Goal: Task Accomplishment & Management: Use online tool/utility

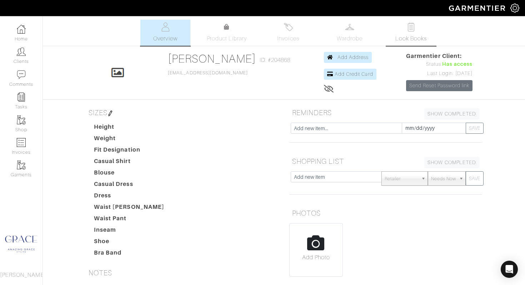
click at [407, 34] on link "Look Books" at bounding box center [411, 33] width 50 height 26
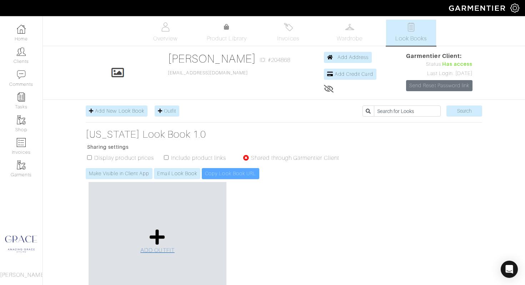
click at [158, 239] on icon at bounding box center [157, 236] width 15 height 17
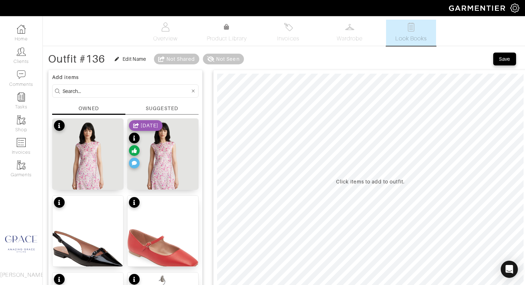
click at [133, 89] on input at bounding box center [125, 90] width 127 height 9
type input "skirt"
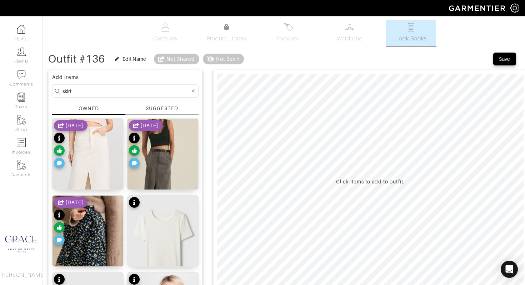
click at [177, 108] on div "SUGGESTED" at bounding box center [162, 108] width 32 height 7
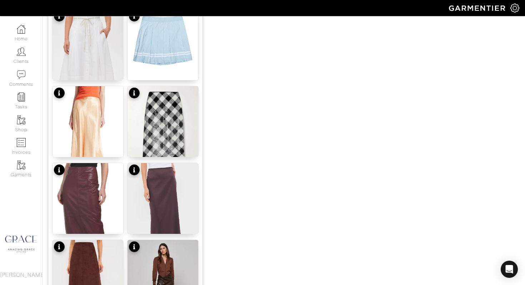
scroll to position [728, 0]
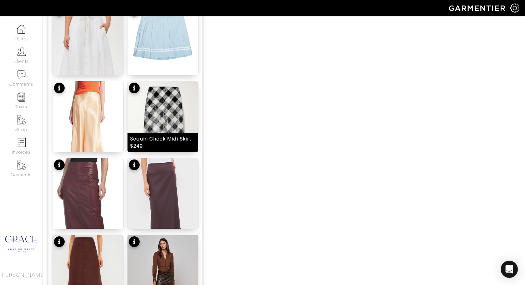
click at [179, 142] on div "Sequin Check Midi Skirt $249" at bounding box center [163, 142] width 66 height 14
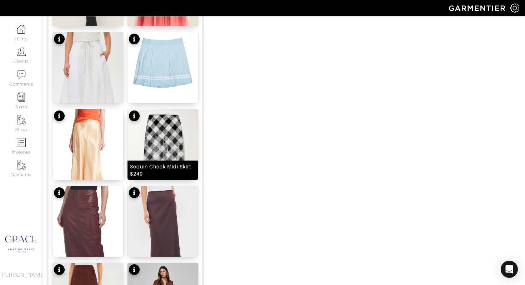
scroll to position [700, 0]
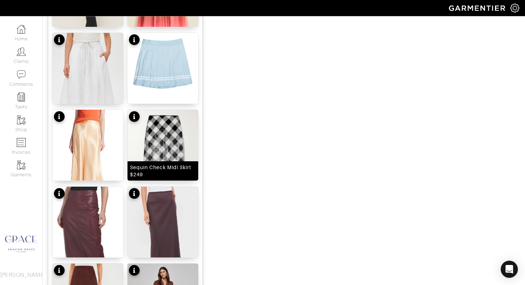
click at [168, 169] on div "Sequin Check Midi Skirt $249" at bounding box center [163, 171] width 66 height 14
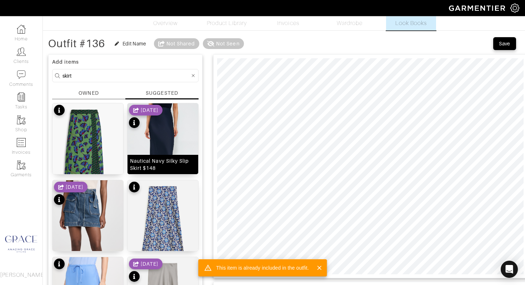
scroll to position [14, 0]
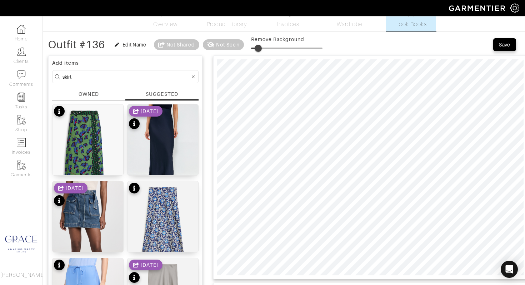
type input "0"
drag, startPoint x: 255, startPoint y: 48, endPoint x: 230, endPoint y: 47, distance: 24.7
click at [230, 47] on div "Outfit #136 Edit Name Not Shared Not Seen Remove Background" at bounding box center [185, 44] width 274 height 14
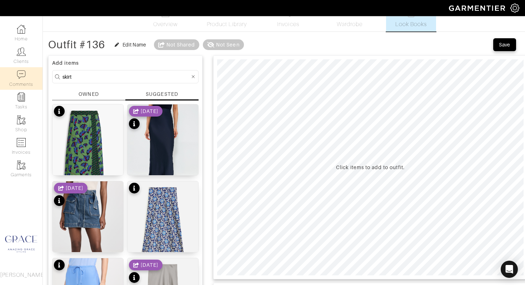
drag, startPoint x: 146, startPoint y: 75, endPoint x: 0, endPoint y: 69, distance: 145.8
type input "sequin"
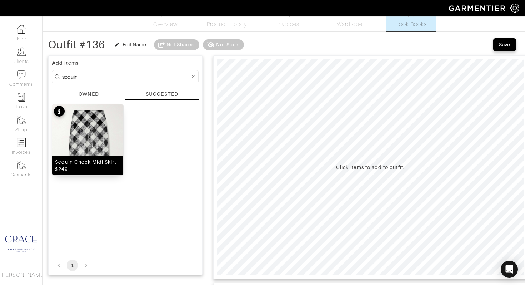
click at [86, 164] on div "Sequin Check Midi Skirt $249" at bounding box center [88, 165] width 66 height 14
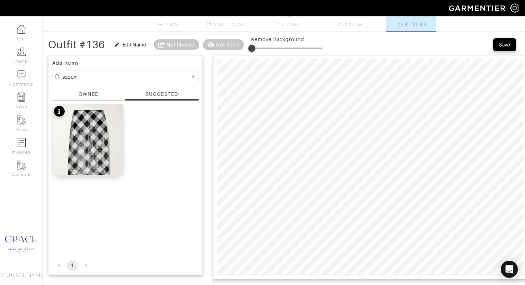
type input "0"
drag, startPoint x: 253, startPoint y: 48, endPoint x: 239, endPoint y: 49, distance: 13.6
click at [239, 49] on div "Outfit #136 Edit Name Not Shared Not Seen Remove Background" at bounding box center [185, 44] width 274 height 14
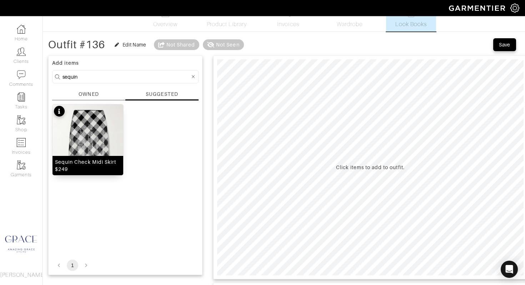
click at [58, 157] on div "Sequin Check Midi Skirt $249" at bounding box center [87, 165] width 71 height 19
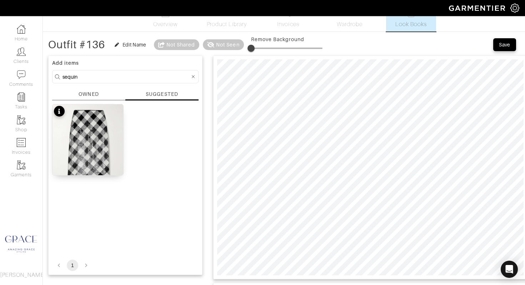
drag, startPoint x: 85, startPoint y: 78, endPoint x: 54, endPoint y: 73, distance: 31.5
click at [54, 73] on form "sequin" at bounding box center [125, 76] width 146 height 13
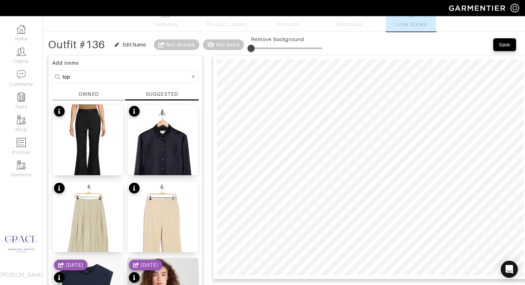
click at [160, 93] on div "SUGGESTED" at bounding box center [162, 93] width 32 height 7
drag, startPoint x: 89, startPoint y: 78, endPoint x: 34, endPoint y: 72, distance: 55.0
type input "b"
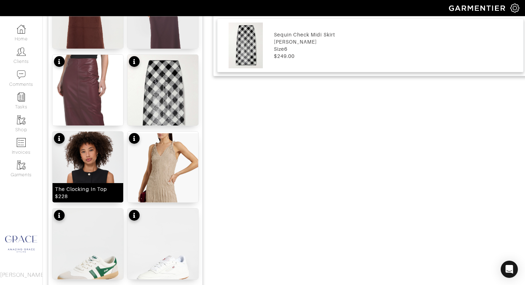
scroll to position [371, 0]
click at [89, 193] on div "The Clocking In Top $228" at bounding box center [88, 192] width 66 height 14
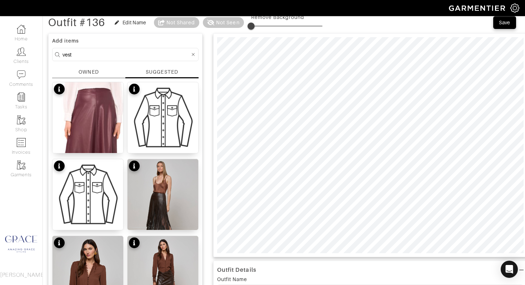
scroll to position [29, 0]
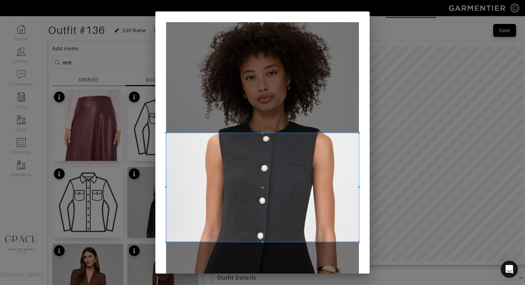
click at [299, 158] on span at bounding box center [262, 187] width 193 height 109
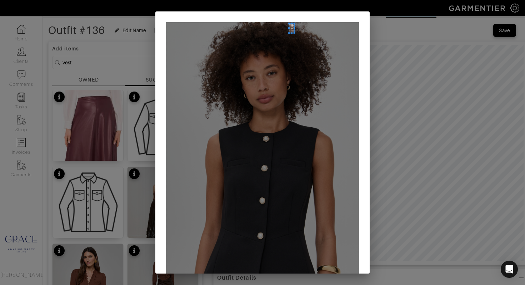
click at [292, 26] on div at bounding box center [262, 193] width 193 height 342
click at [282, 152] on div at bounding box center [262, 193] width 193 height 342
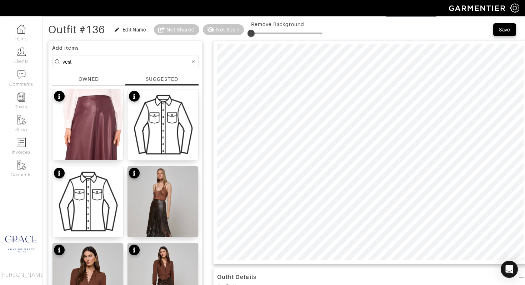
scroll to position [30, 0]
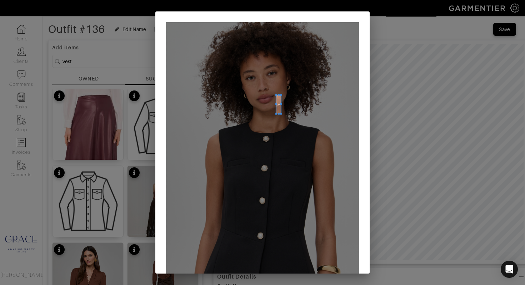
click at [272, 129] on div at bounding box center [262, 193] width 193 height 342
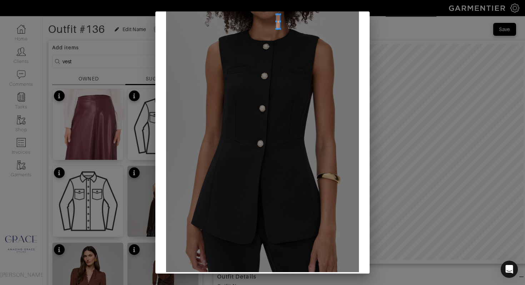
scroll to position [92, 0]
click at [269, 45] on span at bounding box center [271, 45] width 4 height 14
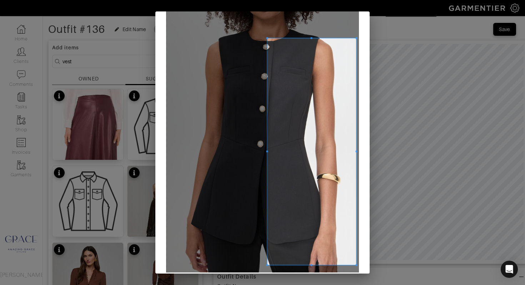
click at [356, 269] on div at bounding box center [262, 101] width 193 height 342
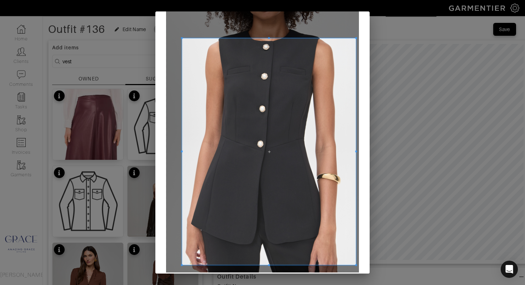
click at [182, 139] on div at bounding box center [269, 151] width 174 height 226
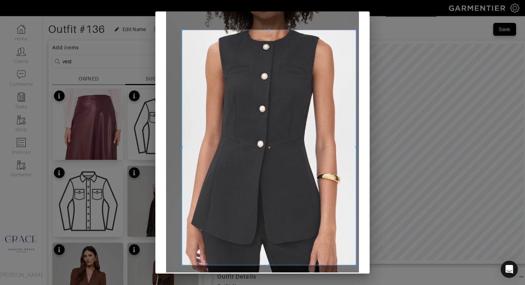
click at [269, 30] on span at bounding box center [269, 30] width 2 height 2
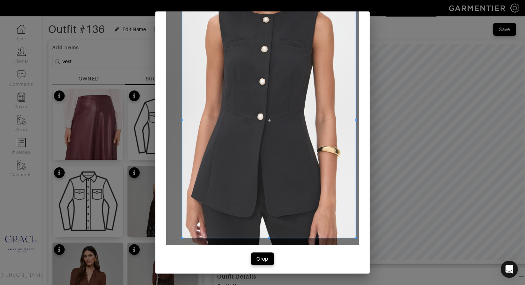
scroll to position [121, 0]
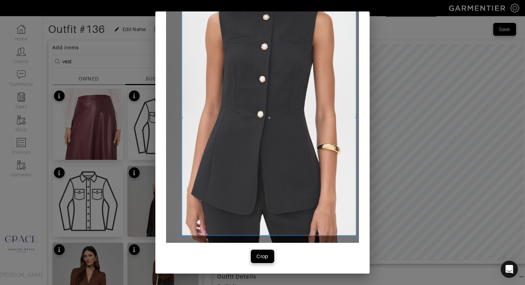
click at [266, 256] on div "Crop" at bounding box center [262, 255] width 12 height 7
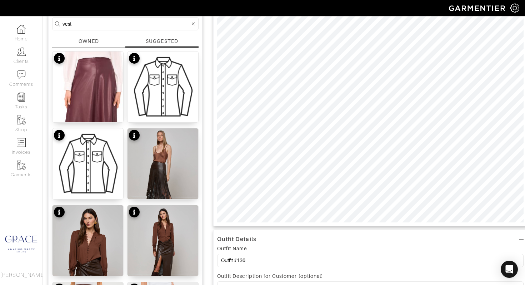
scroll to position [0, 0]
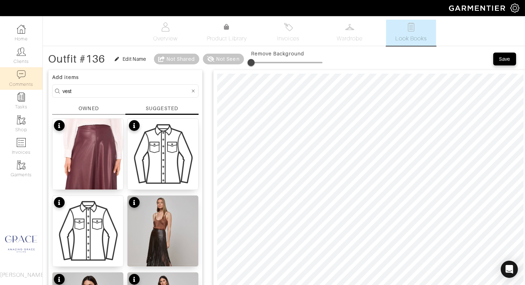
drag, startPoint x: 57, startPoint y: 89, endPoint x: 41, endPoint y: 88, distance: 15.4
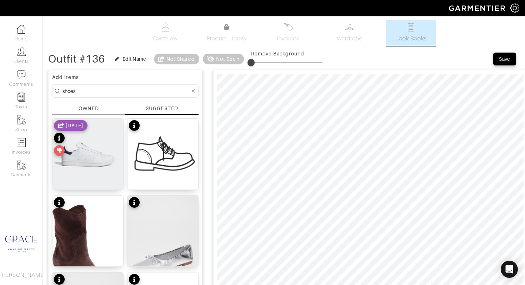
click at [93, 108] on div "OWNED" at bounding box center [89, 108] width 20 height 7
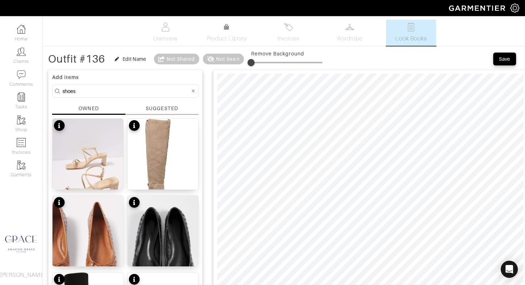
click at [154, 105] on div "SUGGESTED" at bounding box center [162, 108] width 32 height 7
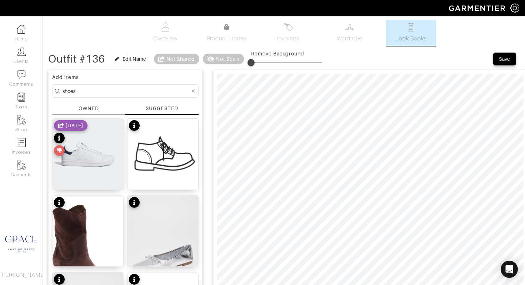
click at [119, 87] on input "shoes" at bounding box center [125, 90] width 127 height 9
click at [147, 112] on div "SUGGESTED" at bounding box center [161, 110] width 73 height 10
click at [99, 110] on div "OWNED" at bounding box center [88, 110] width 73 height 10
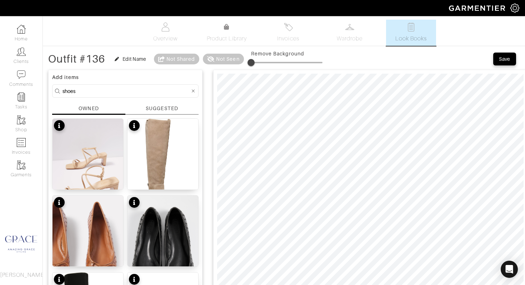
click at [159, 106] on div "SUGGESTED" at bounding box center [162, 108] width 32 height 7
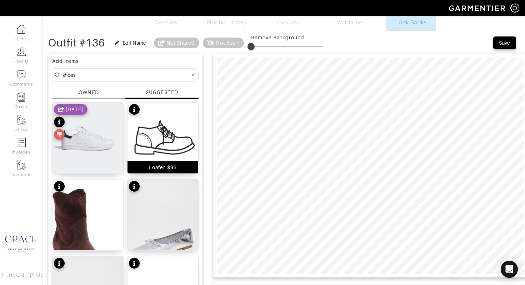
scroll to position [28, 0]
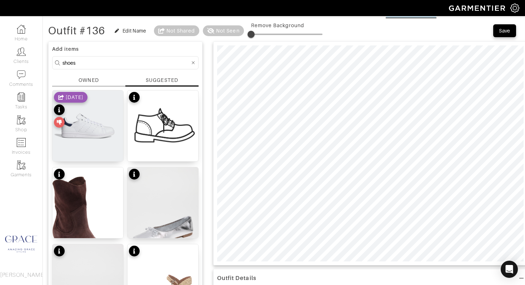
drag, startPoint x: 118, startPoint y: 62, endPoint x: 54, endPoint y: 56, distance: 65.0
click at [54, 56] on form "shoes" at bounding box center [125, 62] width 146 height 13
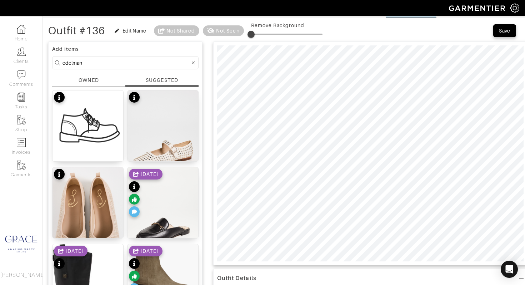
click at [152, 80] on div "SUGGESTED" at bounding box center [162, 79] width 32 height 7
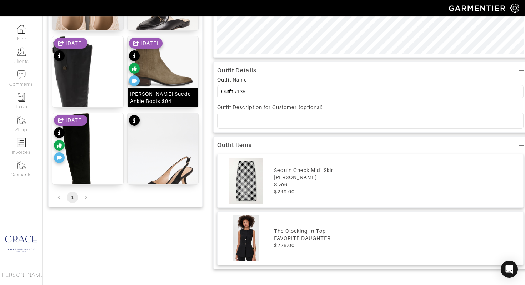
scroll to position [254, 0]
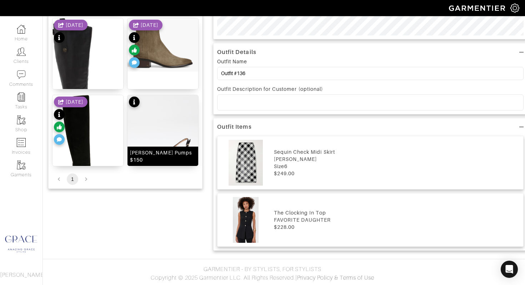
click at [155, 118] on img at bounding box center [162, 157] width 71 height 125
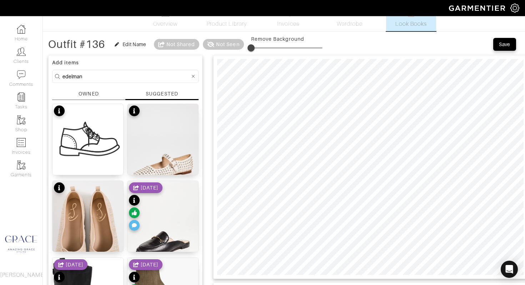
scroll to position [15, 0]
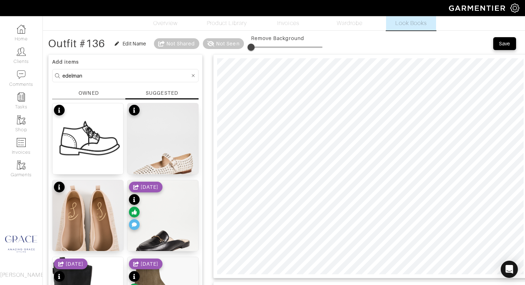
click at [92, 74] on input "edelman" at bounding box center [125, 75] width 127 height 9
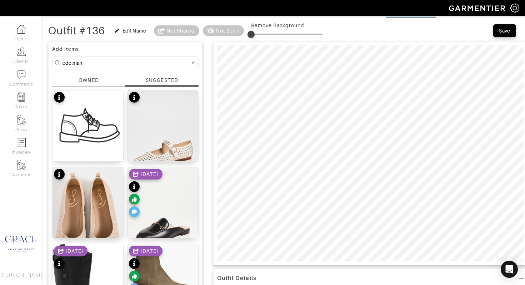
scroll to position [0, 0]
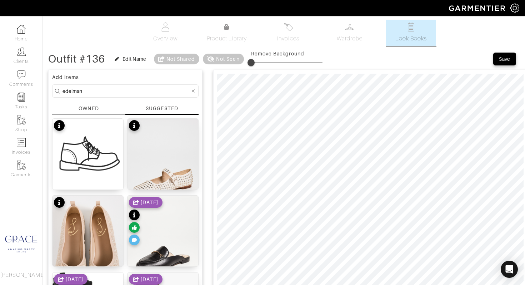
click at [135, 87] on input "edelman" at bounding box center [125, 90] width 127 height 9
drag, startPoint x: 130, startPoint y: 91, endPoint x: 44, endPoint y: 80, distance: 86.0
type input "jewelry"
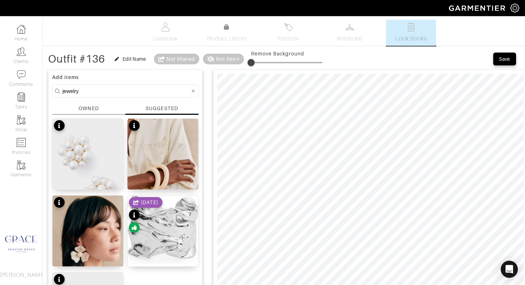
click at [154, 110] on div "SUGGESTED" at bounding box center [162, 108] width 32 height 7
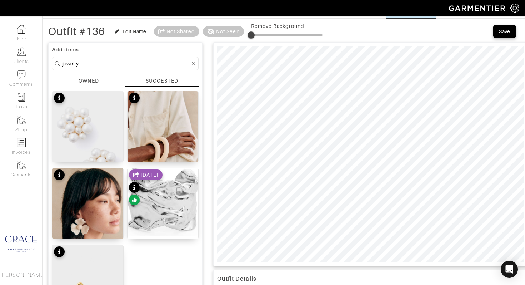
scroll to position [28, 0]
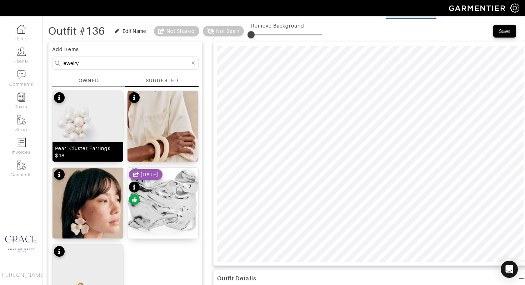
click at [105, 155] on div "Pearl Cluster Earrings $48" at bounding box center [88, 152] width 66 height 14
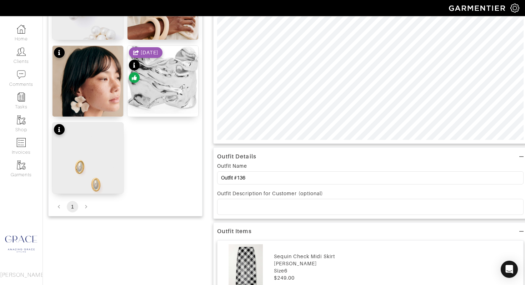
scroll to position [158, 0]
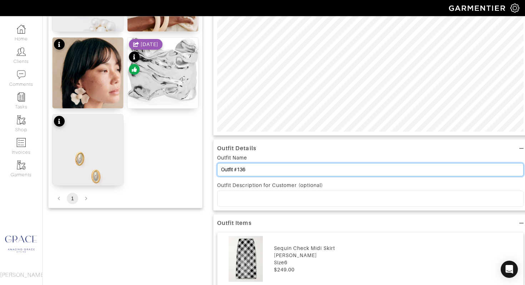
drag, startPoint x: 253, startPoint y: 170, endPoint x: 206, endPoint y: 169, distance: 47.1
click at [206, 169] on div "Add items jewelry OWNED SUGGESTED Pearl Cluster Earrings $48 LUCA BRACELET SET …" at bounding box center [283, 184] width 471 height 552
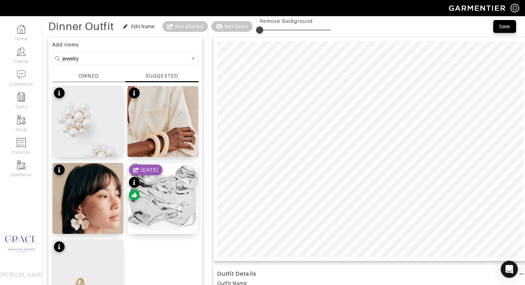
scroll to position [0, 0]
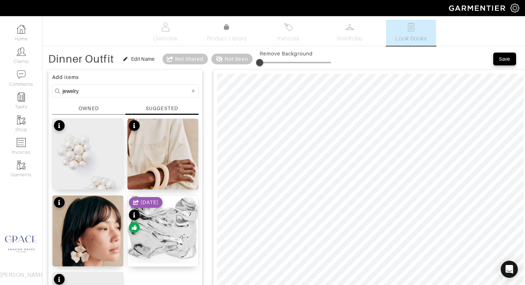
type input "Dinner Outfit"
drag, startPoint x: 506, startPoint y: 56, endPoint x: 489, endPoint y: 60, distance: 17.6
click at [506, 56] on div "Save" at bounding box center [504, 58] width 11 height 7
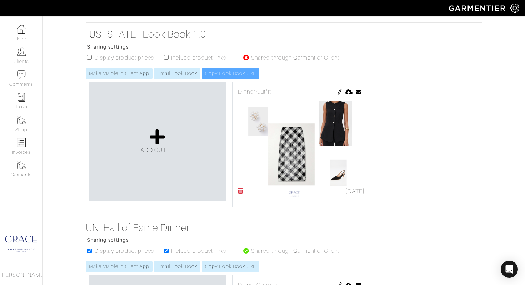
scroll to position [137, 0]
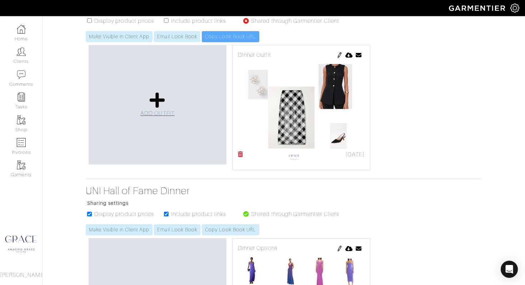
click at [146, 104] on link "ADD OUTFIT" at bounding box center [157, 104] width 34 height 26
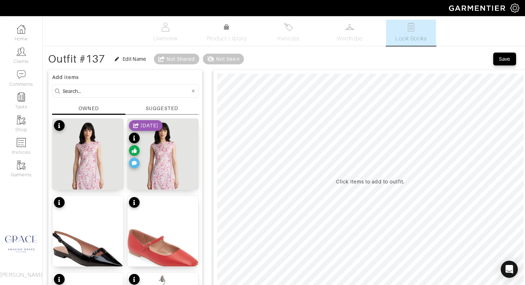
click at [135, 92] on input at bounding box center [125, 90] width 127 height 9
type input "skirt"
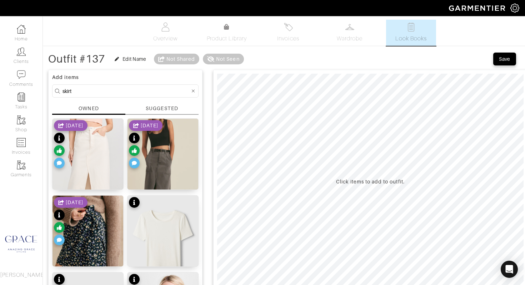
click at [168, 107] on div "SUGGESTED" at bounding box center [162, 108] width 32 height 7
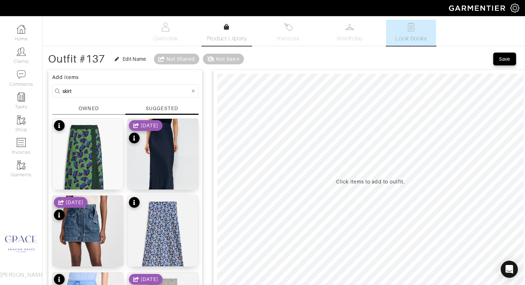
click at [225, 34] on span "Product Library" at bounding box center [227, 38] width 40 height 9
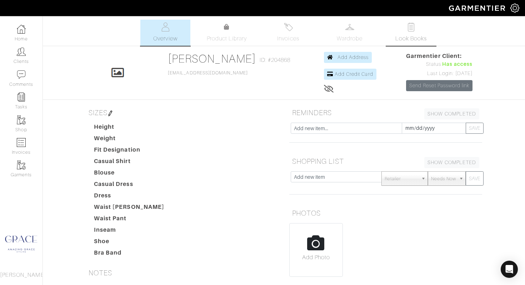
click at [404, 39] on span "Look Books" at bounding box center [411, 38] width 32 height 9
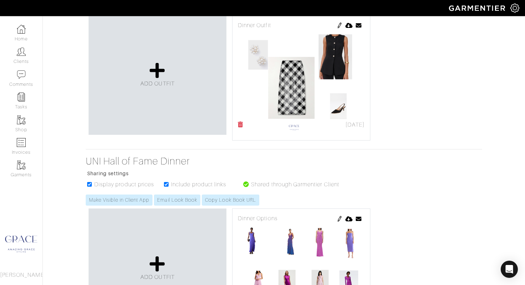
scroll to position [159, 0]
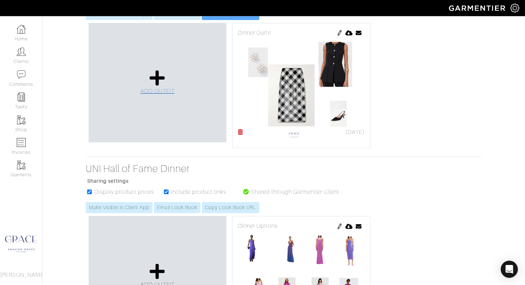
click at [164, 86] on icon at bounding box center [157, 77] width 15 height 17
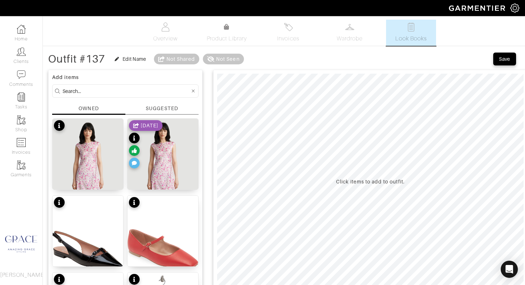
click at [172, 110] on div "SUGGESTED" at bounding box center [162, 108] width 32 height 7
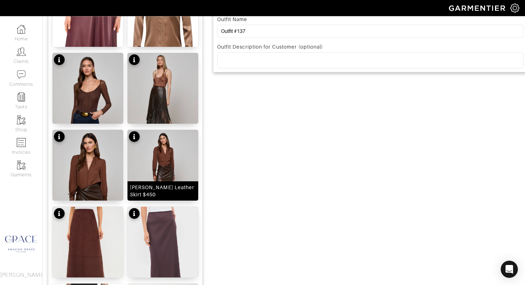
scroll to position [297, 0]
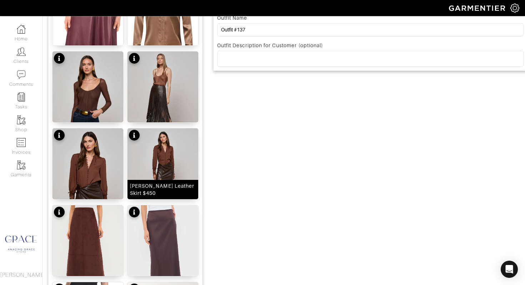
click at [171, 186] on div "Lilou Vegan Leather Skirt $450" at bounding box center [163, 189] width 66 height 14
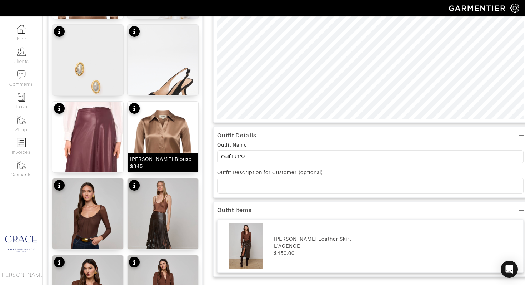
scroll to position [178, 0]
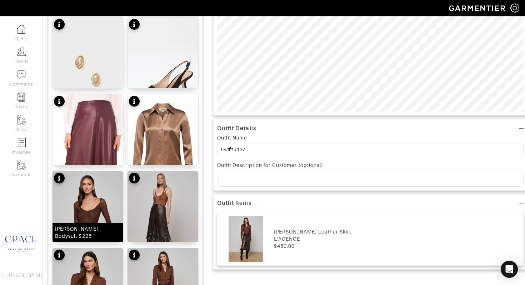
click at [101, 227] on div "Gwendolyn Mesh Bodysuit $225" at bounding box center [88, 232] width 66 height 14
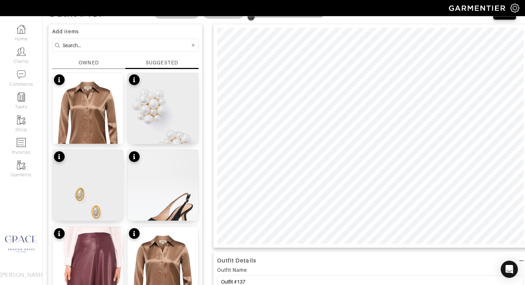
scroll to position [44, 0]
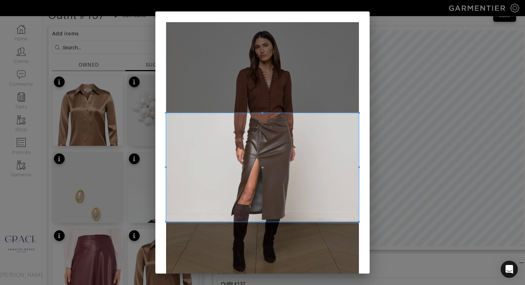
click at [284, 169] on span at bounding box center [262, 167] width 193 height 109
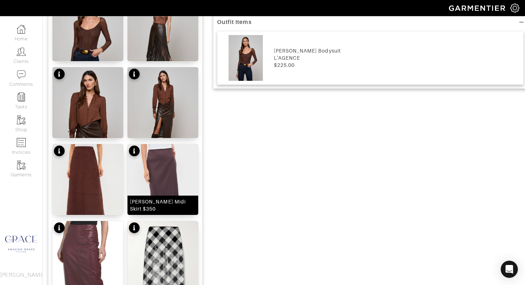
scroll to position [360, 0]
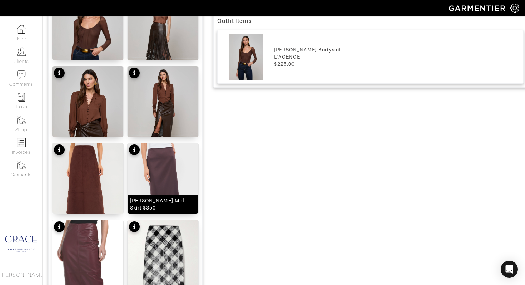
click at [154, 203] on div "Brun Floriane Midi Skirt $350" at bounding box center [163, 204] width 66 height 14
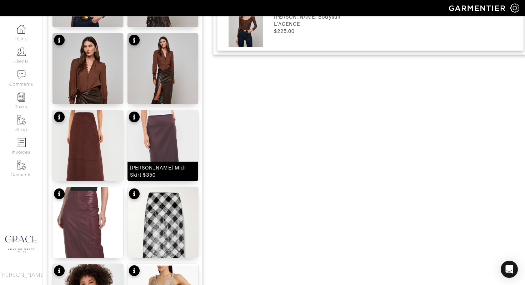
scroll to position [396, 0]
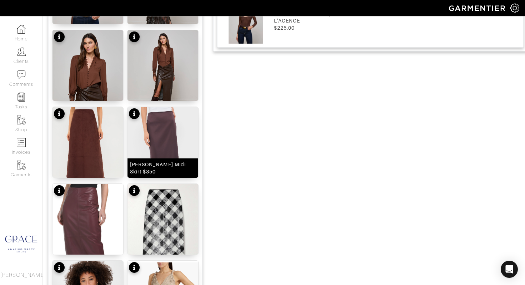
click at [146, 166] on div "Brun Floriane Midi Skirt $350" at bounding box center [163, 168] width 66 height 14
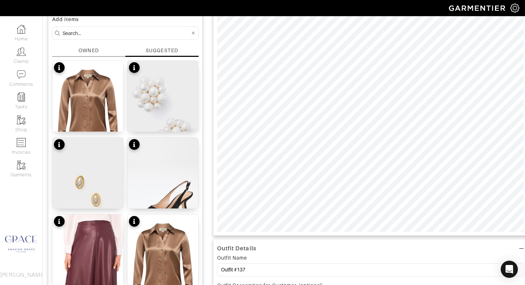
scroll to position [0, 0]
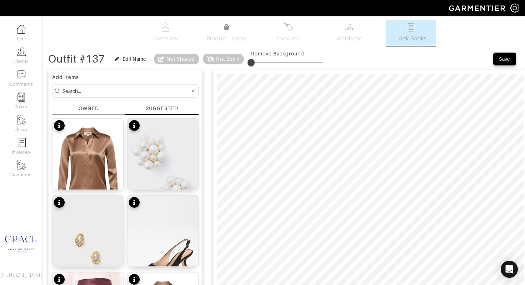
drag, startPoint x: 146, startPoint y: 92, endPoint x: 114, endPoint y: 87, distance: 32.5
click at [114, 88] on input at bounding box center [125, 90] width 127 height 9
click at [165, 109] on div "SUGGESTED" at bounding box center [162, 108] width 32 height 7
click at [165, 108] on div "SUGGESTED" at bounding box center [162, 108] width 32 height 7
click at [167, 109] on div "SUGGESTED" at bounding box center [162, 108] width 32 height 7
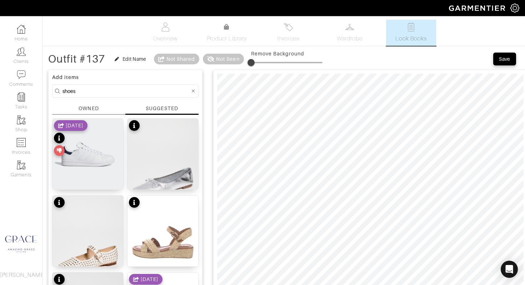
click at [169, 107] on div "SUGGESTED" at bounding box center [162, 108] width 32 height 7
click at [93, 106] on div "OWNED" at bounding box center [89, 108] width 20 height 7
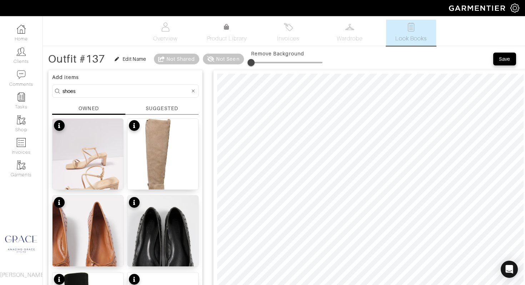
click at [155, 107] on div "SUGGESTED" at bounding box center [162, 108] width 32 height 7
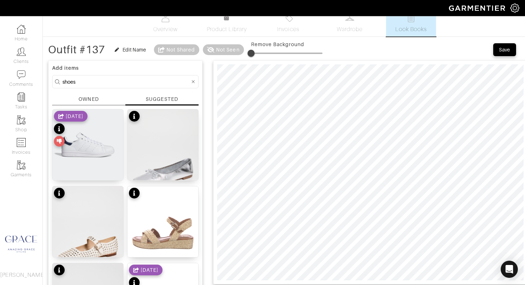
scroll to position [16, 0]
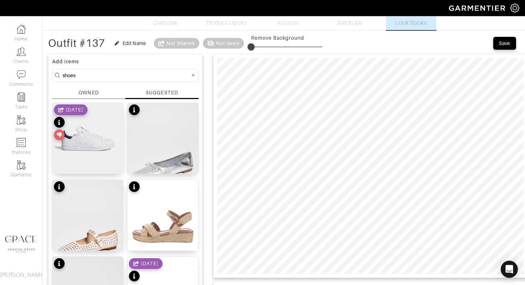
click at [90, 72] on input "shoes" at bounding box center [125, 75] width 127 height 9
drag, startPoint x: 90, startPoint y: 72, endPoint x: 66, endPoint y: 70, distance: 23.7
click at [66, 71] on input "shoes" at bounding box center [125, 75] width 127 height 9
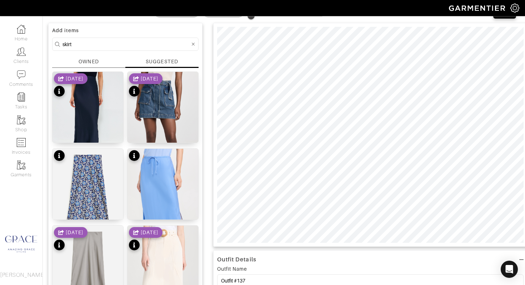
scroll to position [41, 0]
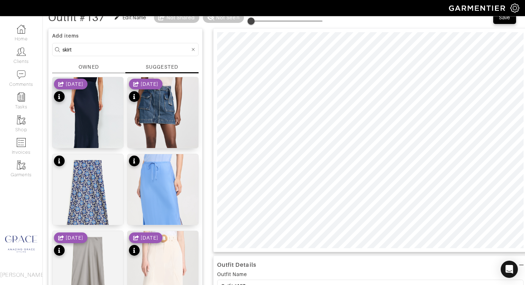
click at [174, 66] on div "SUGGESTED" at bounding box center [162, 66] width 32 height 7
click at [164, 65] on div "SUGGESTED" at bounding box center [162, 66] width 32 height 7
click at [166, 67] on div "SUGGESTED" at bounding box center [162, 66] width 32 height 7
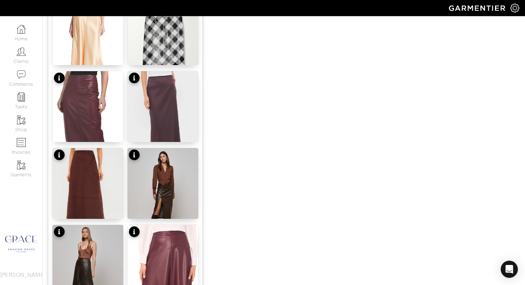
scroll to position [581, 0]
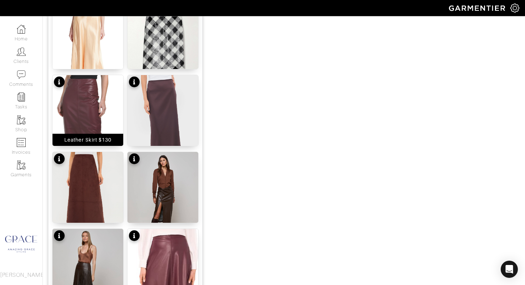
click at [106, 140] on div "Leather Skirt $130" at bounding box center [87, 139] width 47 height 7
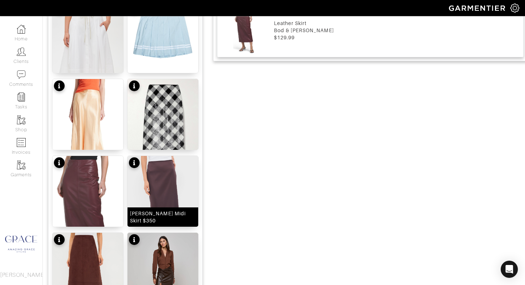
scroll to position [508, 0]
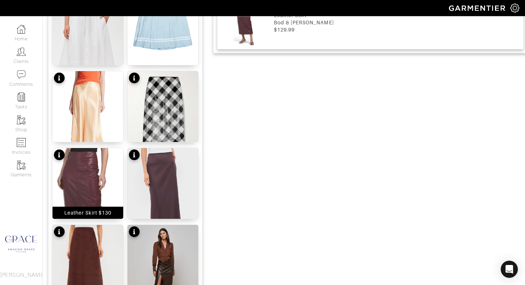
click at [74, 212] on div "Leather Skirt $130" at bounding box center [87, 212] width 47 height 7
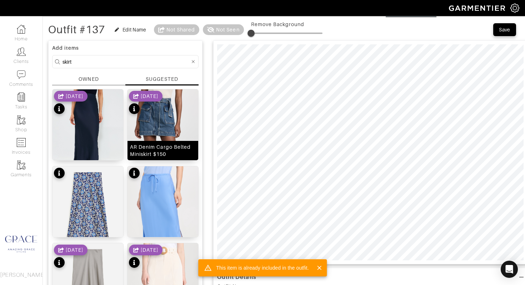
scroll to position [0, 0]
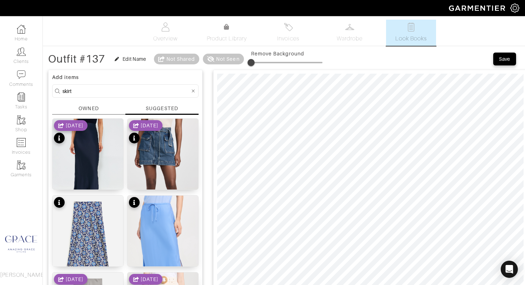
click at [104, 93] on input "skirt" at bounding box center [125, 90] width 127 height 9
drag, startPoint x: 91, startPoint y: 91, endPoint x: 49, endPoint y: 89, distance: 42.2
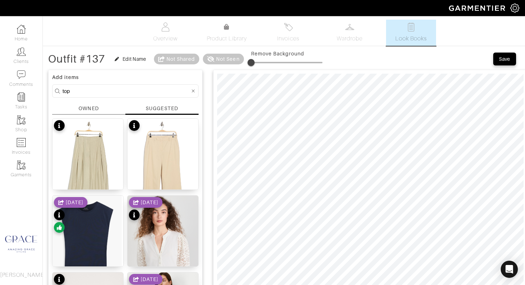
click at [156, 110] on div "SUGGESTED" at bounding box center [162, 108] width 32 height 7
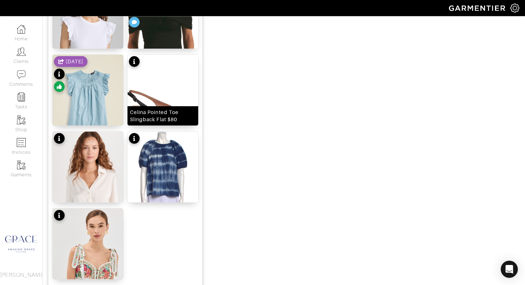
scroll to position [883, 0]
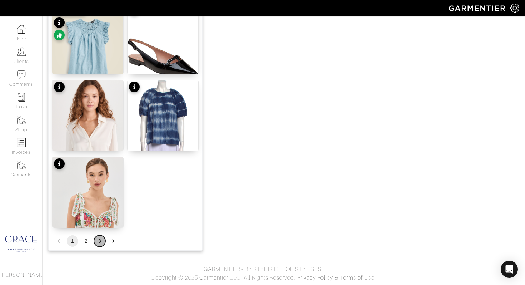
click at [100, 241] on button "3" at bounding box center [99, 240] width 11 height 11
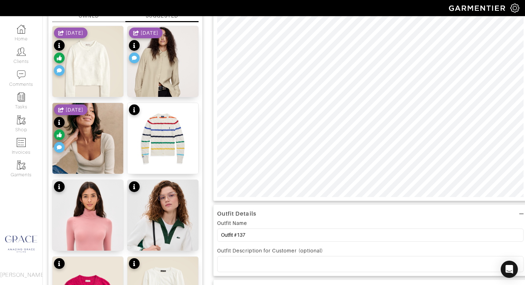
scroll to position [0, 0]
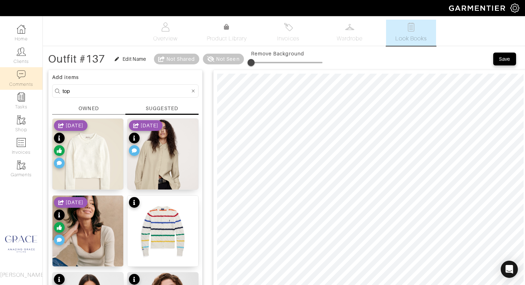
drag, startPoint x: 120, startPoint y: 92, endPoint x: 15, endPoint y: 84, distance: 104.6
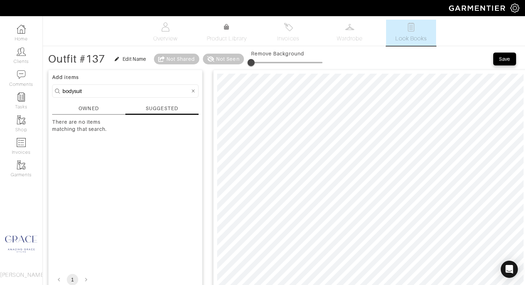
drag, startPoint x: 165, startPoint y: 110, endPoint x: 158, endPoint y: 110, distance: 7.5
click at [165, 110] on div "SUGGESTED" at bounding box center [162, 108] width 32 height 7
click at [81, 110] on div "OWNED" at bounding box center [89, 108] width 20 height 7
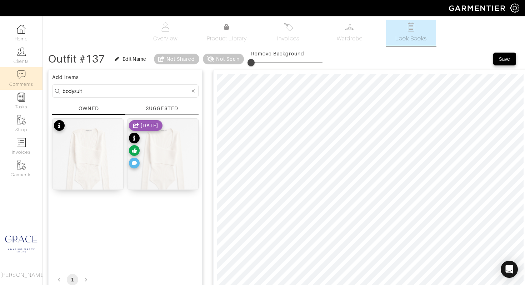
drag, startPoint x: 113, startPoint y: 90, endPoint x: 31, endPoint y: 85, distance: 81.9
click at [31, 85] on div "Company Settings Manage Subscription My Profile Stylists Sign Out Home Clients …" at bounding box center [262, 280] width 525 height 561
type input "good american"
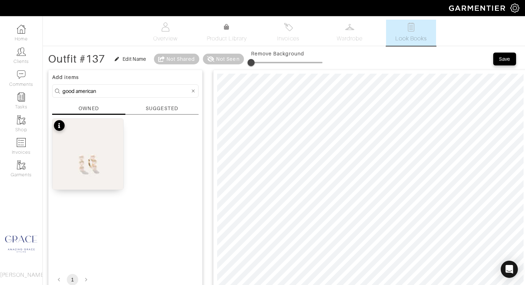
click at [157, 109] on div "SUGGESTED" at bounding box center [162, 108] width 32 height 7
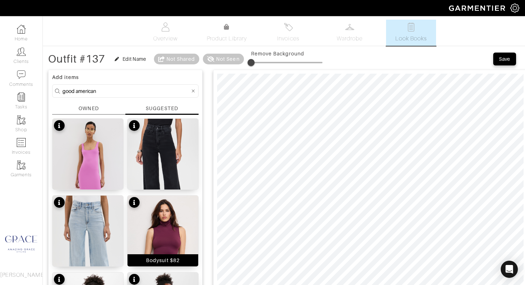
click at [173, 259] on div "Bodysuit $82" at bounding box center [163, 259] width 34 height 7
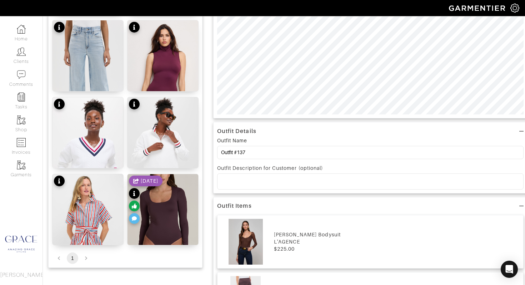
scroll to position [188, 0]
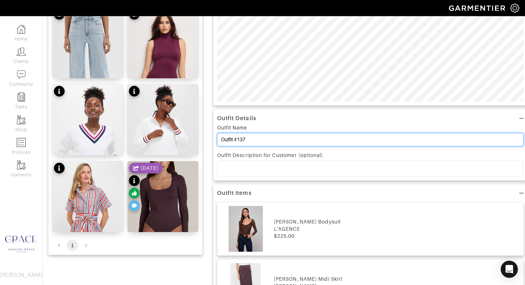
drag, startPoint x: 263, startPoint y: 140, endPoint x: 214, endPoint y: 138, distance: 49.0
click at [213, 139] on div "Outfit Details Outfit Name Outfit #137 Outfit Description for Customer (optiona…" at bounding box center [370, 144] width 314 height 71
type input "Dinner Outfits"
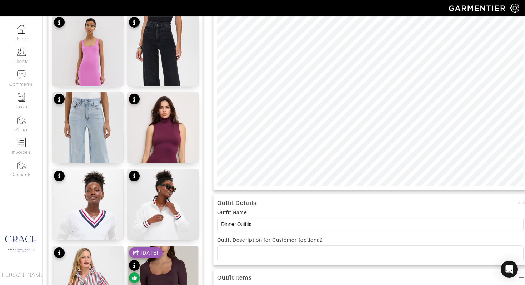
scroll to position [0, 0]
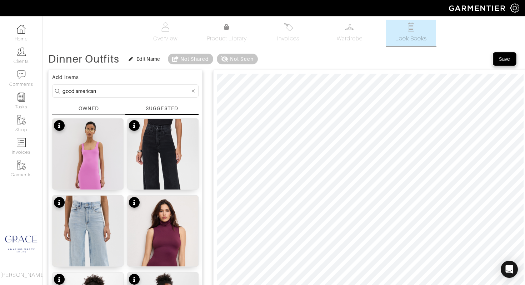
click at [498, 57] on span "Save" at bounding box center [504, 58] width 15 height 7
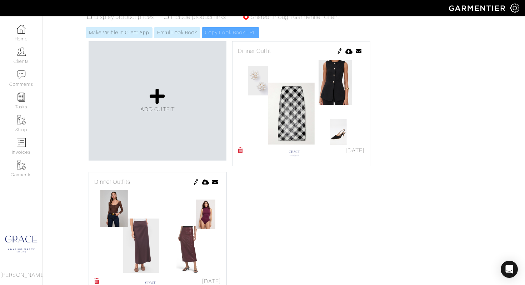
scroll to position [139, 0]
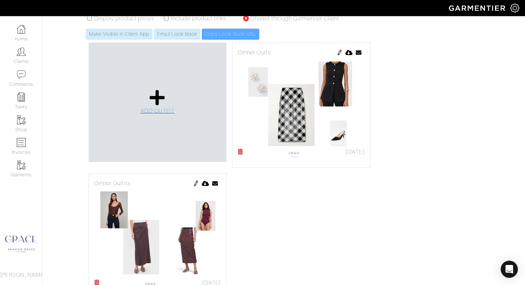
click at [169, 108] on span "ADD OUTFIT" at bounding box center [157, 110] width 34 height 6
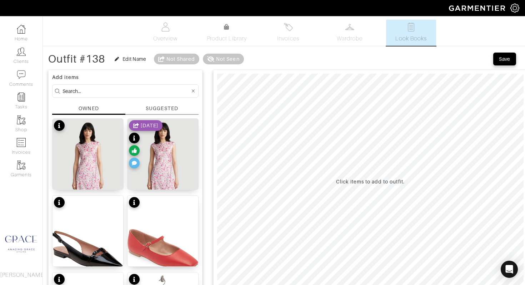
scroll to position [17, 0]
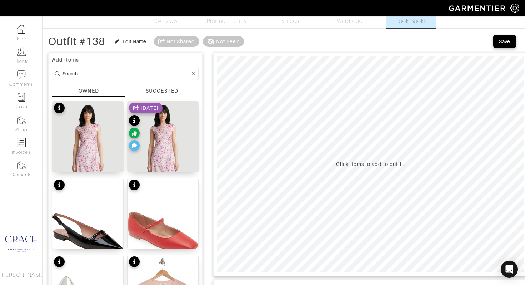
click at [165, 91] on div "SUGGESTED" at bounding box center [162, 90] width 32 height 7
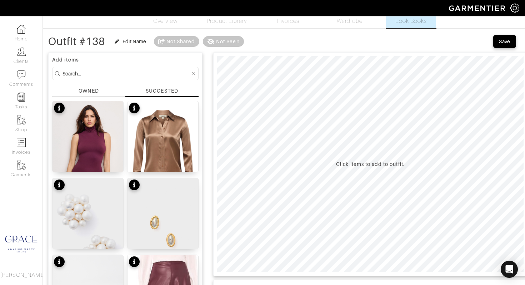
click at [120, 75] on input at bounding box center [125, 73] width 127 height 9
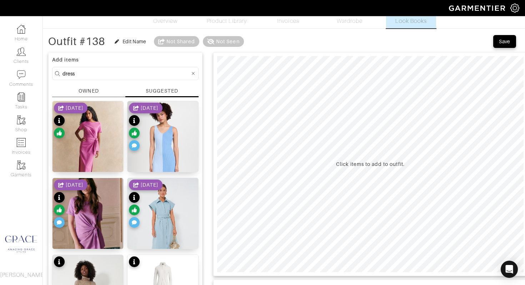
click at [162, 91] on div "SUGGESTED" at bounding box center [162, 90] width 32 height 7
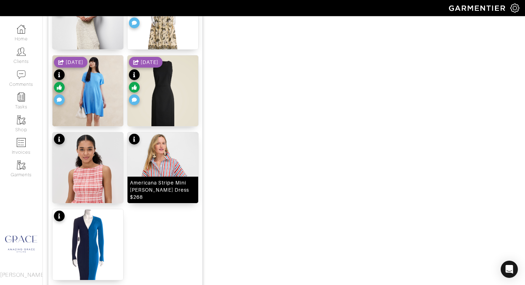
scroll to position [883, 0]
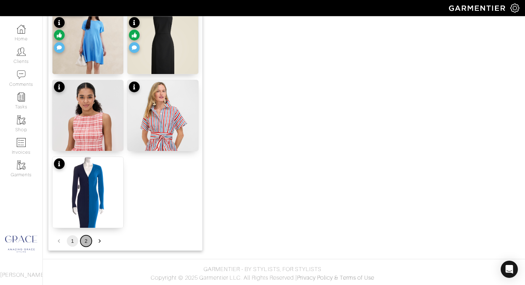
click at [87, 241] on button "2" at bounding box center [85, 240] width 11 height 11
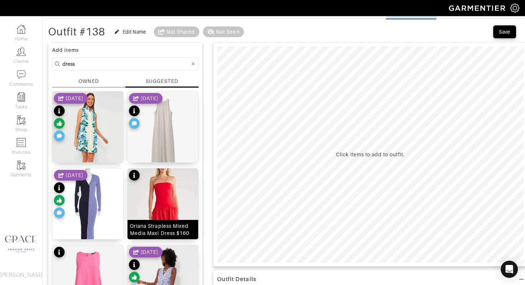
scroll to position [26, 0]
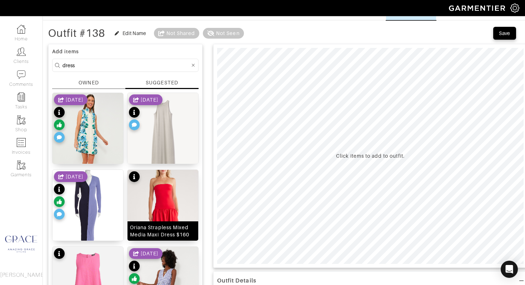
click at [151, 230] on div "Oriana Strapless Mixed Media Maxi Dress $160" at bounding box center [163, 231] width 66 height 14
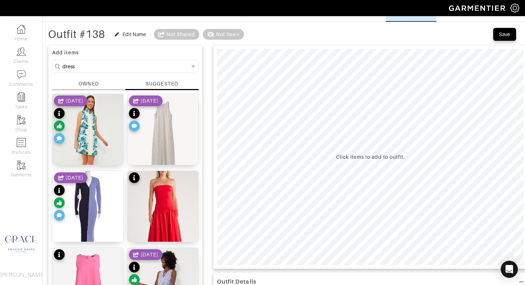
scroll to position [0, 0]
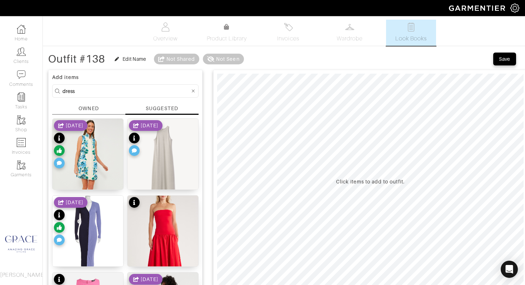
drag, startPoint x: 82, startPoint y: 92, endPoint x: 51, endPoint y: 89, distance: 31.6
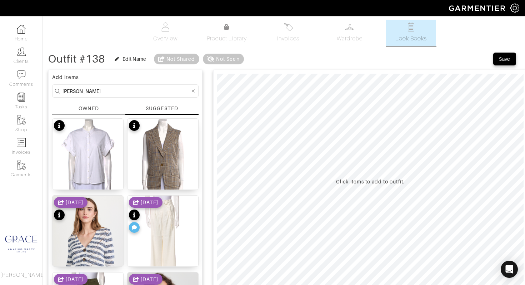
click at [156, 106] on div "SUGGESTED" at bounding box center [162, 108] width 32 height 7
click at [151, 106] on div "SUGGESTED" at bounding box center [162, 108] width 32 height 7
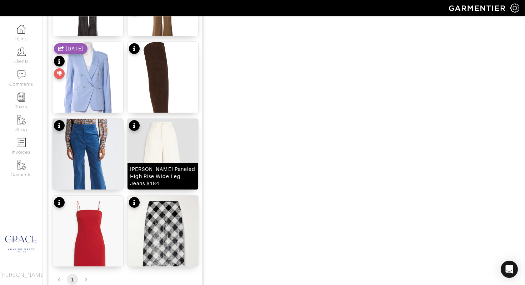
scroll to position [422, 0]
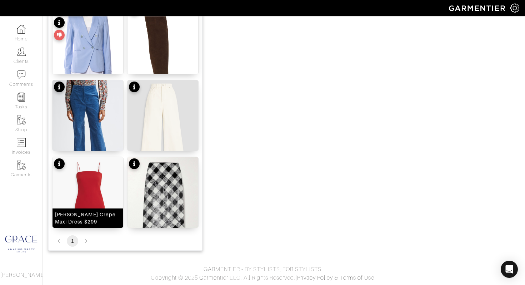
click at [94, 222] on div "Mavis Crepe Maxi Dress $299" at bounding box center [88, 218] width 66 height 14
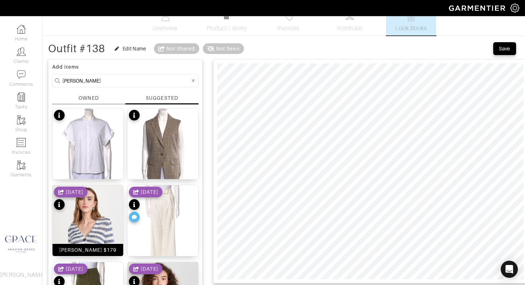
scroll to position [0, 0]
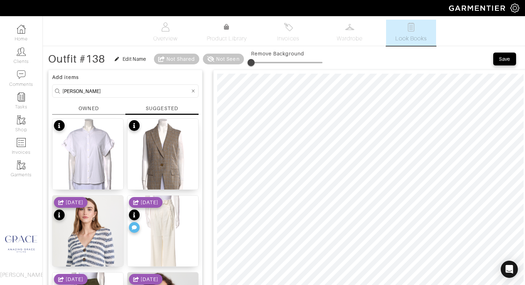
drag, startPoint x: 89, startPoint y: 91, endPoint x: 56, endPoint y: 89, distance: 32.3
click at [56, 89] on form "beard" at bounding box center [125, 90] width 146 height 13
type input "schutz"
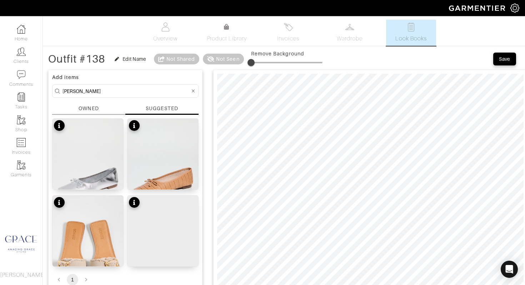
click at [157, 109] on div "SUGGESTED" at bounding box center [162, 108] width 32 height 7
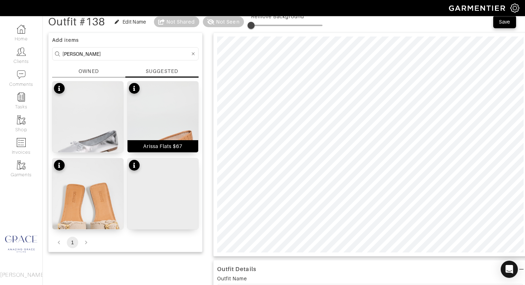
scroll to position [33, 0]
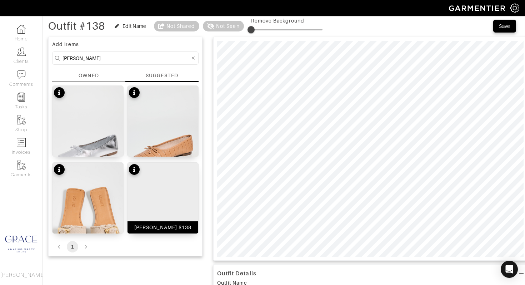
click at [167, 230] on div "Black Julie Heels $138" at bounding box center [162, 227] width 71 height 12
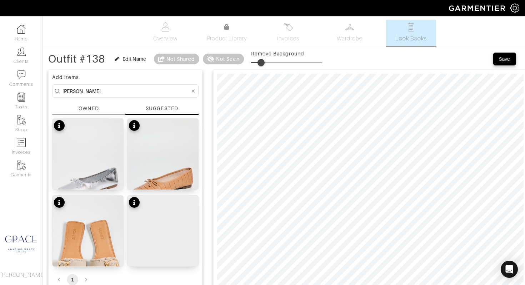
drag, startPoint x: 252, startPoint y: 61, endPoint x: 263, endPoint y: 62, distance: 10.4
click at [263, 62] on span at bounding box center [260, 62] width 7 height 7
click at [265, 62] on span at bounding box center [263, 62] width 7 height 7
type input "18"
drag, startPoint x: 115, startPoint y: 90, endPoint x: 57, endPoint y: 74, distance: 59.3
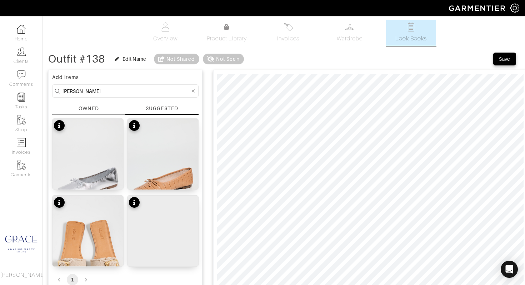
click at [51, 77] on div "Add items schutz OWNED SUGGESTED Arissa Ballet Flats $98 Arissa Flats $67 Enola…" at bounding box center [125, 179] width 154 height 219
type input "jewelry"
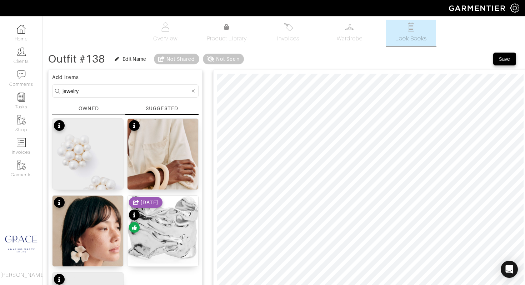
click at [112, 88] on input "jewelry" at bounding box center [125, 90] width 127 height 9
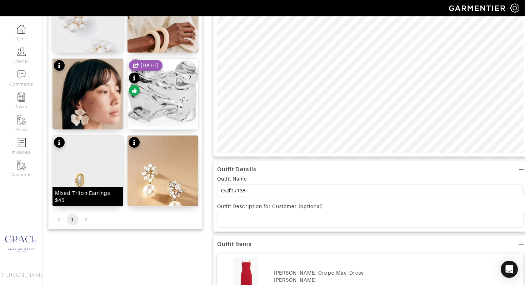
scroll to position [139, 0]
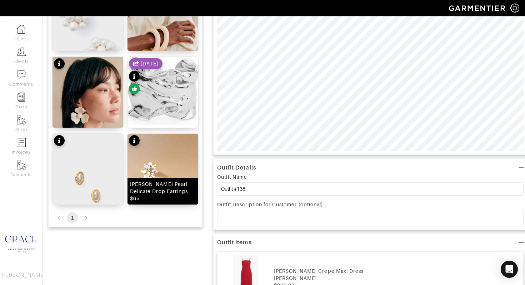
click at [141, 197] on div "Ettika Dripping Pearl Delicate Drop Earrings $65" at bounding box center [163, 190] width 66 height 21
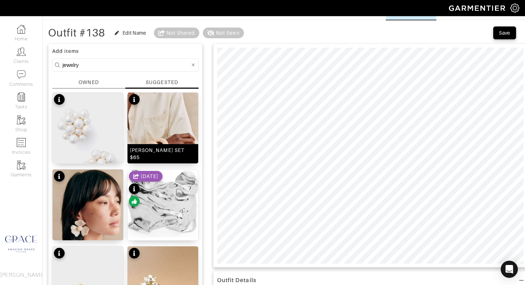
scroll to position [0, 0]
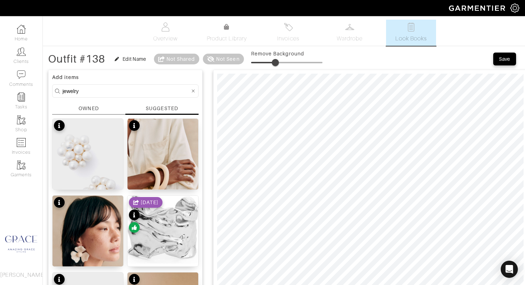
type input "0"
drag, startPoint x: 255, startPoint y: 63, endPoint x: 242, endPoint y: 63, distance: 13.2
click at [242, 63] on div "Outfit #138 Edit Name Not Shared Not Seen Remove Background" at bounding box center [185, 59] width 274 height 14
drag, startPoint x: 114, startPoint y: 92, endPoint x: 24, endPoint y: 80, distance: 91.1
click at [24, 80] on div "Company Settings Manage Subscription My Profile Stylists Sign Out Home Clients …" at bounding box center [262, 280] width 525 height 561
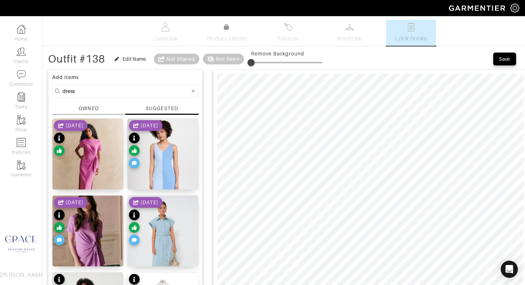
click at [170, 108] on div "SUGGESTED" at bounding box center [162, 108] width 32 height 7
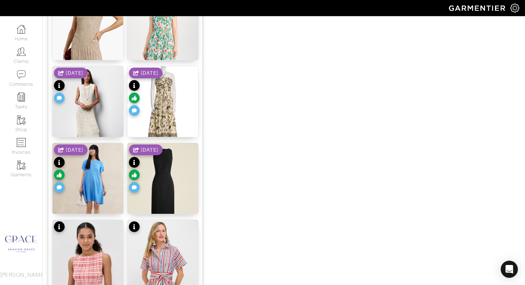
scroll to position [883, 0]
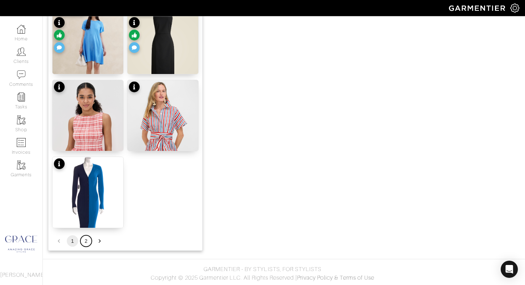
click at [86, 239] on button "2" at bounding box center [85, 240] width 11 height 11
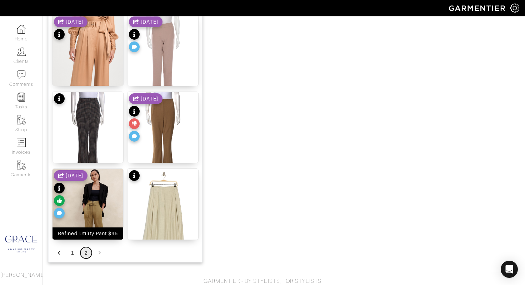
scroll to position [653, 0]
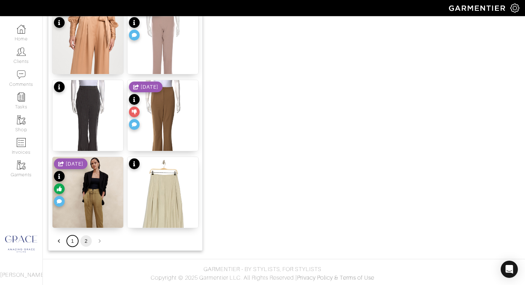
click at [72, 238] on button "1" at bounding box center [72, 240] width 11 height 11
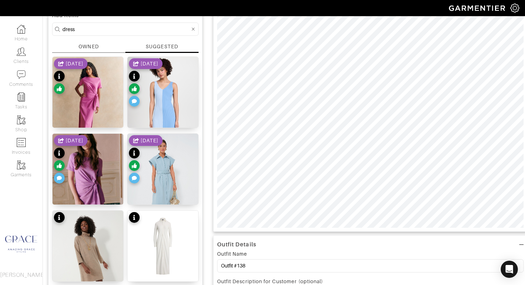
scroll to position [0, 0]
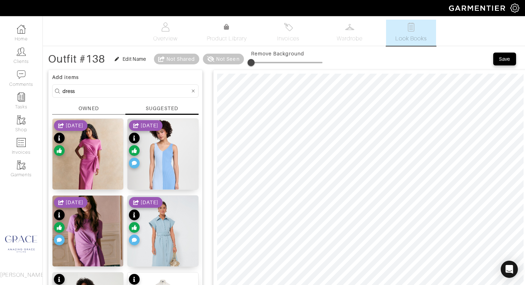
drag, startPoint x: 89, startPoint y: 86, endPoint x: 84, endPoint y: 89, distance: 6.1
click at [89, 86] on form "dress" at bounding box center [125, 90] width 146 height 13
drag, startPoint x: 82, startPoint y: 92, endPoint x: 50, endPoint y: 91, distance: 32.2
type input "skirt"
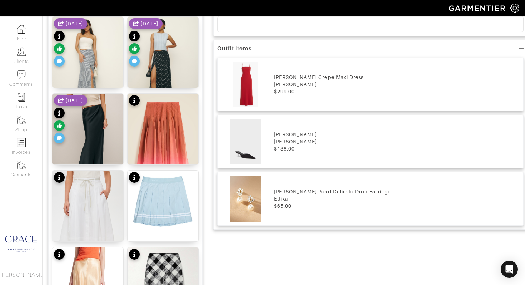
scroll to position [316, 0]
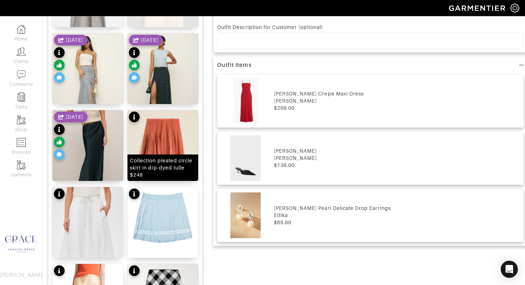
click at [147, 172] on div "Collection pleated circle skirt in dip-dyed tulle $248" at bounding box center [163, 167] width 66 height 21
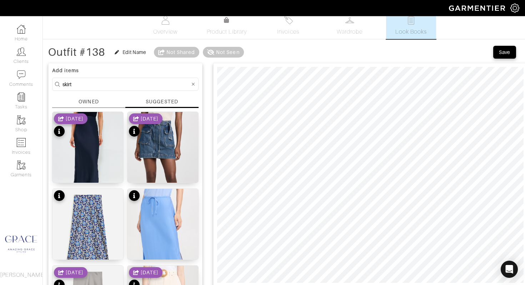
scroll to position [7, 0]
type input "15"
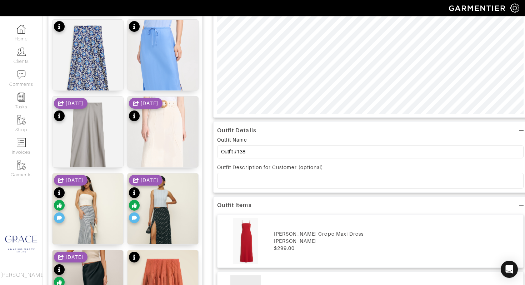
scroll to position [182, 0]
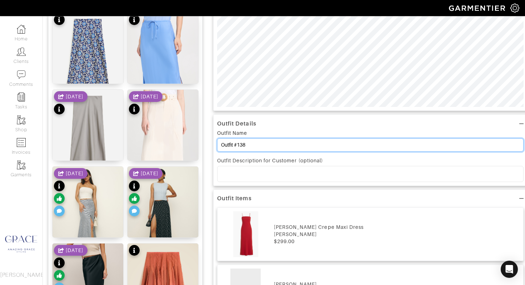
drag, startPoint x: 255, startPoint y: 142, endPoint x: 216, endPoint y: 140, distance: 38.6
click at [216, 140] on div "Outfit Details Outfit Name Outfit #138 Outfit Description for Customer (optiona…" at bounding box center [370, 149] width 314 height 71
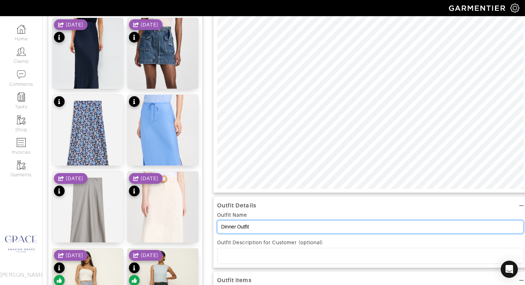
scroll to position [0, 0]
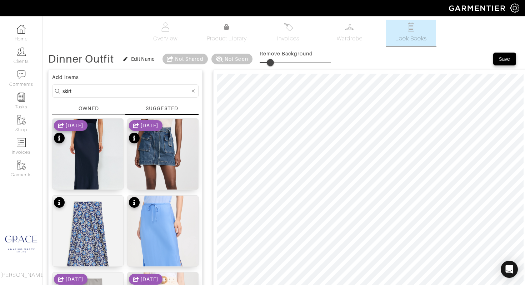
type input "Dinner Outfit"
click at [504, 62] on div "Save" at bounding box center [504, 58] width 11 height 7
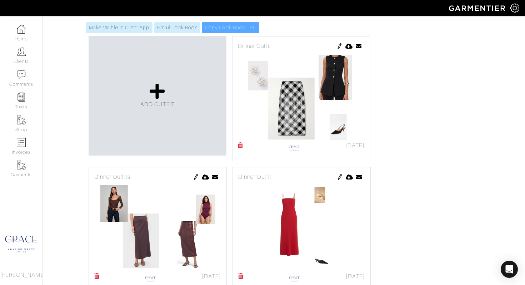
scroll to position [136, 0]
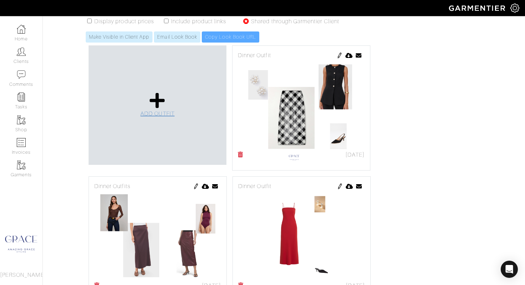
click at [153, 112] on span "ADD OUTFIT" at bounding box center [157, 113] width 34 height 6
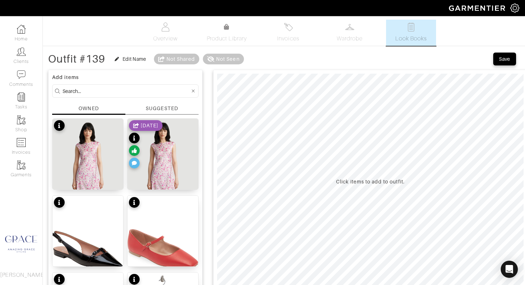
click at [150, 92] on input at bounding box center [125, 90] width 127 height 9
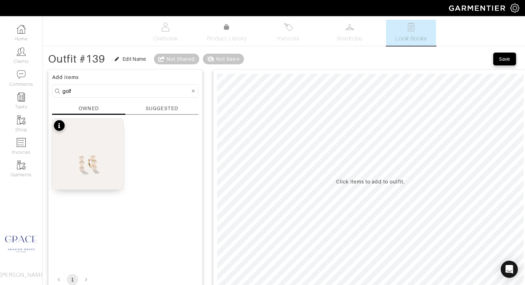
click at [169, 106] on div "SUGGESTED" at bounding box center [162, 108] width 32 height 7
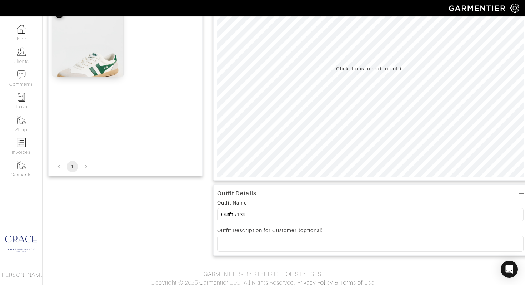
scroll to position [100, 0]
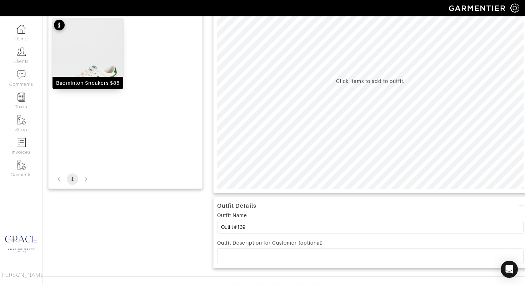
click at [106, 84] on div "Badminton Sneakers $85" at bounding box center [88, 82] width 64 height 7
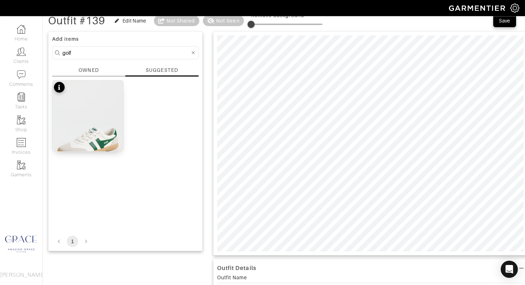
scroll to position [0, 0]
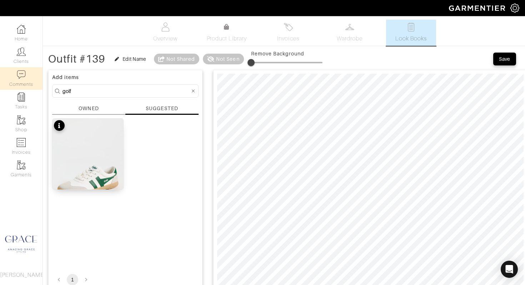
drag, startPoint x: 102, startPoint y: 93, endPoint x: 39, endPoint y: 85, distance: 63.6
click at [36, 85] on div "Company Settings Manage Subscription My Profile Stylists Sign Out Home Clients …" at bounding box center [262, 223] width 525 height 447
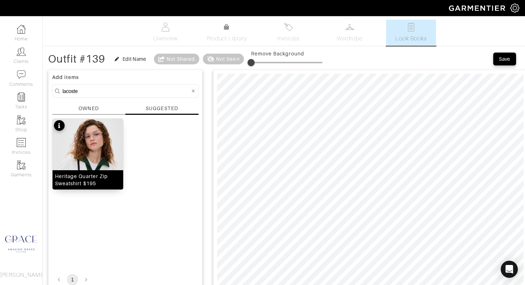
drag, startPoint x: 103, startPoint y: 184, endPoint x: 109, endPoint y: 184, distance: 5.7
click at [103, 184] on div "Heritage Quarter Zip Sweatshirt $195" at bounding box center [88, 179] width 66 height 14
drag, startPoint x: 95, startPoint y: 91, endPoint x: 46, endPoint y: 89, distance: 48.6
click at [46, 89] on div "Outfit #139 Edit Name Not Shared Not Seen Remove Background Save Add items laco…" at bounding box center [284, 278] width 482 height 452
type input "boden"
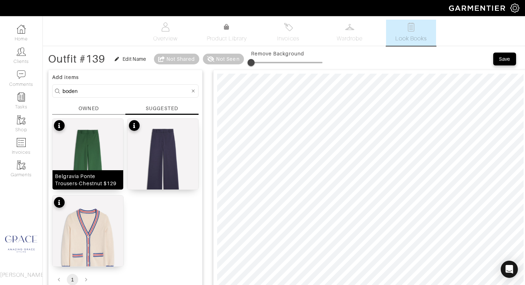
click at [84, 176] on div "Belgravia Ponte Trousers-Chestnut $129" at bounding box center [88, 179] width 66 height 14
drag, startPoint x: 253, startPoint y: 63, endPoint x: 243, endPoint y: 72, distance: 13.1
click at [230, 62] on div "Outfit #139 Edit Name Not Shared Not Seen Remove Background" at bounding box center [185, 59] width 274 height 14
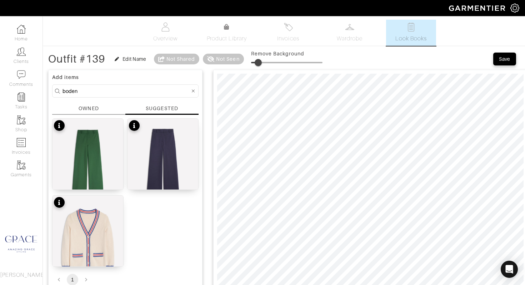
type input "14"
drag, startPoint x: 255, startPoint y: 64, endPoint x: 264, endPoint y: 65, distance: 8.7
click at [262, 64] on span at bounding box center [260, 62] width 7 height 7
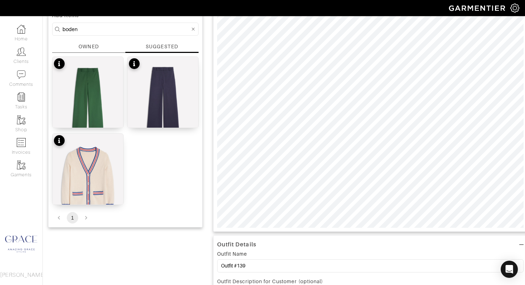
scroll to position [64, 0]
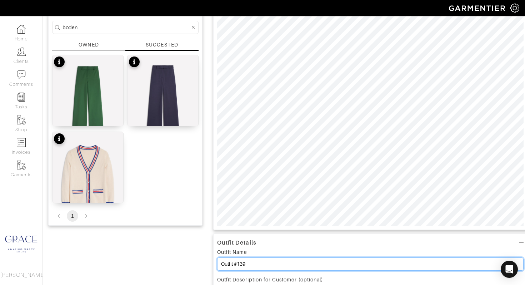
drag, startPoint x: 251, startPoint y: 264, endPoint x: 184, endPoint y: 251, distance: 69.0
click at [183, 256] on div "Add items boden OWNED SUGGESTED Belgravia Ponte Trousers-Chestnut $129 Belgravi…" at bounding box center [283, 249] width 471 height 495
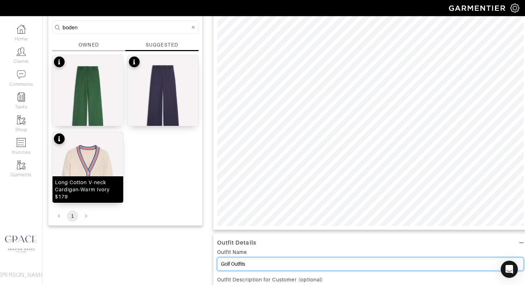
type input "Golf Outfits"
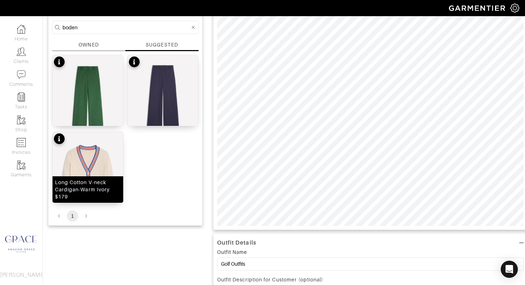
click at [78, 199] on div "Long Cotton V-neck Cardigan-Warm Ivory $179" at bounding box center [88, 189] width 66 height 21
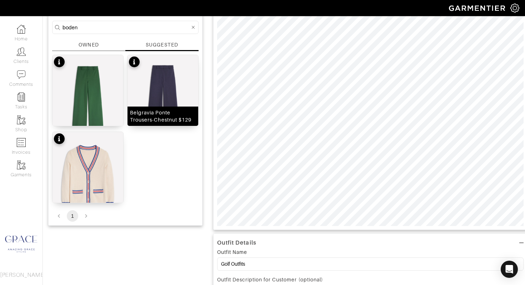
click at [155, 120] on div "Belgravia Ponte Trousers-Chestnut $129" at bounding box center [163, 116] width 66 height 14
click at [86, 24] on input "boden" at bounding box center [125, 27] width 127 height 9
drag, startPoint x: 86, startPoint y: 27, endPoint x: 52, endPoint y: 25, distance: 33.7
click at [52, 25] on form "boden" at bounding box center [125, 27] width 146 height 13
type input "sneakers"
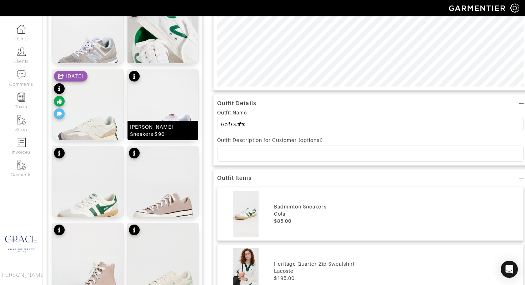
scroll to position [209, 0]
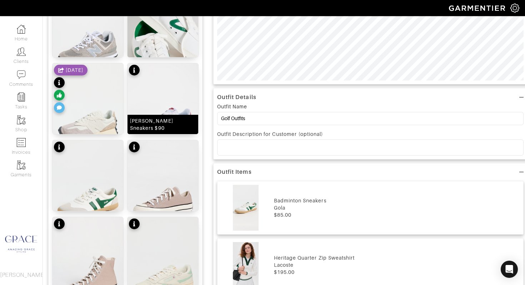
click at [166, 127] on div "Cortez Sneakers $90" at bounding box center [163, 124] width 66 height 14
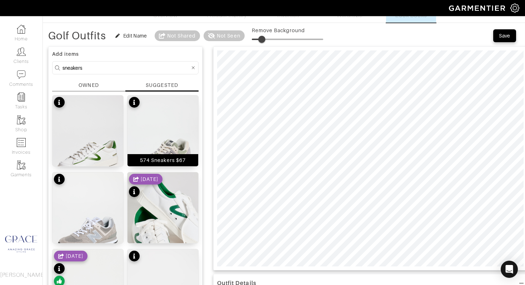
scroll to position [25, 0]
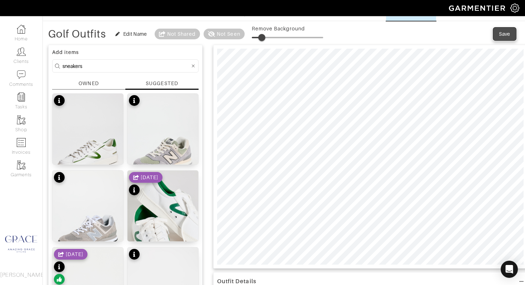
click at [506, 33] on div "Save" at bounding box center [504, 33] width 11 height 7
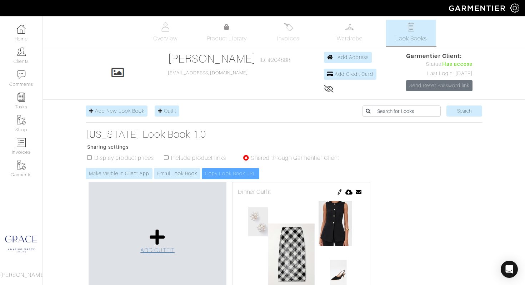
click at [162, 250] on span "ADD OUTFIT" at bounding box center [157, 250] width 34 height 6
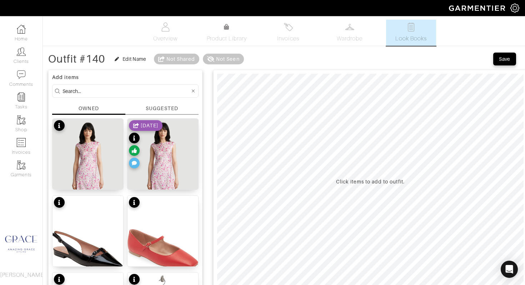
click at [147, 94] on input at bounding box center [125, 90] width 127 height 9
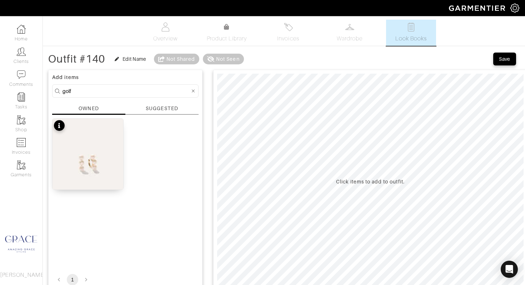
click at [178, 108] on div "SUGGESTED" at bounding box center [161, 110] width 73 height 10
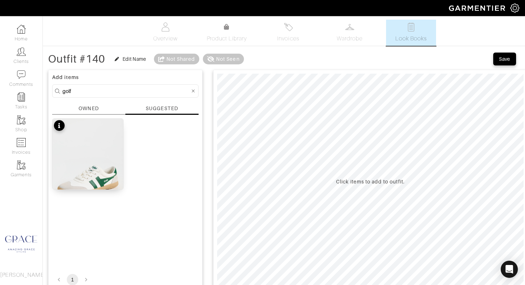
drag, startPoint x: 80, startPoint y: 92, endPoint x: 50, endPoint y: 89, distance: 29.5
click at [50, 89] on div "Add items golf OWNED SUGGESTED Badminton Sneakers $85 1" at bounding box center [125, 179] width 154 height 219
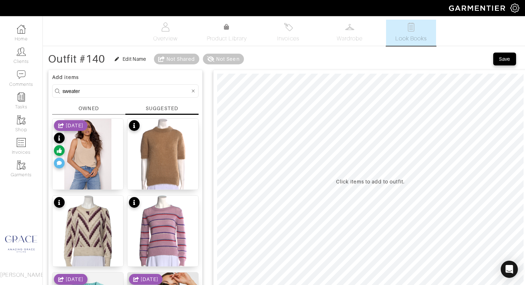
click at [164, 110] on div "SUGGESTED" at bounding box center [162, 108] width 32 height 7
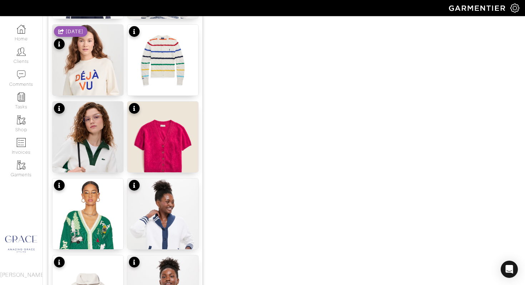
scroll to position [643, 0]
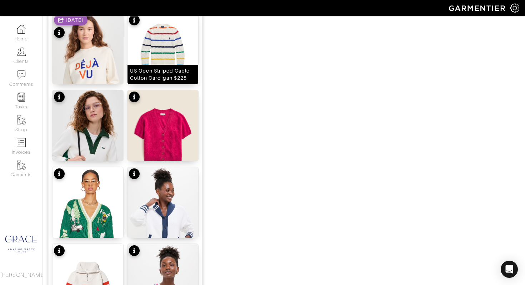
click at [171, 76] on div "US Open Striped Cable Cotton Cardigan $228" at bounding box center [163, 74] width 66 height 14
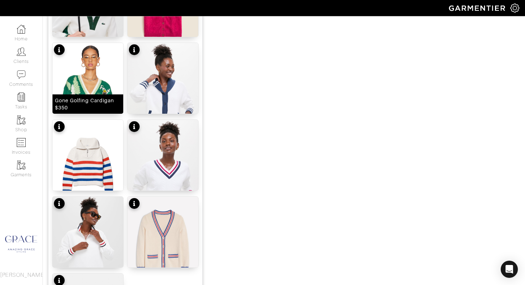
scroll to position [768, 0]
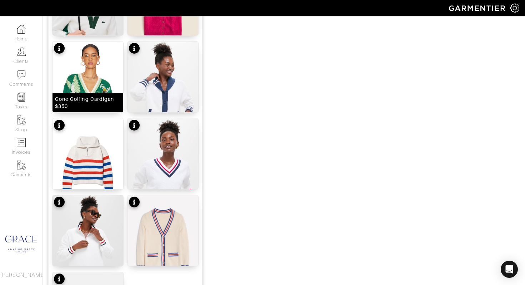
click at [97, 105] on div "Gone Golfing Cardigan $350" at bounding box center [88, 102] width 66 height 14
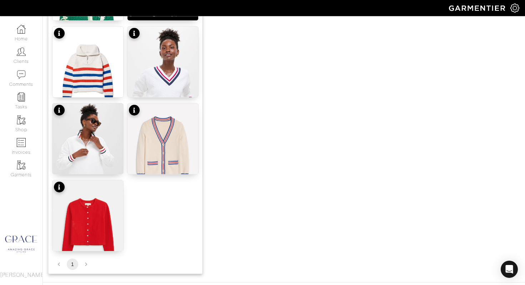
scroll to position [861, 0]
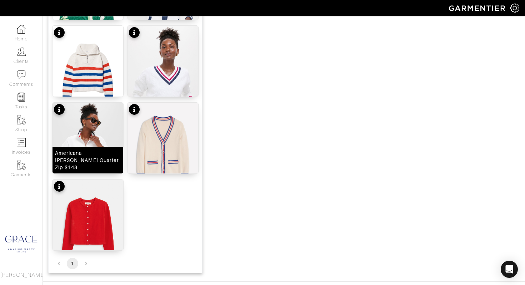
click at [91, 166] on div "Americana Carlson Quarter Zip $148" at bounding box center [88, 159] width 66 height 21
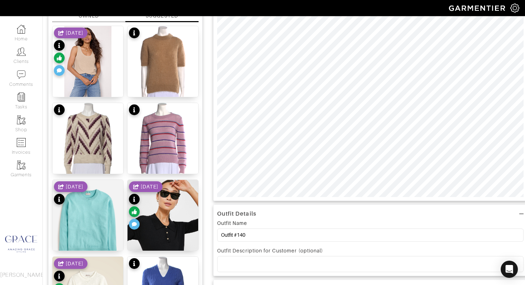
scroll to position [0, 0]
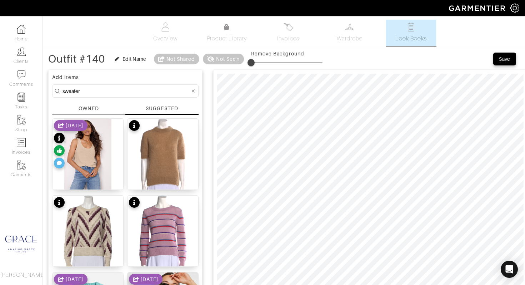
drag, startPoint x: 87, startPoint y: 91, endPoint x: 44, endPoint y: 86, distance: 43.4
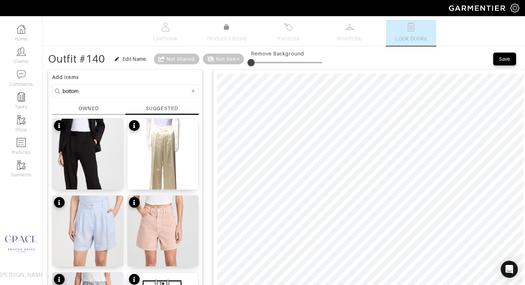
click at [168, 106] on div "SUGGESTED" at bounding box center [162, 108] width 32 height 7
click at [169, 109] on div "SUGGESTED" at bounding box center [162, 108] width 32 height 7
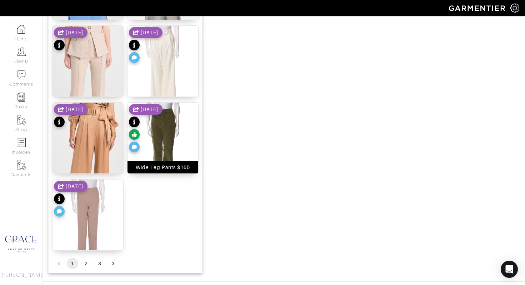
scroll to position [883, 0]
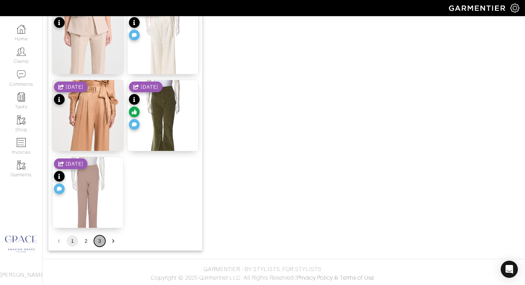
click at [101, 241] on button "3" at bounding box center [99, 240] width 11 height 11
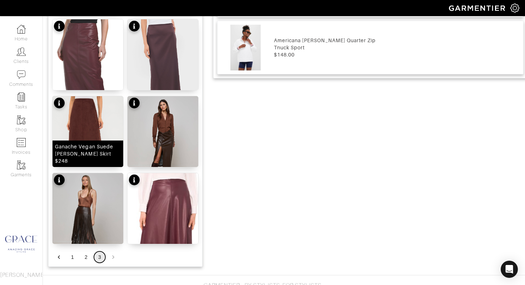
scroll to position [499, 0]
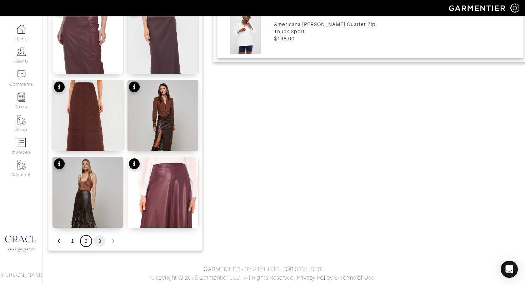
click at [86, 240] on button "2" at bounding box center [85, 240] width 11 height 11
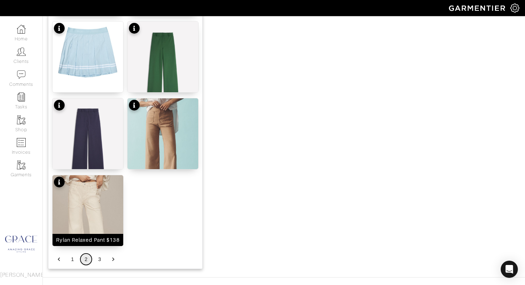
scroll to position [865, 0]
click at [92, 239] on div "Rylan Relaxed Pant $138" at bounding box center [87, 239] width 63 height 7
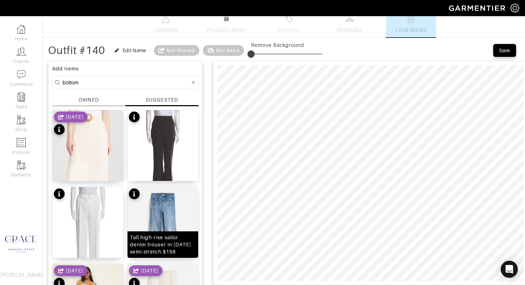
scroll to position [0, 0]
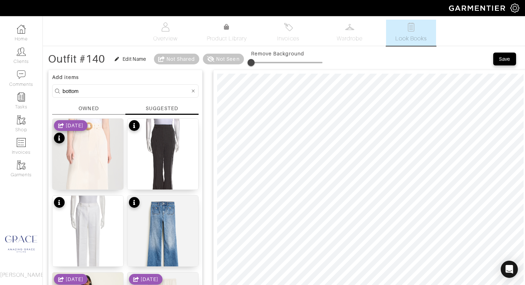
drag, startPoint x: 162, startPoint y: 109, endPoint x: 152, endPoint y: 108, distance: 9.3
click at [162, 109] on div "SUGGESTED" at bounding box center [162, 108] width 32 height 7
drag, startPoint x: 84, startPoint y: 90, endPoint x: 57, endPoint y: 89, distance: 26.4
click at [57, 89] on form "bottom" at bounding box center [125, 90] width 146 height 13
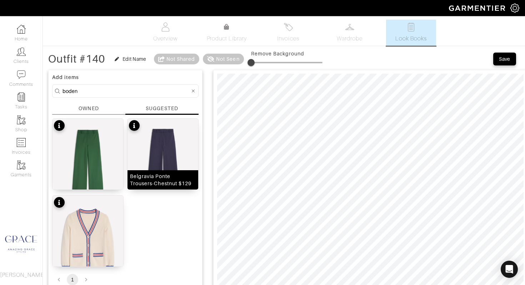
click at [164, 180] on div "Belgravia Ponte Trousers-Chestnut $129" at bounding box center [163, 179] width 66 height 14
drag, startPoint x: 84, startPoint y: 90, endPoint x: 61, endPoint y: 89, distance: 23.6
click at [61, 89] on form "boden" at bounding box center [125, 90] width 146 height 13
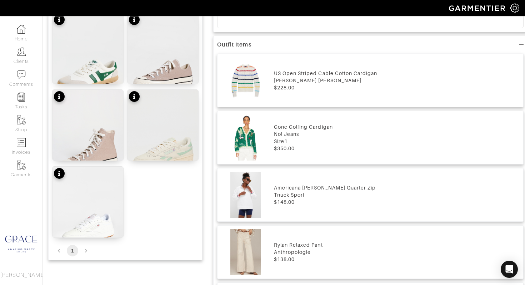
scroll to position [422, 0]
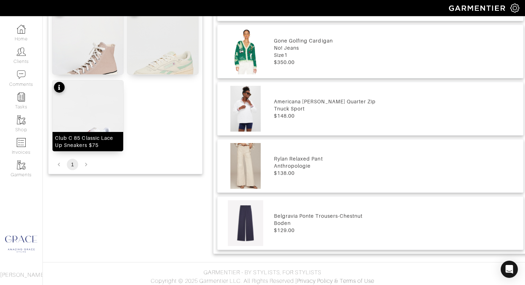
click at [93, 142] on div "Club C 85 Classic Lace Up Sneakers $75" at bounding box center [88, 141] width 66 height 14
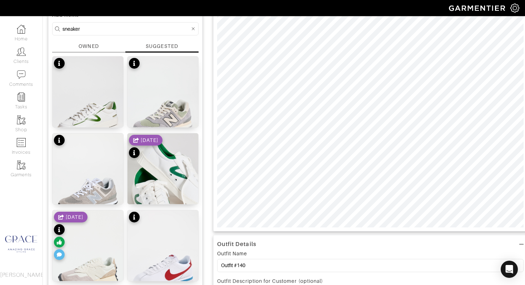
scroll to position [60, 0]
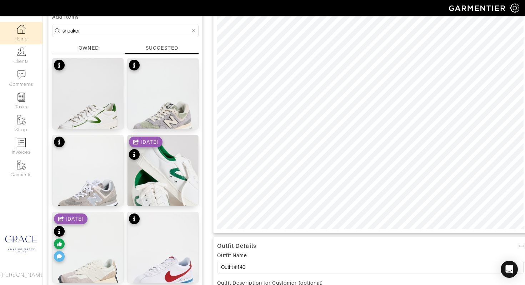
drag, startPoint x: 82, startPoint y: 31, endPoint x: 35, endPoint y: 24, distance: 47.7
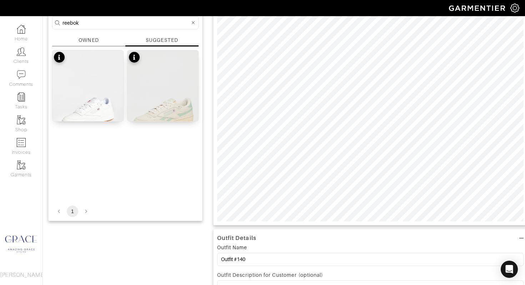
scroll to position [0, 0]
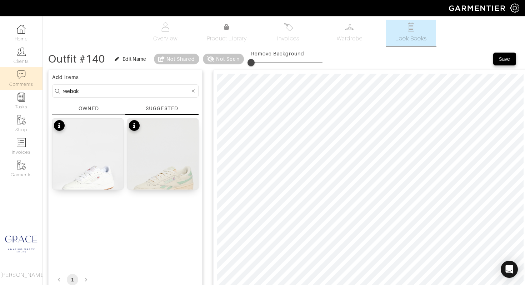
drag, startPoint x: 75, startPoint y: 89, endPoint x: 30, endPoint y: 86, distance: 45.1
type input "gola"
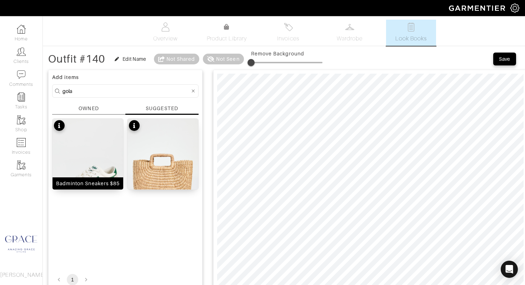
click at [72, 182] on div "Badminton Sneakers $85" at bounding box center [88, 183] width 64 height 7
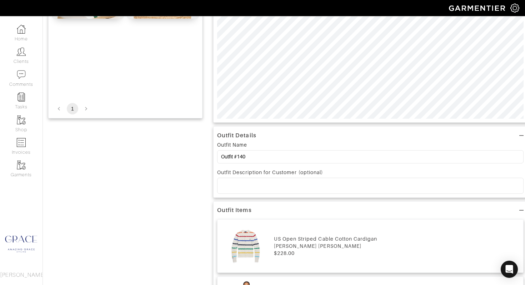
scroll to position [183, 0]
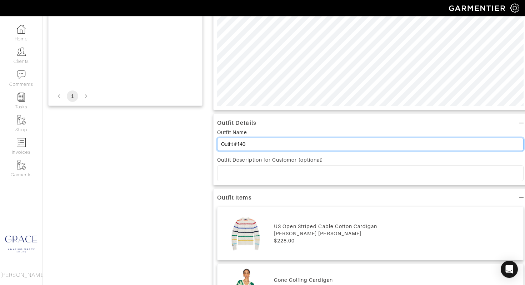
drag, startPoint x: 245, startPoint y: 143, endPoint x: 198, endPoint y: 139, distance: 46.6
click at [198, 139] on div "Add items gola OWNED SUGGESTED Badminton Sneakers $85 Lola Bag $170 1 Outfit De…" at bounding box center [283, 245] width 471 height 724
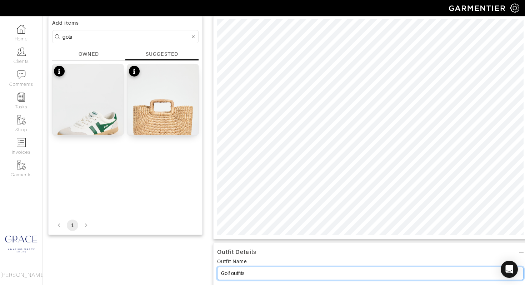
scroll to position [0, 0]
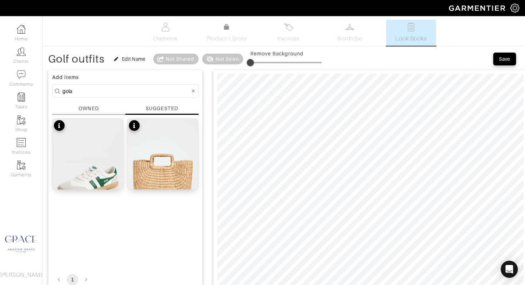
type input "Golf outfits"
click at [503, 60] on div "Save" at bounding box center [504, 58] width 11 height 7
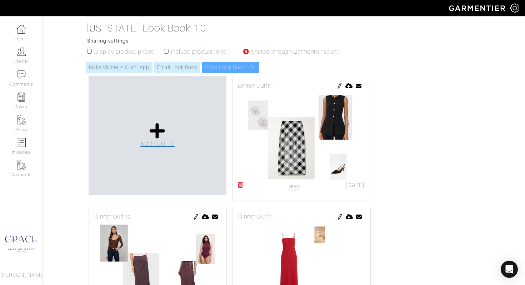
scroll to position [120, 0]
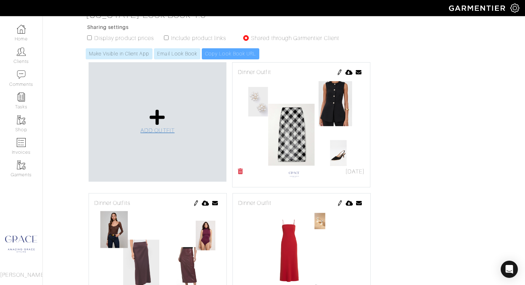
click at [156, 126] on link "ADD OUTFIT" at bounding box center [157, 122] width 34 height 26
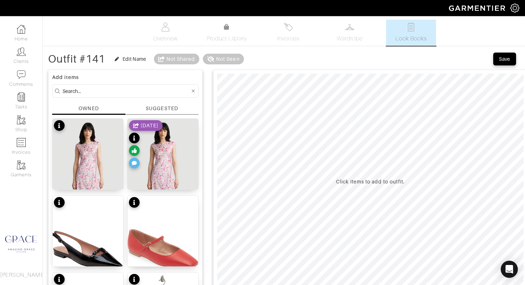
click at [132, 92] on input at bounding box center [125, 90] width 127 height 9
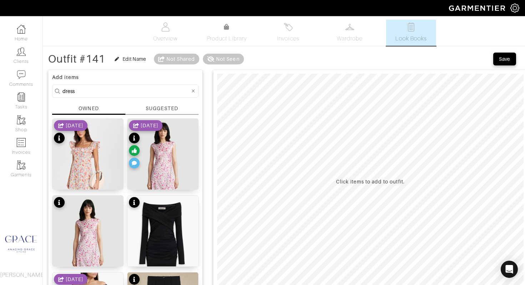
click at [161, 107] on div "SUGGESTED" at bounding box center [162, 108] width 32 height 7
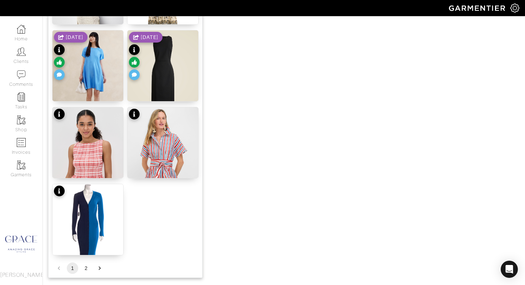
scroll to position [883, 0]
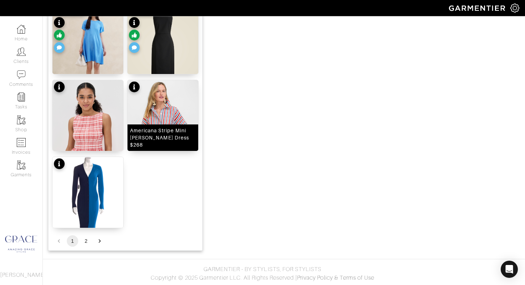
click at [177, 141] on div "Americana Stripe Mini [PERSON_NAME] Dress $268" at bounding box center [163, 137] width 66 height 21
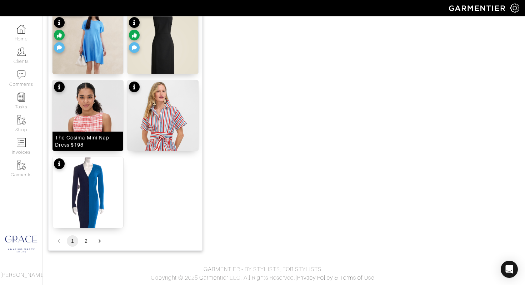
drag, startPoint x: 93, startPoint y: 147, endPoint x: 96, endPoint y: 147, distance: 3.6
click at [93, 147] on div "The Cosima Mini Nap Dress $198" at bounding box center [88, 141] width 66 height 14
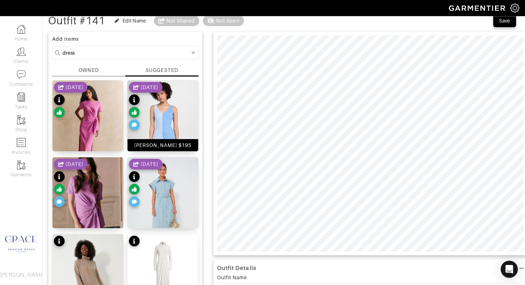
scroll to position [0, 0]
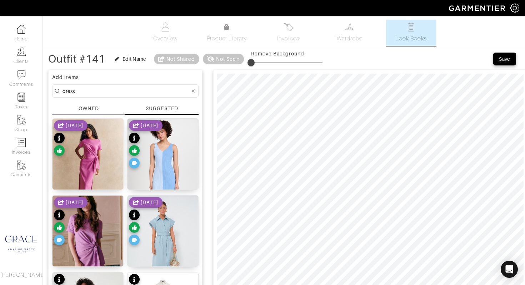
drag, startPoint x: 107, startPoint y: 92, endPoint x: 50, endPoint y: 86, distance: 57.0
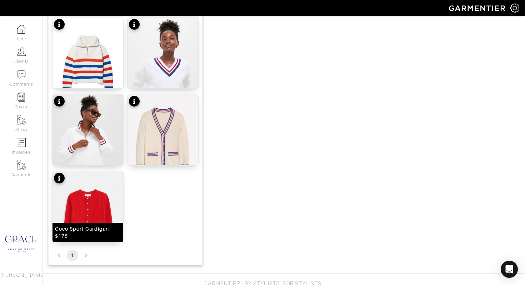
scroll to position [883, 0]
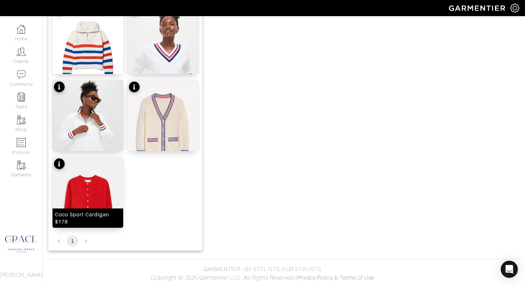
click at [95, 215] on div "Coco Sport Cardigan $178" at bounding box center [88, 218] width 66 height 14
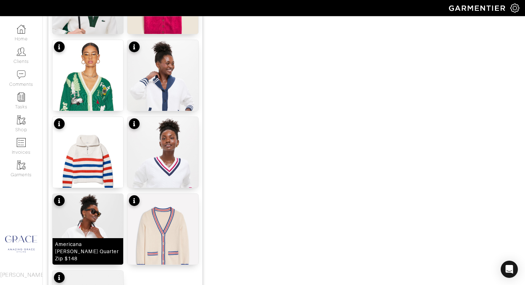
scroll to position [768, 0]
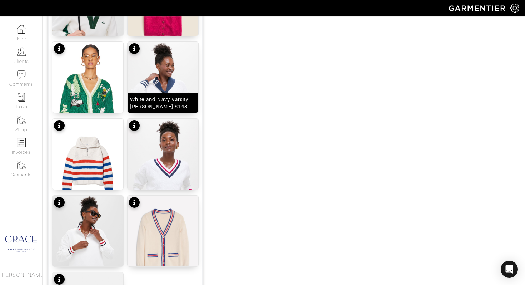
click at [167, 107] on div "White and Navy Varsity Freya Cardigan $148" at bounding box center [163, 103] width 66 height 14
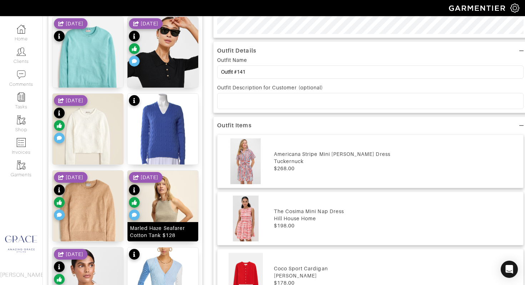
scroll to position [261, 0]
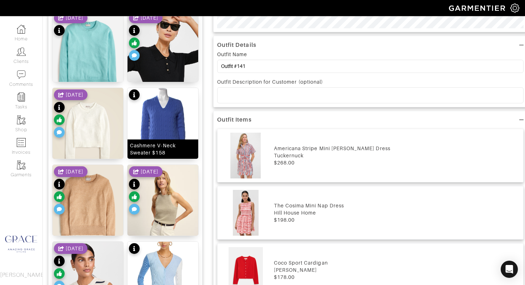
click at [175, 146] on div "Cashmere V-Neck Sweater $158" at bounding box center [163, 149] width 66 height 14
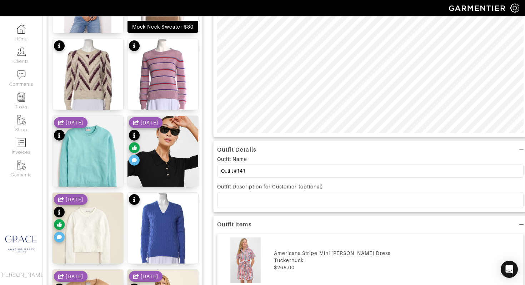
scroll to position [0, 0]
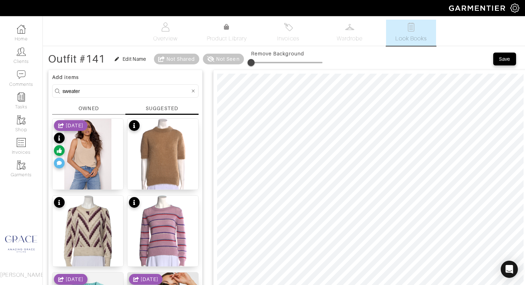
drag, startPoint x: 85, startPoint y: 90, endPoint x: 54, endPoint y: 88, distance: 30.8
click at [54, 88] on form "sweater" at bounding box center [125, 90] width 146 height 13
type input "ralph lauren"
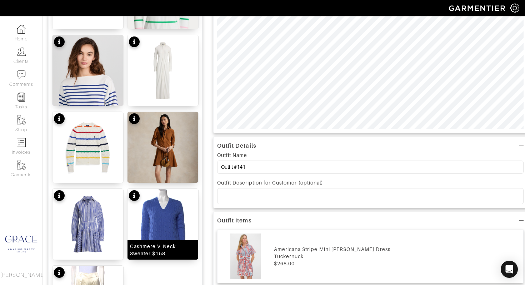
scroll to position [159, 0]
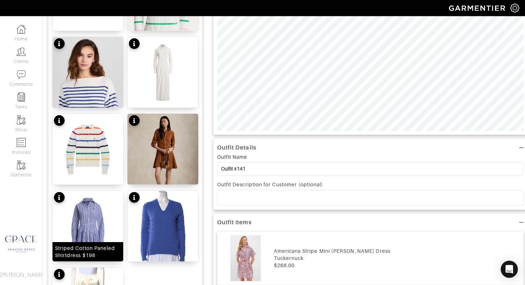
click at [106, 225] on img at bounding box center [87, 225] width 71 height 71
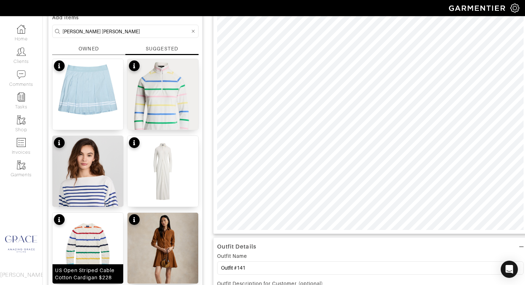
scroll to position [61, 0]
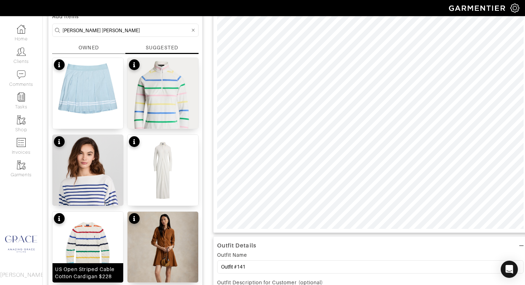
click at [91, 268] on div "US Open Striped Cable Cotton Cardigan $228" at bounding box center [88, 272] width 66 height 14
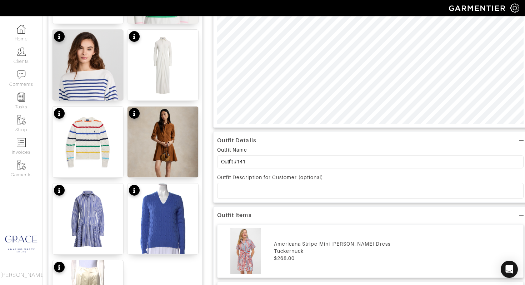
scroll to position [169, 0]
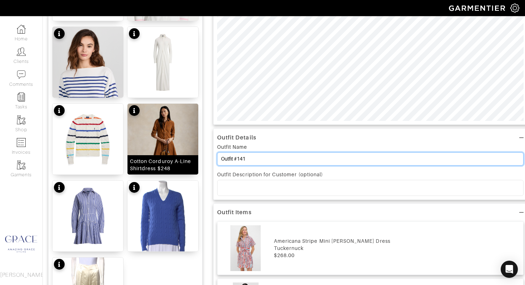
drag, startPoint x: 257, startPoint y: 159, endPoint x: 196, endPoint y: 152, distance: 61.4
click at [196, 153] on div "Add items ralph lauren OWNED SUGGESTED Ralph Lauren RLX Pleated A-Line Performa…" at bounding box center [283, 203] width 471 height 610
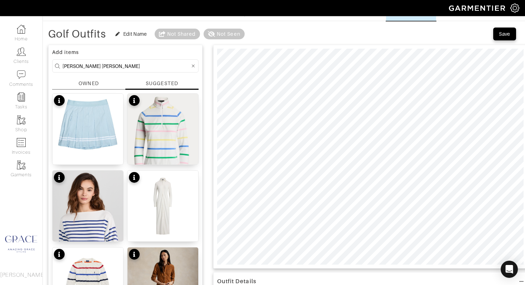
scroll to position [12, 0]
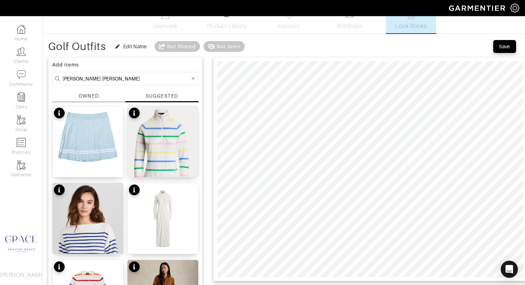
type input "Golf Outfits"
click at [503, 44] on div "Save" at bounding box center [504, 46] width 11 height 7
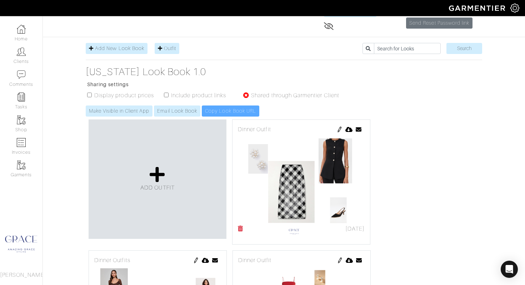
scroll to position [51, 0]
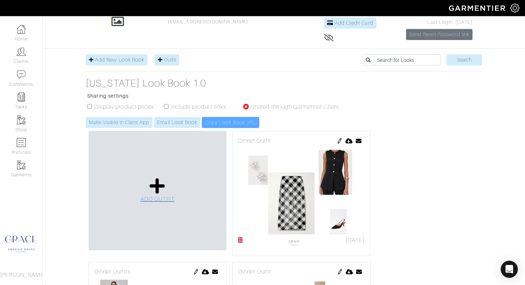
click at [152, 187] on icon at bounding box center [157, 185] width 15 height 17
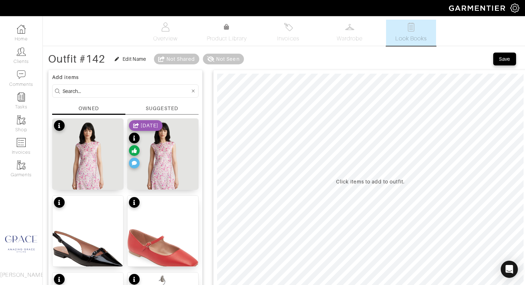
click at [102, 93] on input at bounding box center [125, 90] width 127 height 9
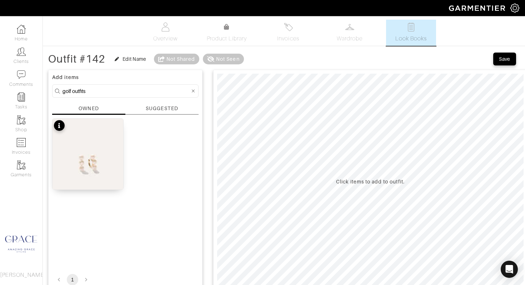
drag, startPoint x: 101, startPoint y: 93, endPoint x: 73, endPoint y: 92, distance: 27.9
click at [73, 92] on input "golf outfits" at bounding box center [125, 90] width 127 height 9
click at [159, 109] on div "SUGGESTED" at bounding box center [162, 108] width 32 height 7
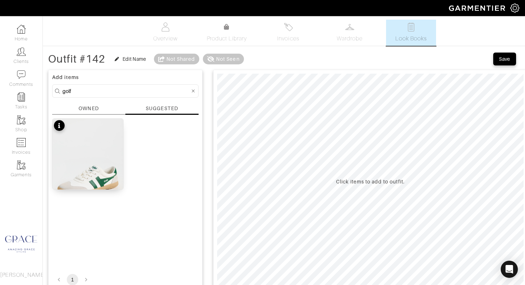
click at [99, 90] on input "golf" at bounding box center [125, 90] width 127 height 9
drag, startPoint x: 99, startPoint y: 90, endPoint x: 46, endPoint y: 89, distance: 52.9
click at [46, 89] on div "Outfit #142 Edit Name Not Shared Not Seen Save Add items golf OWNED SUGGESTED B…" at bounding box center [284, 210] width 482 height 316
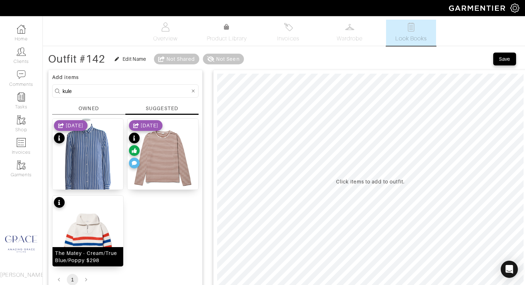
click at [73, 263] on div "The Matey - Cream/True Blue/Poppy $298" at bounding box center [88, 256] width 66 height 14
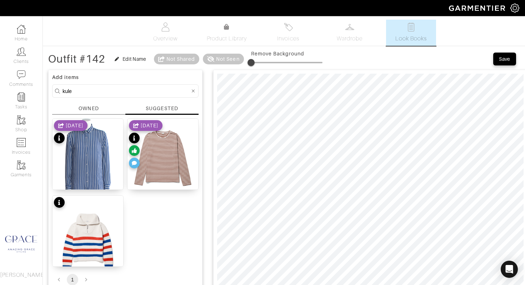
drag, startPoint x: 101, startPoint y: 91, endPoint x: 48, endPoint y: 87, distance: 53.0
click at [48, 87] on div "Add items kule OWNED SUGGESTED Silk Striped Button-Up Top $95 6/24/24 The Moder…" at bounding box center [125, 179] width 154 height 219
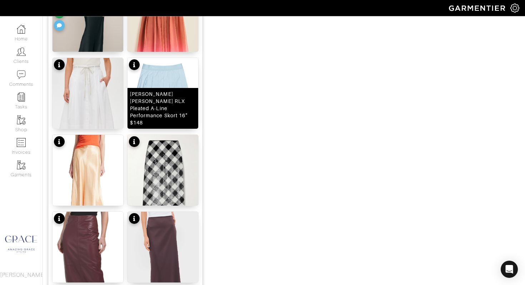
scroll to position [441, 0]
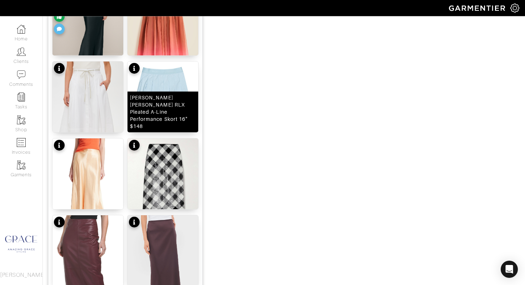
drag, startPoint x: 168, startPoint y: 115, endPoint x: 167, endPoint y: 122, distance: 7.2
click at [168, 115] on div "Ralph Lauren RLX Pleated A-Line Performance Skort 16" $148" at bounding box center [163, 112] width 66 height 36
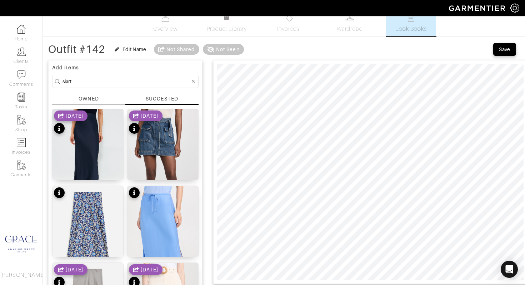
scroll to position [9, 0]
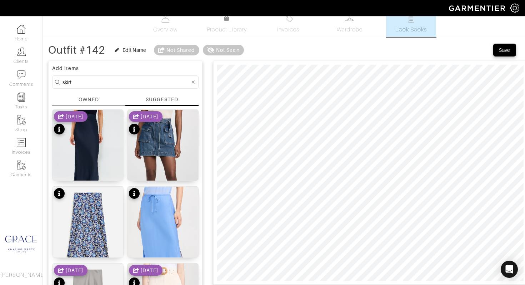
drag, startPoint x: 88, startPoint y: 82, endPoint x: 45, endPoint y: 77, distance: 43.8
type input "tnuck"
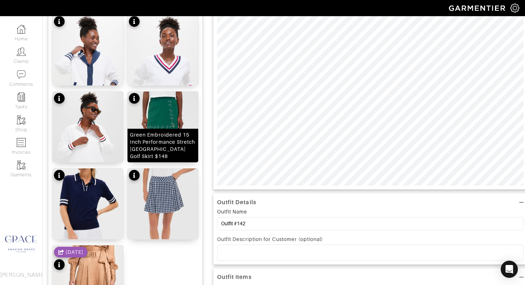
scroll to position [106, 0]
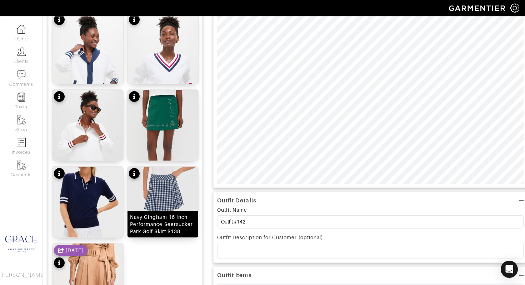
click at [165, 224] on div "Navy Gingham 16 Inch Performance Seersucker Park Golf Skirt $138" at bounding box center [163, 223] width 66 height 21
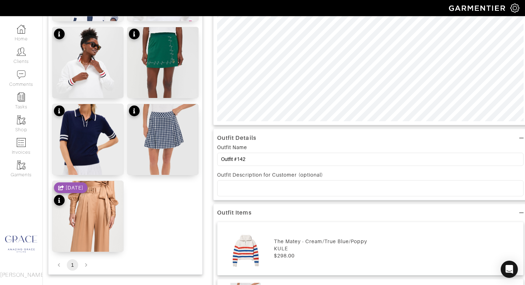
scroll to position [169, 0]
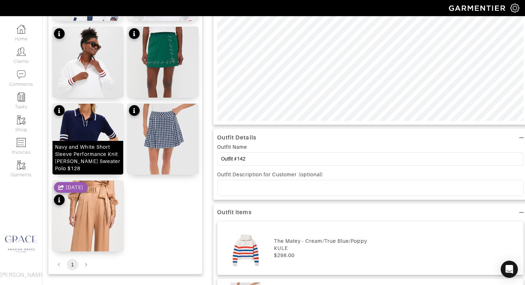
click at [108, 168] on div "Navy and White Short Sleeve Performance Knit Nora Sweater Polo $128" at bounding box center [88, 157] width 66 height 29
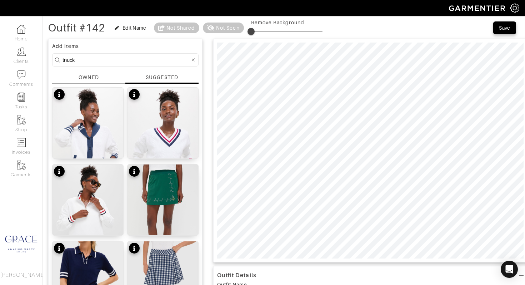
scroll to position [25, 0]
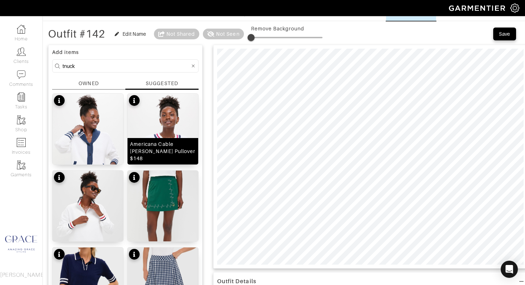
drag, startPoint x: 141, startPoint y: 157, endPoint x: 165, endPoint y: 160, distance: 24.7
click at [141, 157] on div "Americana Cable Turner Pullover $148" at bounding box center [163, 150] width 66 height 21
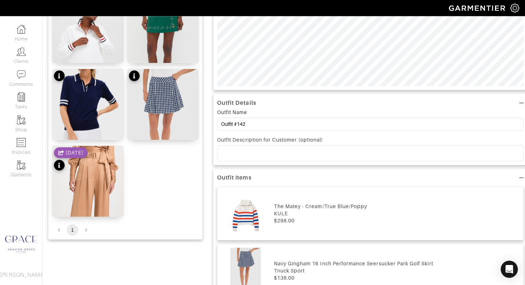
scroll to position [209, 0]
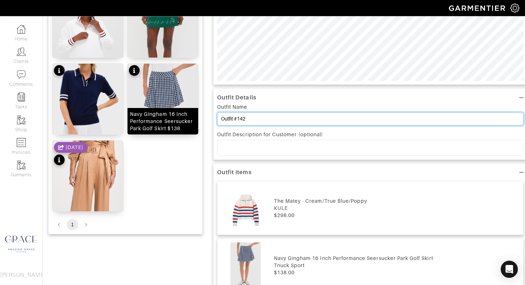
drag, startPoint x: 237, startPoint y: 119, endPoint x: 191, endPoint y: 115, distance: 47.0
click at [191, 115] on div "Add items tnuck OWNED SUGGESTED White and Navy Varsity Freya Cardigan $148 Amer…" at bounding box center [283, 134] width 471 height 552
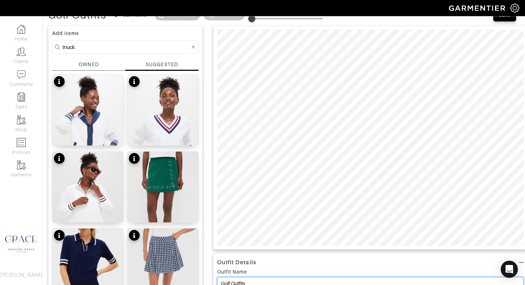
scroll to position [41, 0]
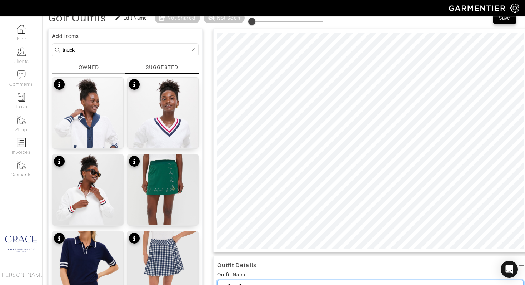
type input "Golf Outfits"
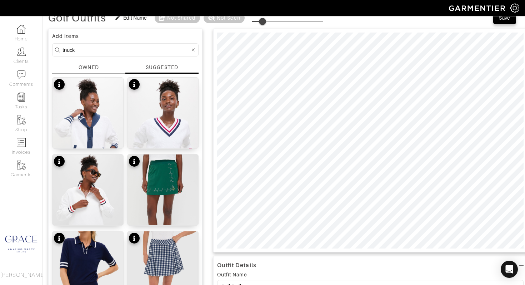
type input "0"
drag, startPoint x: 257, startPoint y: 24, endPoint x: 226, endPoint y: 21, distance: 30.8
click at [226, 21] on div "Golf Outfits Edit Name Not Shared Not Seen Remove Background" at bounding box center [185, 18] width 275 height 14
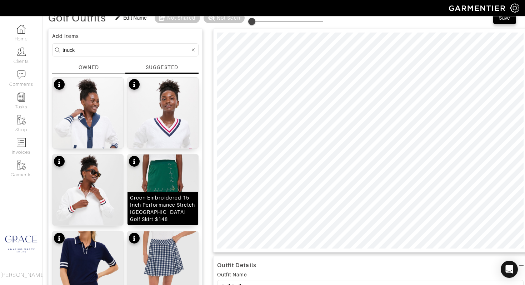
drag, startPoint x: 165, startPoint y: 208, endPoint x: 171, endPoint y: 208, distance: 6.4
click at [165, 208] on div "Green Embroidered 15 Inch Performance Stretch Woven Halliet Golf Skirt $148" at bounding box center [163, 208] width 66 height 29
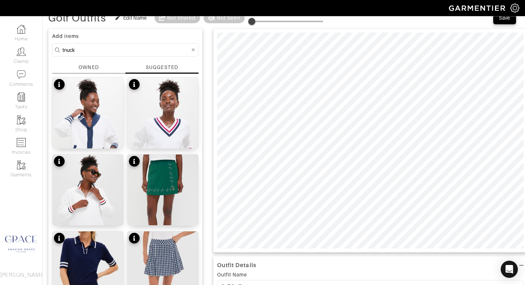
drag, startPoint x: 81, startPoint y: 49, endPoint x: 52, endPoint y: 49, distance: 28.9
click at [52, 49] on form "tnuck" at bounding box center [125, 49] width 146 height 13
type input "lacoste"
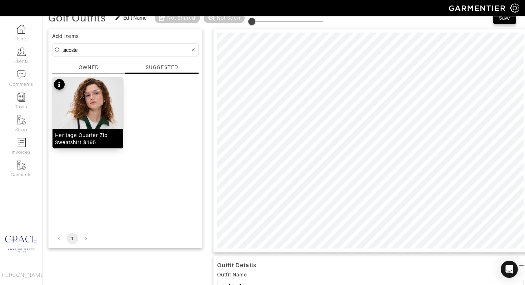
click at [81, 138] on div "Heritage Quarter Zip Sweatshirt $195" at bounding box center [88, 138] width 66 height 14
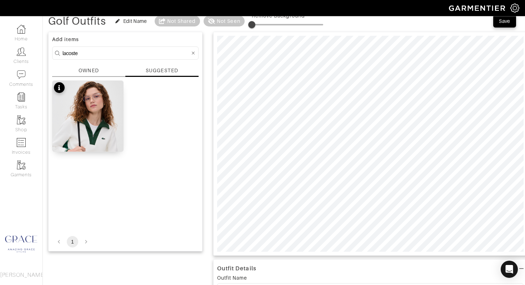
scroll to position [8, 0]
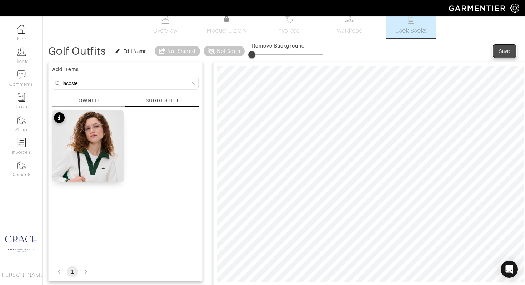
click at [503, 47] on div "Save" at bounding box center [504, 50] width 11 height 7
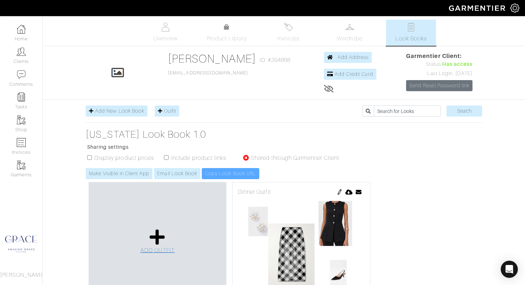
click at [161, 249] on span "ADD OUTFIT" at bounding box center [157, 250] width 34 height 6
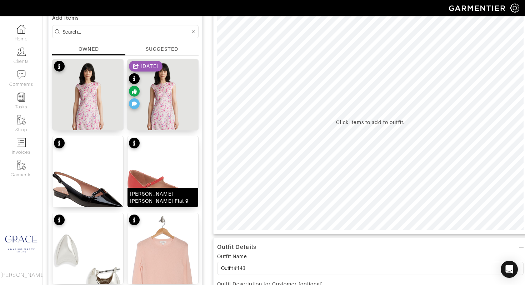
scroll to position [67, 0]
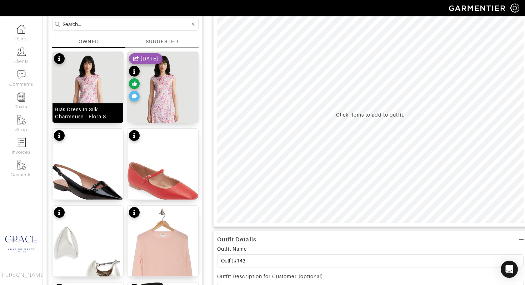
click at [106, 110] on div "Bias Dress in Silk Charmeuse | Flora S" at bounding box center [88, 113] width 66 height 14
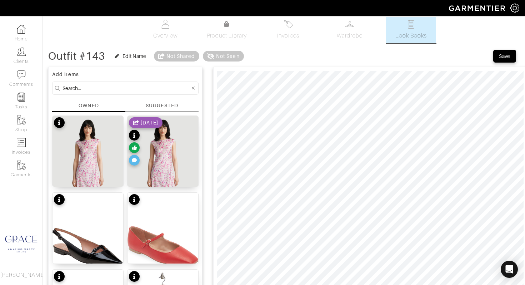
scroll to position [0, 0]
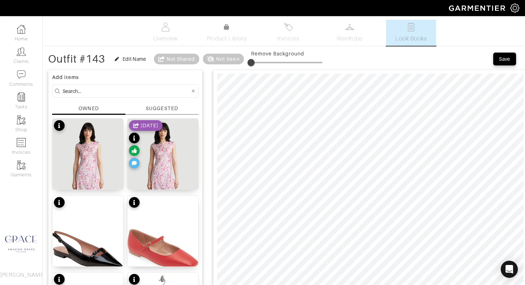
click at [133, 88] on input at bounding box center [125, 90] width 127 height 9
type input "jcrew"
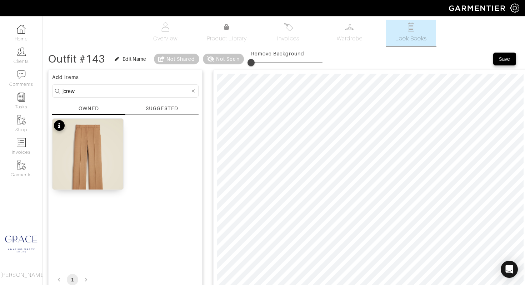
click at [174, 111] on div "SUGGESTED" at bounding box center [162, 108] width 32 height 7
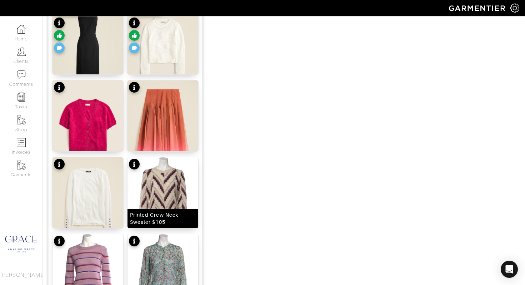
scroll to position [504, 0]
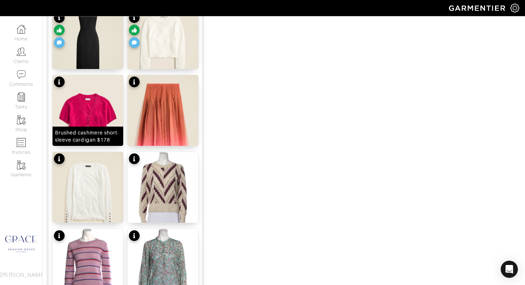
click at [109, 140] on div "Brushed cashmere short-sleeve cardigan $178" at bounding box center [88, 136] width 66 height 14
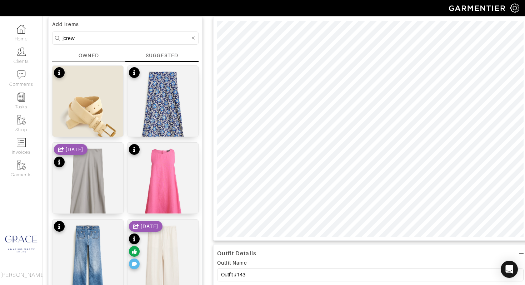
scroll to position [0, 0]
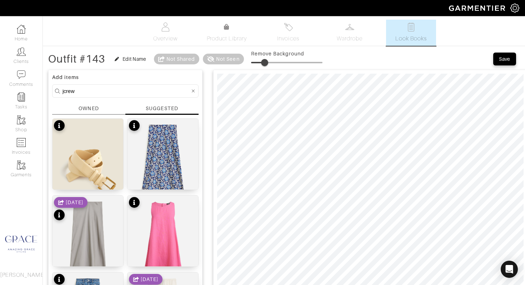
type input "26"
drag, startPoint x: 255, startPoint y: 61, endPoint x: 271, endPoint y: 62, distance: 16.1
click at [271, 62] on span at bounding box center [269, 62] width 7 height 7
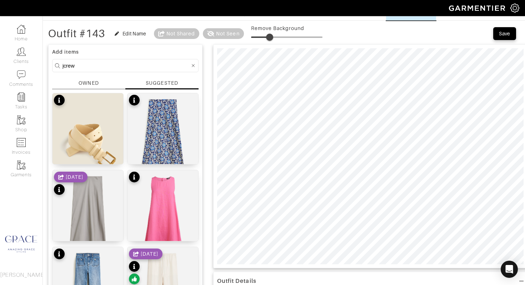
scroll to position [26, 0]
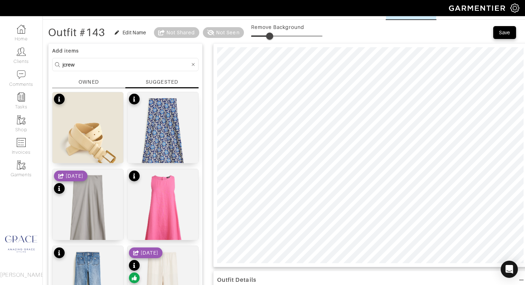
click at [141, 80] on div "SUGGESTED" at bounding box center [161, 83] width 73 height 10
drag, startPoint x: 96, startPoint y: 63, endPoint x: 52, endPoint y: 62, distance: 43.6
click at [52, 62] on form "jcrew" at bounding box center [125, 64] width 146 height 13
type input "shoe"
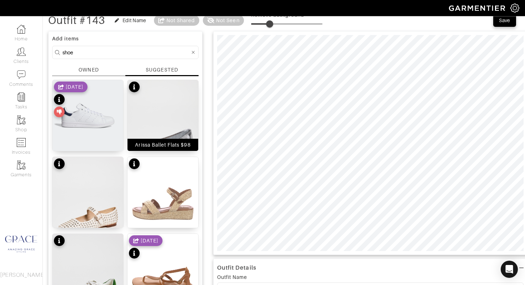
scroll to position [40, 0]
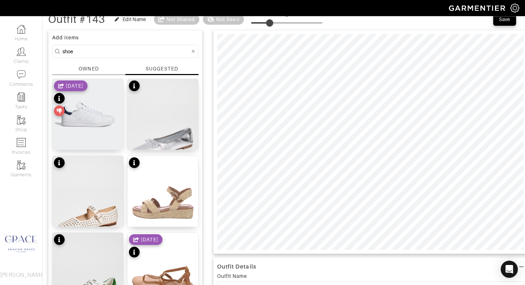
click at [86, 66] on div "OWNED" at bounding box center [89, 68] width 20 height 7
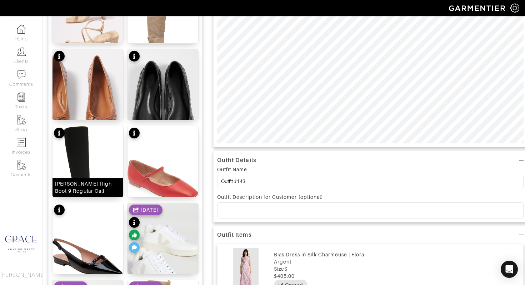
scroll to position [147, 0]
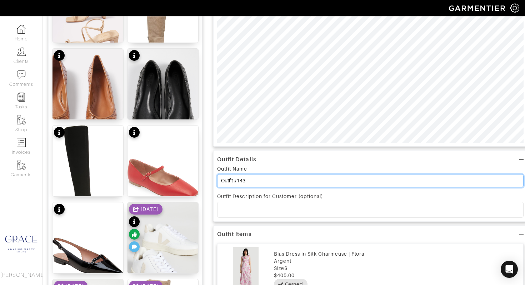
drag, startPoint x: 237, startPoint y: 177, endPoint x: 201, endPoint y: 171, distance: 36.6
click at [201, 171] on div "Add items shoe OWNED SUGGESTED Aimee Block Heel 9 Go-To Block Heel Boot 9 Ariss…" at bounding box center [283, 184] width 471 height 530
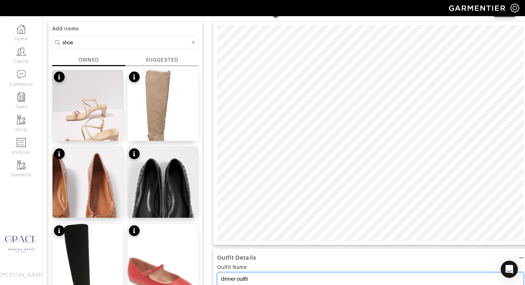
scroll to position [0, 0]
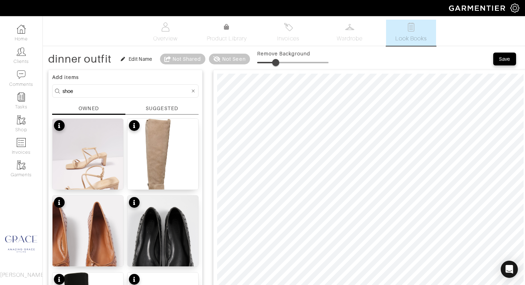
type input "dinner outfit"
click at [508, 56] on div "Save" at bounding box center [504, 58] width 11 height 7
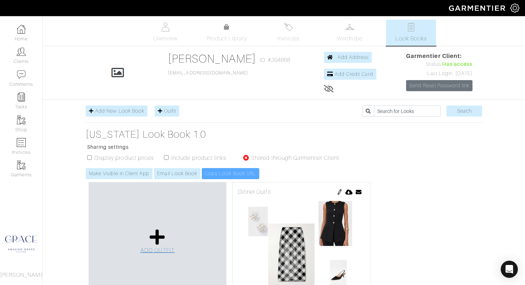
click at [167, 241] on link "ADD OUTFIT" at bounding box center [157, 241] width 34 height 26
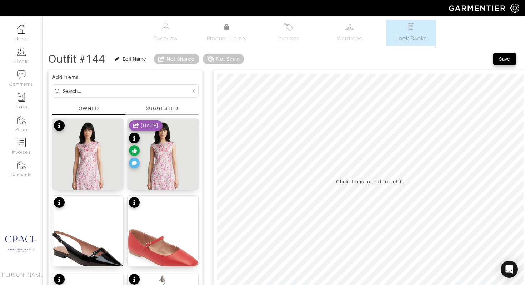
click at [116, 106] on div "OWNED" at bounding box center [88, 110] width 73 height 10
click at [101, 91] on input at bounding box center [125, 90] width 127 height 9
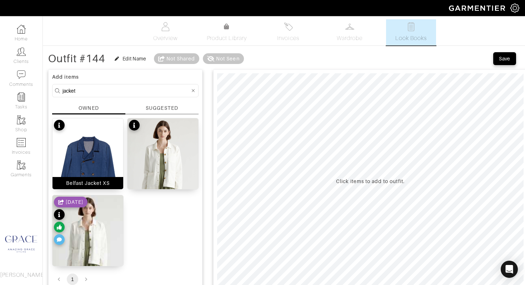
click at [109, 183] on div "Belfast Jacket XS" at bounding box center [88, 182] width 44 height 7
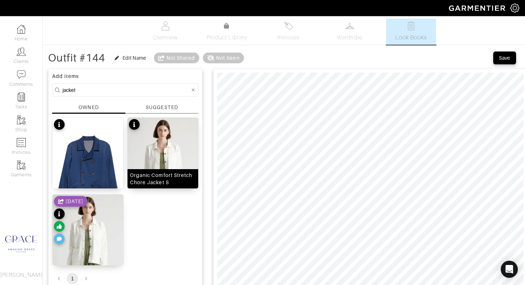
click at [166, 183] on div "Organic Comfort Stretch Chore Jacket S" at bounding box center [163, 178] width 66 height 14
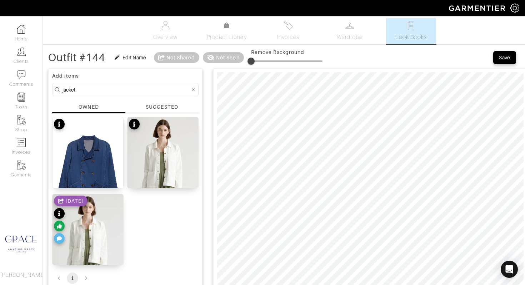
scroll to position [2, 0]
drag, startPoint x: 89, startPoint y: 88, endPoint x: 48, endPoint y: 86, distance: 40.8
click at [48, 86] on div "Add items jacket OWNED SUGGESTED Belfast Jacket XS Organic Comfort Stretch Chor…" at bounding box center [125, 177] width 154 height 219
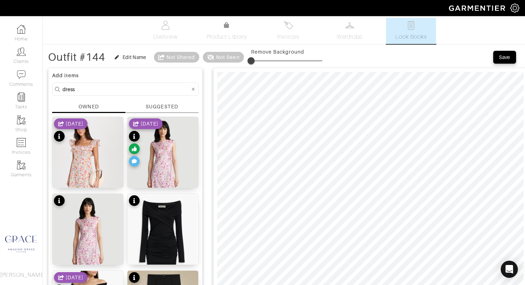
click at [92, 110] on div "OWNED" at bounding box center [89, 106] width 20 height 7
click at [174, 109] on div "SUGGESTED" at bounding box center [162, 106] width 32 height 7
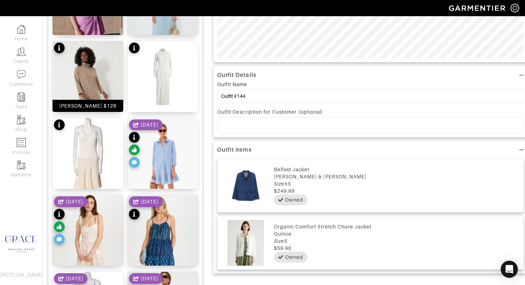
scroll to position [227, 0]
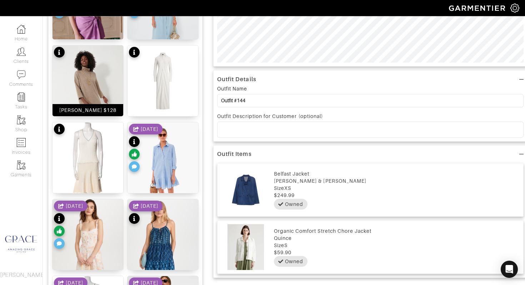
click at [92, 106] on div "[PERSON_NAME] $128" at bounding box center [87, 109] width 57 height 7
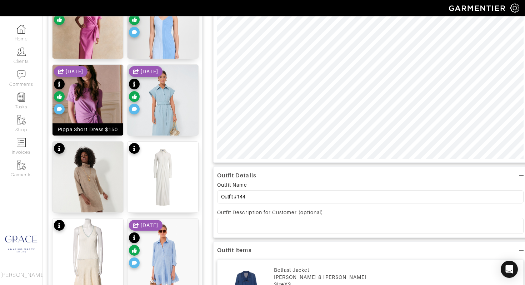
scroll to position [0, 0]
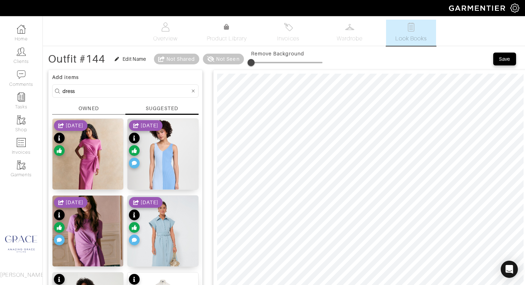
drag, startPoint x: 100, startPoint y: 91, endPoint x: 50, endPoint y: 87, distance: 49.8
click at [52, 88] on form "dress" at bounding box center [125, 90] width 146 height 13
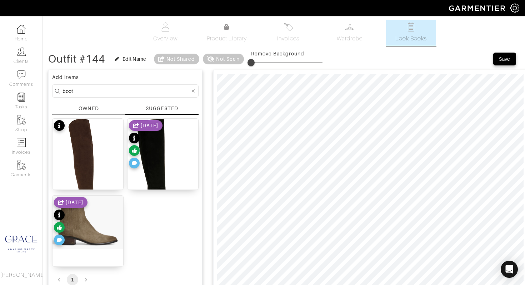
click at [94, 105] on div "OWNED" at bounding box center [89, 108] width 20 height 7
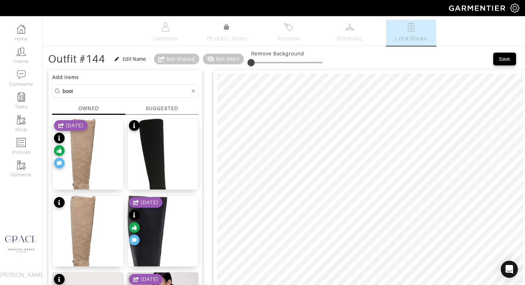
click at [94, 105] on div "OWNED" at bounding box center [89, 108] width 20 height 7
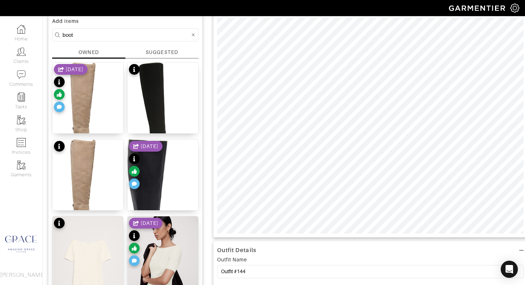
scroll to position [52, 0]
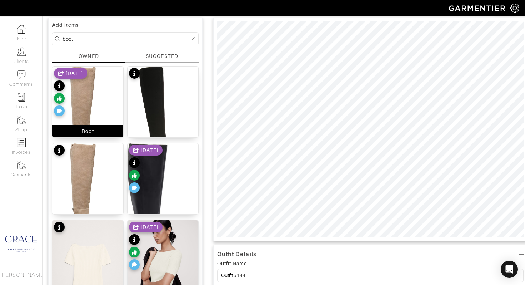
click at [86, 128] on div "Boot" at bounding box center [88, 130] width 12 height 7
drag, startPoint x: 89, startPoint y: 39, endPoint x: 50, endPoint y: 35, distance: 39.6
click at [50, 35] on div "Add items boot OWNED SUGGESTED Boot 8/28/24 Sylvia Knee High Boot 9 Regular Cal…" at bounding box center [125, 165] width 154 height 296
type input "jacket"
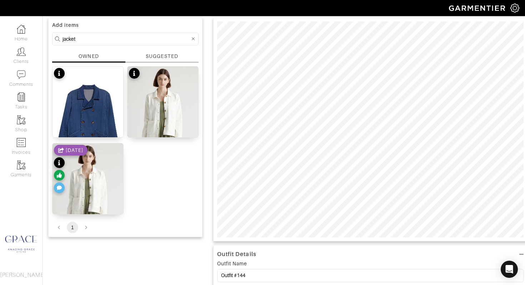
scroll to position [49, 0]
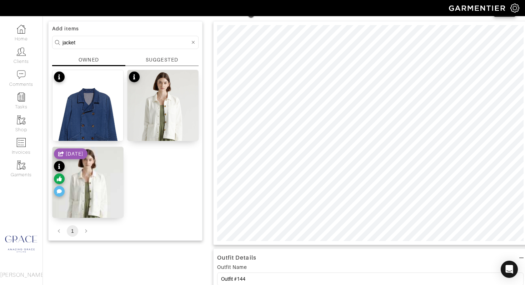
click at [144, 59] on div "SUGGESTED" at bounding box center [161, 61] width 73 height 10
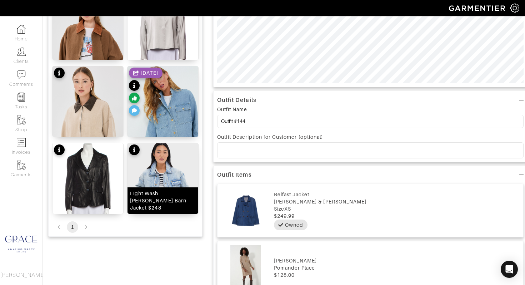
scroll to position [215, 0]
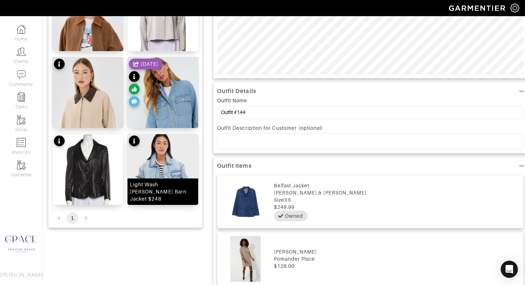
click at [166, 190] on div "Light Wash Denim Reese Barn Jacket $248" at bounding box center [163, 191] width 66 height 21
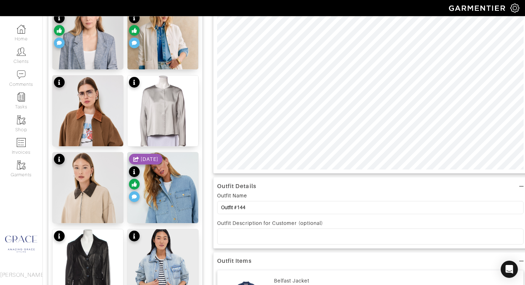
scroll to position [121, 0]
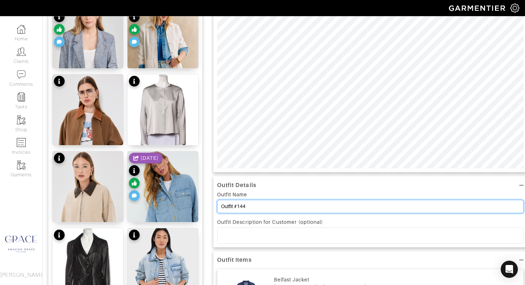
drag, startPoint x: 242, startPoint y: 204, endPoint x: 203, endPoint y: 195, distance: 40.3
click at [203, 197] on div "Add items jacket OWNED SUGGESTED Lilianna Jacket $260 8/19/24 WILL JACKET $145 …" at bounding box center [283, 221] width 471 height 552
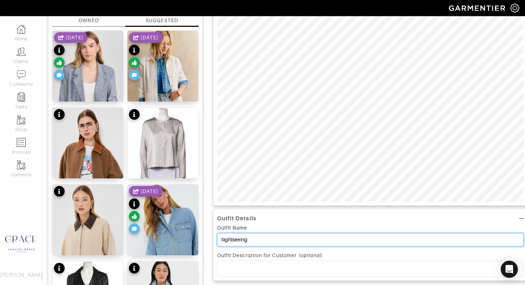
scroll to position [0, 0]
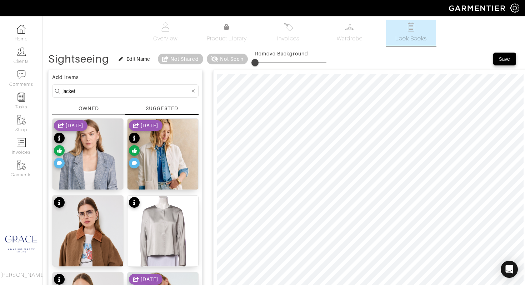
type input "Sightseeing"
drag, startPoint x: 78, startPoint y: 91, endPoint x: 40, endPoint y: 84, distance: 38.8
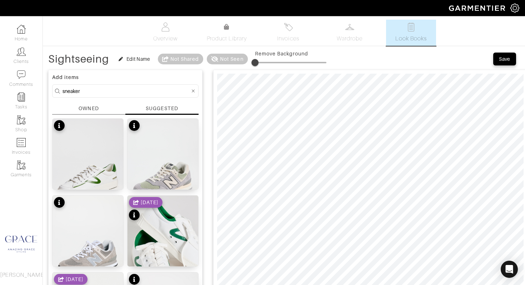
drag, startPoint x: 85, startPoint y: 93, endPoint x: 45, endPoint y: 85, distance: 40.1
type input "shoes"
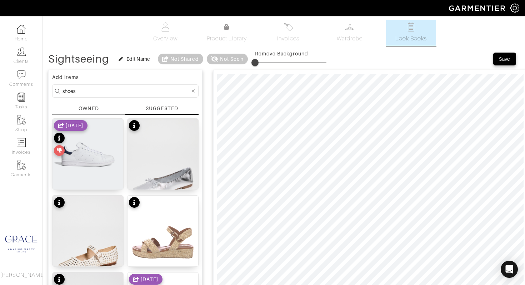
click at [92, 110] on div "OWNED" at bounding box center [89, 108] width 20 height 7
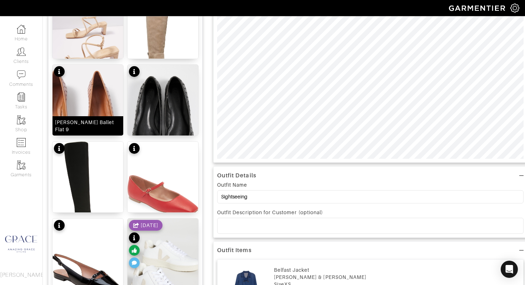
scroll to position [117, 0]
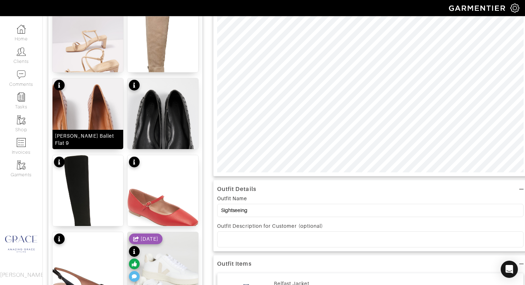
click at [100, 137] on div "Arissa Woven Ballet Flat 9" at bounding box center [88, 139] width 66 height 14
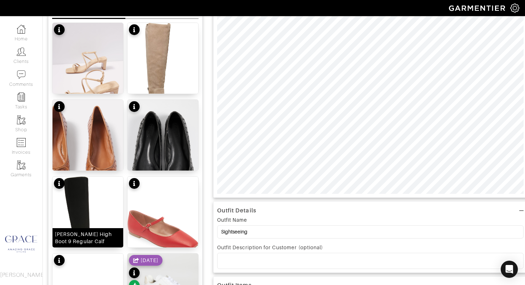
scroll to position [0, 0]
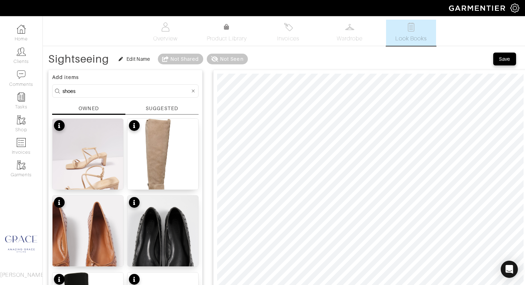
click at [154, 107] on div "SUGGESTED" at bounding box center [162, 108] width 32 height 7
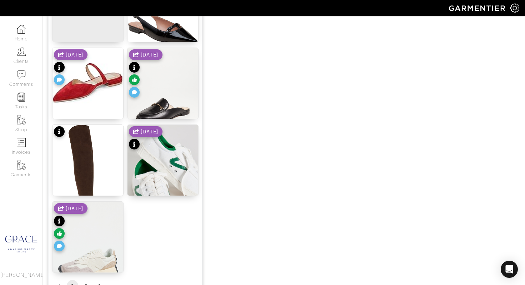
scroll to position [883, 0]
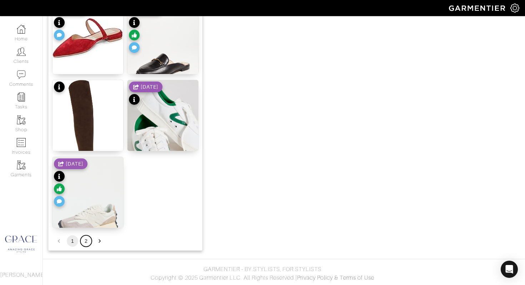
click at [86, 240] on button "2" at bounding box center [85, 240] width 11 height 11
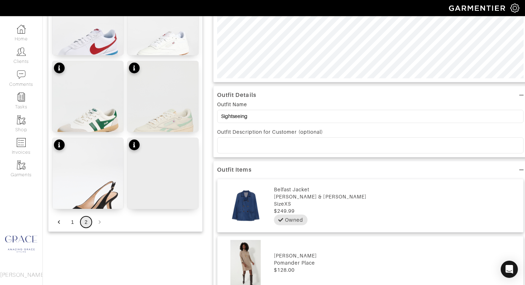
scroll to position [212, 0]
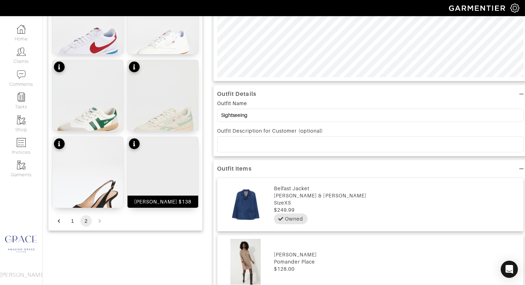
click at [143, 200] on div "Black Julie Heels $138" at bounding box center [162, 201] width 57 height 7
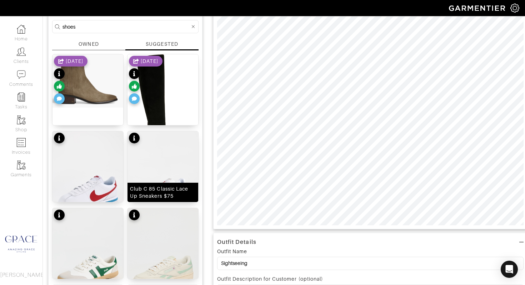
scroll to position [72, 0]
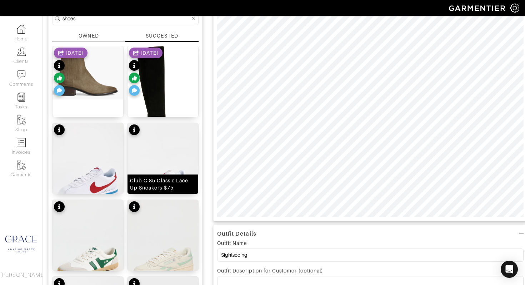
drag, startPoint x: 187, startPoint y: 187, endPoint x: 196, endPoint y: 185, distance: 9.5
click at [187, 187] on div "Club C 85 Classic Lace Up Sneakers $75" at bounding box center [163, 184] width 66 height 14
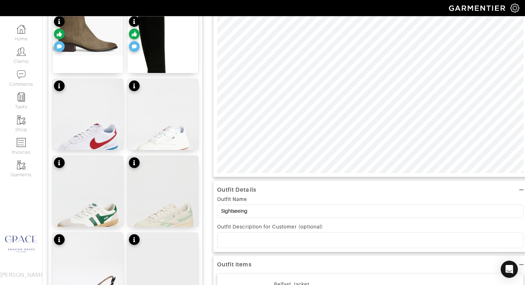
scroll to position [0, 0]
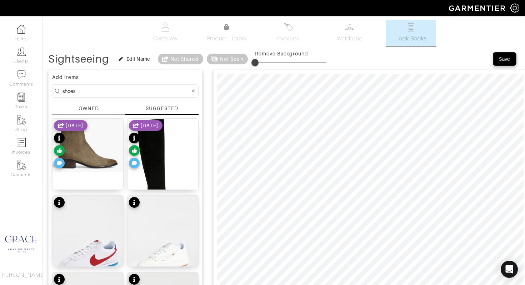
click at [504, 57] on div "Save" at bounding box center [504, 58] width 11 height 7
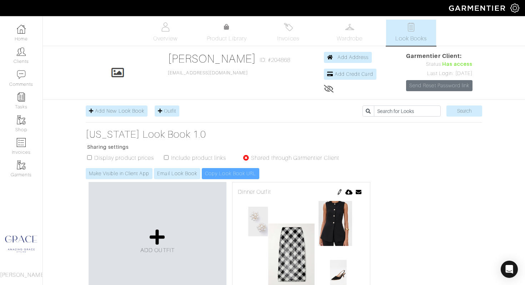
scroll to position [6, 0]
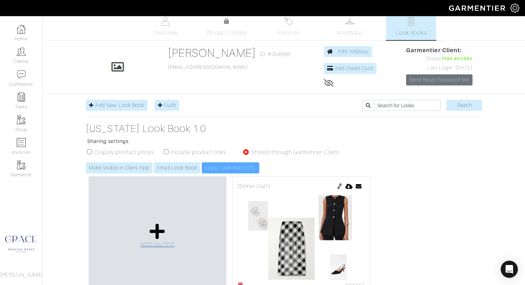
click at [155, 227] on icon at bounding box center [157, 230] width 15 height 17
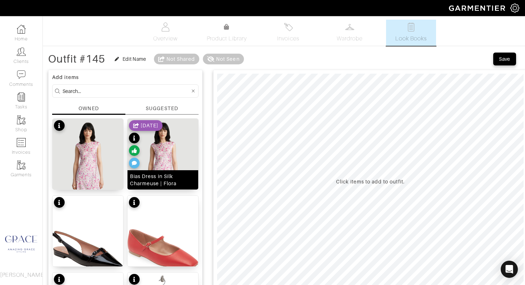
scroll to position [0, 0]
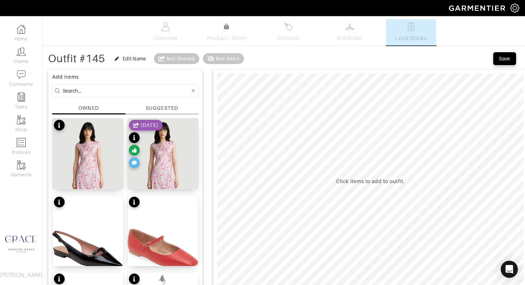
click at [157, 110] on div "SUGGESTED" at bounding box center [162, 107] width 32 height 7
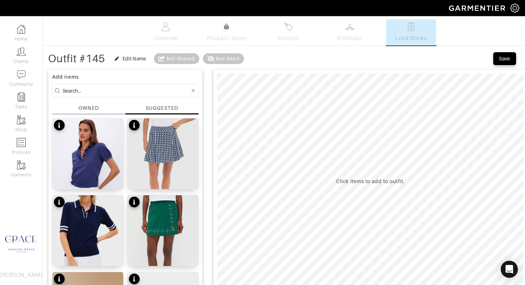
click at [105, 107] on div "OWNED" at bounding box center [88, 109] width 73 height 10
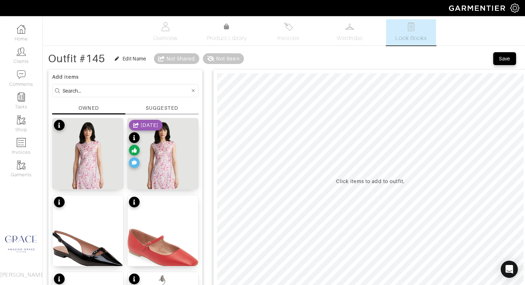
click at [101, 89] on input at bounding box center [125, 90] width 127 height 9
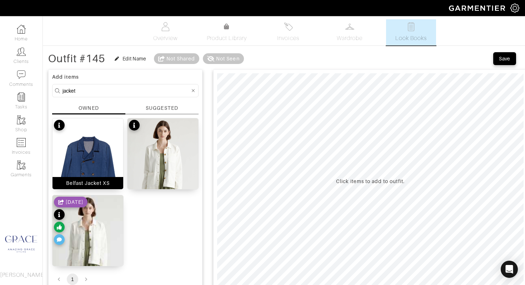
click at [113, 183] on div "Belfast Jacket XS" at bounding box center [87, 183] width 71 height 12
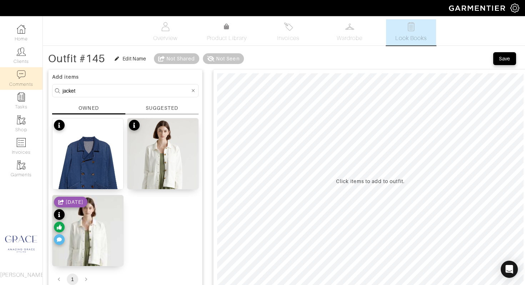
drag, startPoint x: 100, startPoint y: 92, endPoint x: 32, endPoint y: 84, distance: 68.3
click at [32, 84] on div "Company Settings Manage Subscription My Profile Stylists Sign Out Home Clients …" at bounding box center [262, 184] width 525 height 368
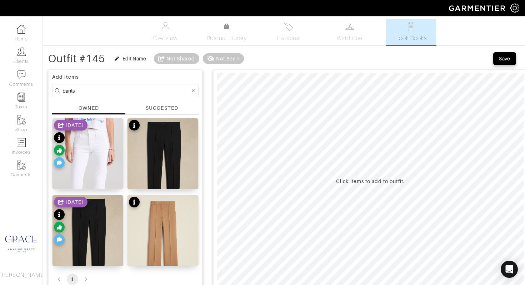
click at [157, 110] on div "SUGGESTED" at bounding box center [162, 107] width 32 height 7
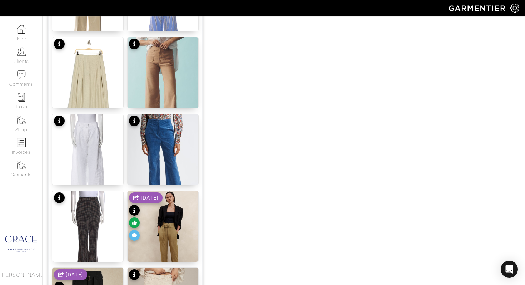
scroll to position [474, 0]
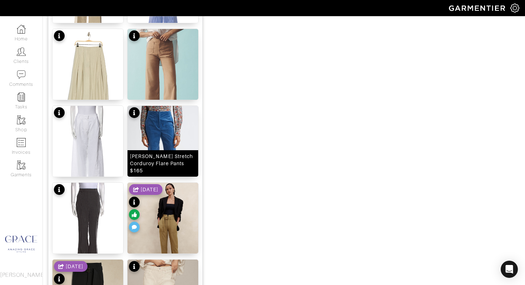
click at [157, 168] on div "[PERSON_NAME] Corduroy Flare Pants $165" at bounding box center [163, 162] width 66 height 21
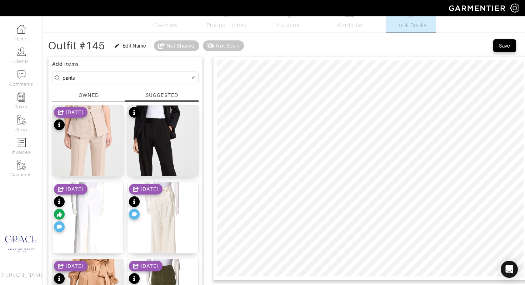
scroll to position [0, 0]
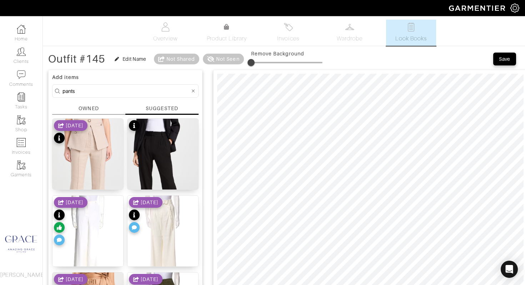
drag, startPoint x: 74, startPoint y: 91, endPoint x: 46, endPoint y: 87, distance: 28.0
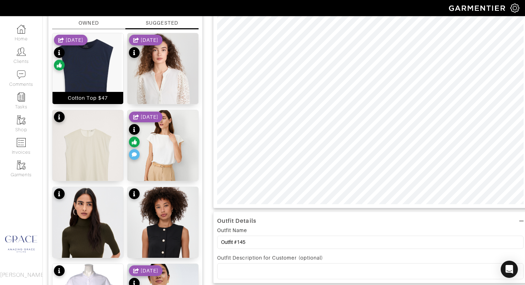
scroll to position [80, 0]
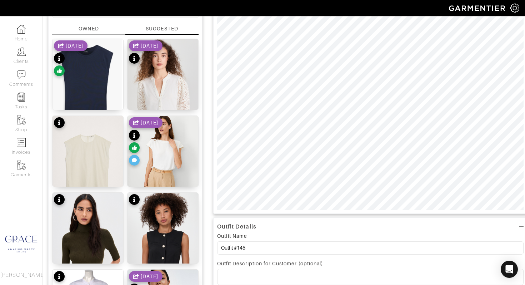
click at [89, 29] on div "OWNED" at bounding box center [89, 28] width 20 height 7
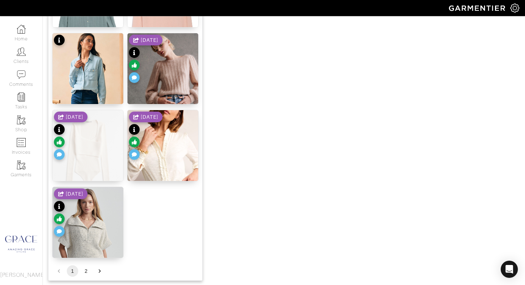
scroll to position [883, 0]
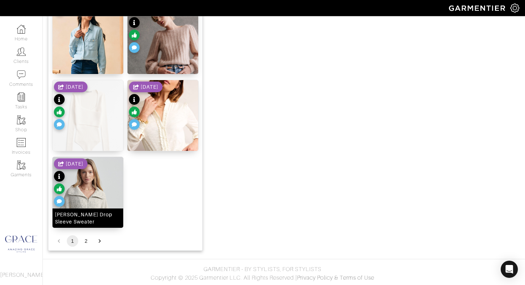
click at [101, 220] on div "[PERSON_NAME] Drop Sleeve Sweater" at bounding box center [88, 218] width 66 height 14
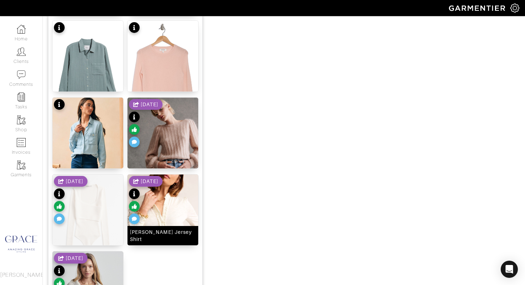
scroll to position [790, 0]
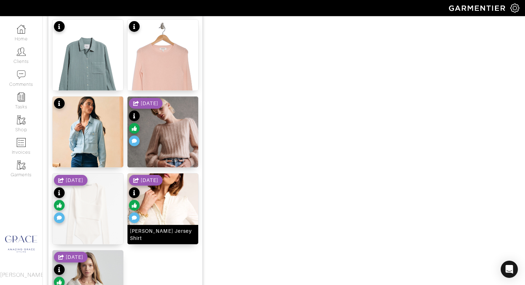
click at [158, 239] on div "[PERSON_NAME] Jersey Shirt" at bounding box center [163, 234] width 66 height 14
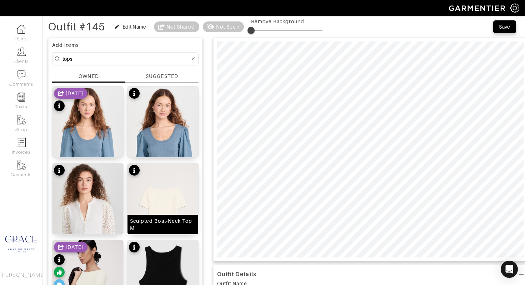
scroll to position [0, 0]
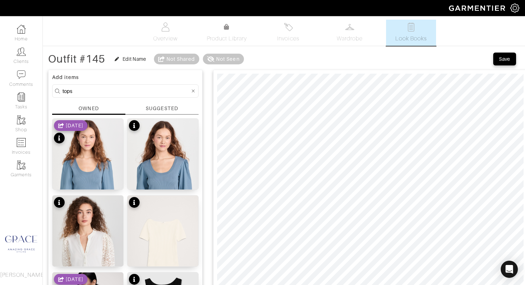
drag, startPoint x: 115, startPoint y: 89, endPoint x: 56, endPoint y: 82, distance: 58.6
click at [149, 106] on div "SUGGESTED" at bounding box center [162, 108] width 32 height 7
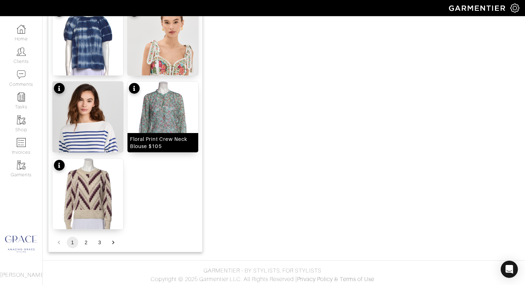
scroll to position [883, 0]
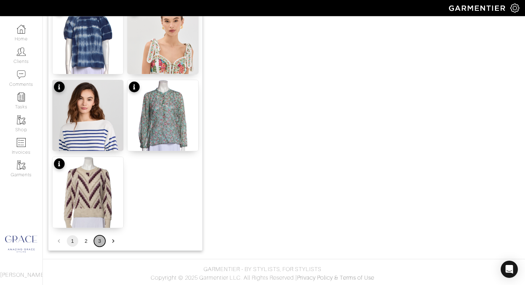
click at [102, 240] on button "3" at bounding box center [99, 240] width 11 height 11
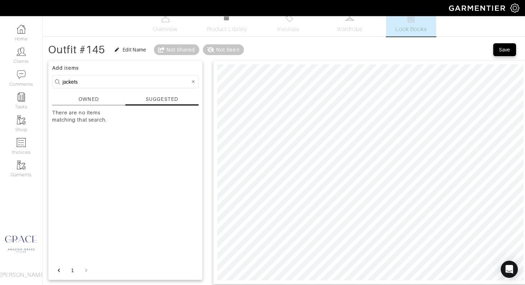
scroll to position [10, 0]
click at [60, 270] on icon "Go to previous page" at bounding box center [58, 269] width 7 height 7
click at [84, 271] on li "pagination navigation" at bounding box center [86, 269] width 14 height 11
drag, startPoint x: 99, startPoint y: 77, endPoint x: 55, endPoint y: 77, distance: 44.3
click at [55, 77] on form "jackets" at bounding box center [125, 81] width 146 height 13
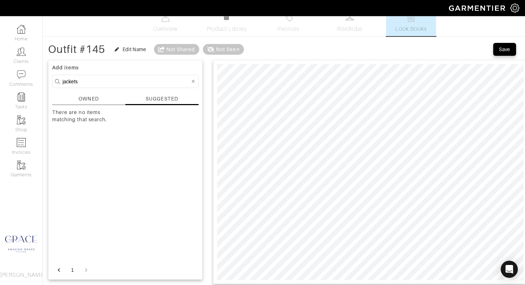
drag, startPoint x: 71, startPoint y: 81, endPoint x: 92, endPoint y: 81, distance: 21.1
click at [91, 81] on input "jackets" at bounding box center [125, 81] width 127 height 9
drag, startPoint x: 90, startPoint y: 81, endPoint x: 46, endPoint y: 76, distance: 44.6
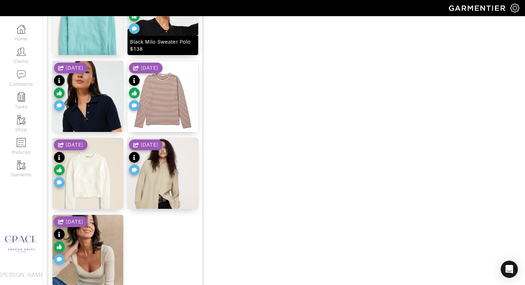
scroll to position [883, 0]
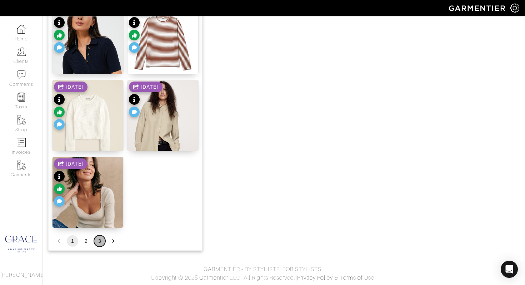
click at [100, 241] on button "3" at bounding box center [99, 240] width 11 height 11
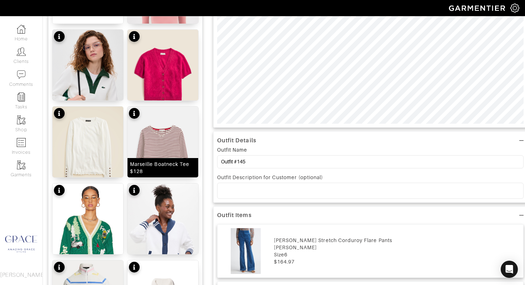
scroll to position [157, 0]
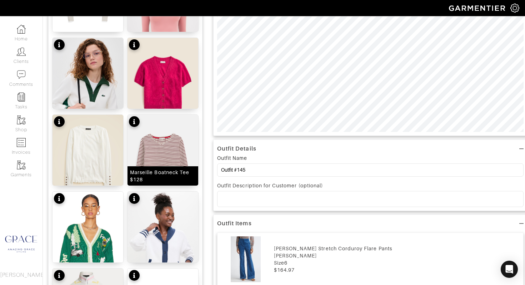
click at [179, 175] on div "Marseille Boatneck Tee $128" at bounding box center [163, 176] width 66 height 14
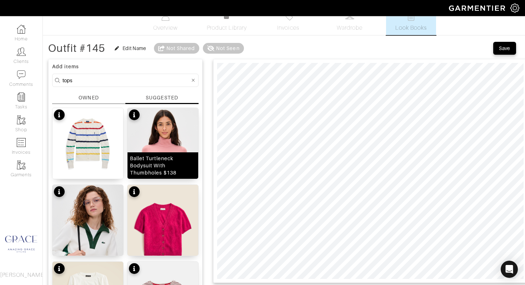
scroll to position [0, 0]
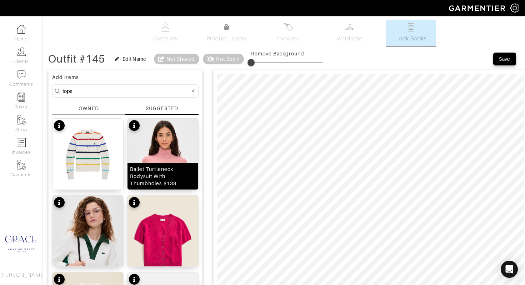
click at [170, 179] on div "Ballet Turtleneck Bodysuit With Thumbholes $138" at bounding box center [163, 175] width 66 height 21
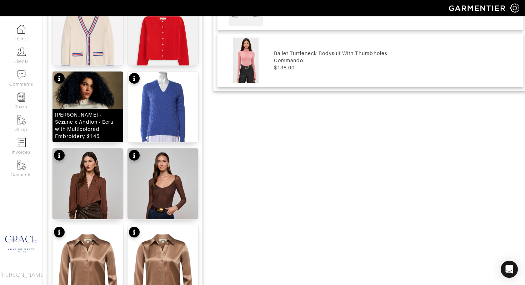
scroll to position [564, 0]
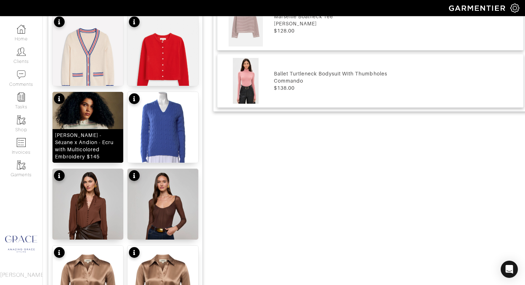
click at [105, 138] on div "Mellisa Blouse - Sézane x Andion - Ecru with Multicolored Embroidery $145" at bounding box center [88, 145] width 66 height 29
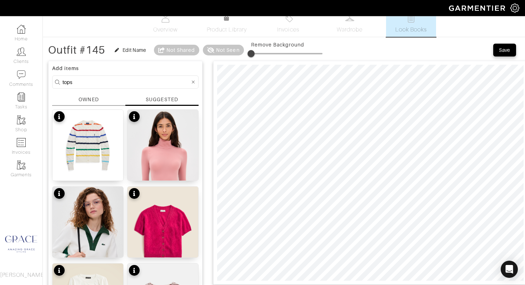
scroll to position [0, 0]
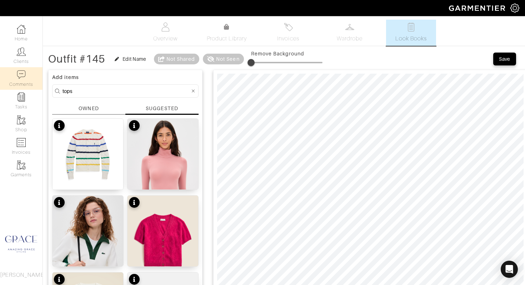
drag, startPoint x: 84, startPoint y: 94, endPoint x: 30, endPoint y: 86, distance: 54.8
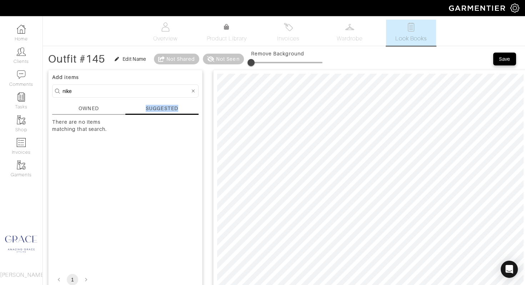
click at [147, 111] on div "SUGGESTED" at bounding box center [161, 110] width 73 height 10
click at [98, 110] on div "OWNED" at bounding box center [89, 108] width 20 height 7
click at [101, 109] on div "OWNED" at bounding box center [88, 110] width 73 height 10
click at [173, 111] on div "SUGGESTED" at bounding box center [162, 108] width 32 height 7
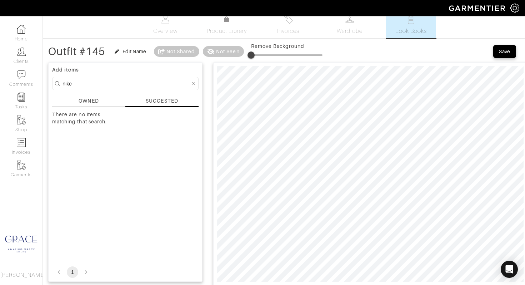
scroll to position [1, 0]
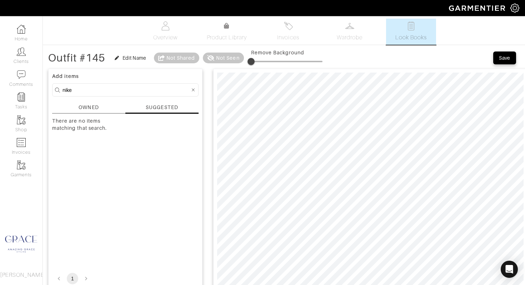
drag, startPoint x: 90, startPoint y: 90, endPoint x: 47, endPoint y: 83, distance: 43.0
type input "shoes"
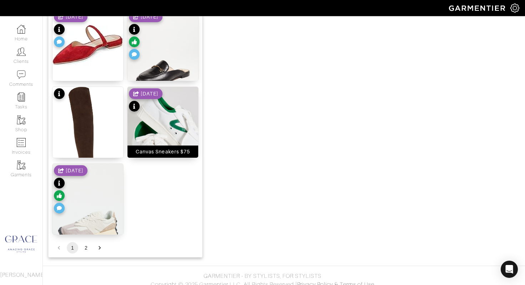
scroll to position [883, 0]
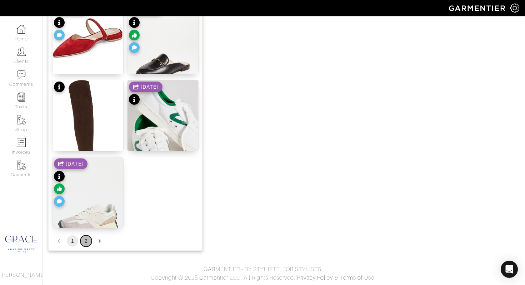
click at [87, 242] on button "2" at bounding box center [85, 240] width 11 height 11
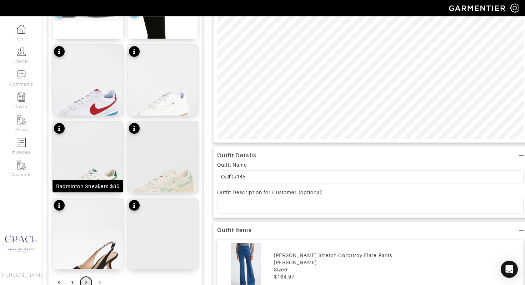
scroll to position [134, 0]
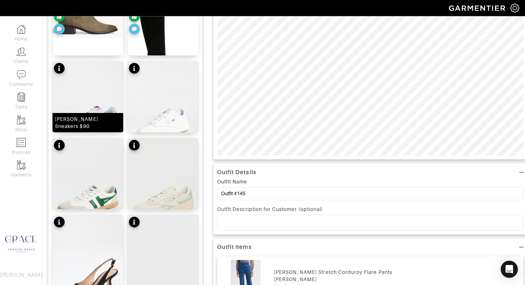
click at [106, 125] on div "Cortez Sneakers $90" at bounding box center [88, 122] width 66 height 14
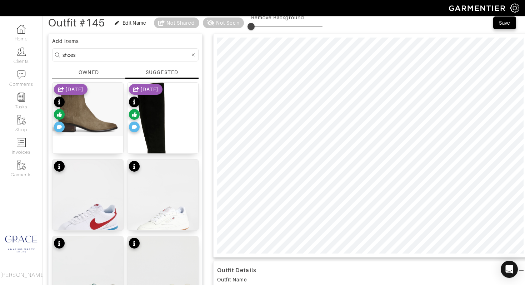
scroll to position [0, 0]
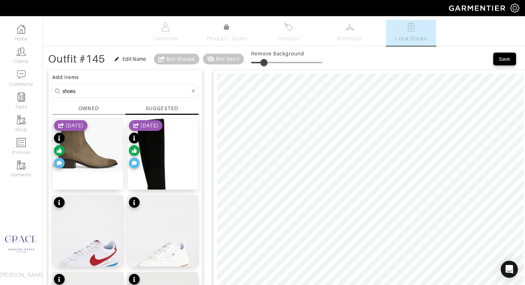
drag, startPoint x: 254, startPoint y: 61, endPoint x: 265, endPoint y: 62, distance: 11.8
click at [265, 62] on span at bounding box center [263, 62] width 7 height 7
type input "10"
drag, startPoint x: 265, startPoint y: 62, endPoint x: 260, endPoint y: 62, distance: 5.7
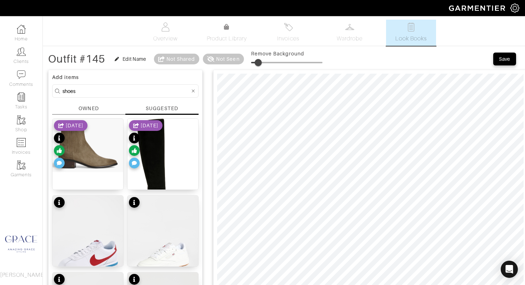
click at [260, 62] on span at bounding box center [258, 62] width 7 height 7
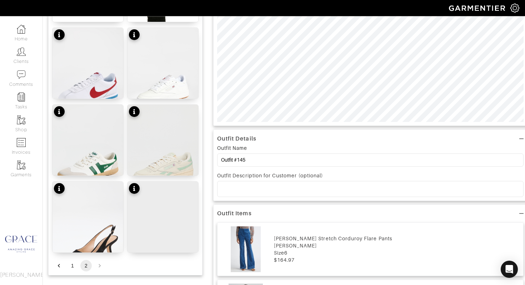
scroll to position [169, 0]
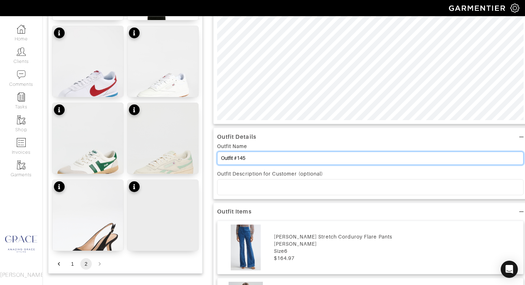
drag, startPoint x: 254, startPoint y: 157, endPoint x: 218, endPoint y: 153, distance: 35.7
click at [218, 153] on input "Outfit #145" at bounding box center [370, 157] width 306 height 13
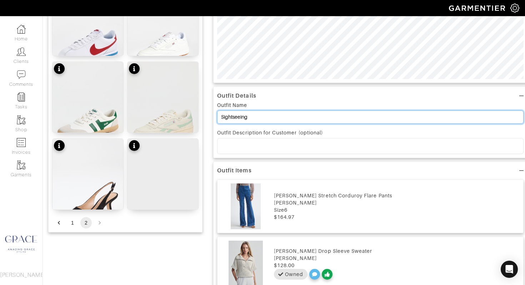
scroll to position [239, 0]
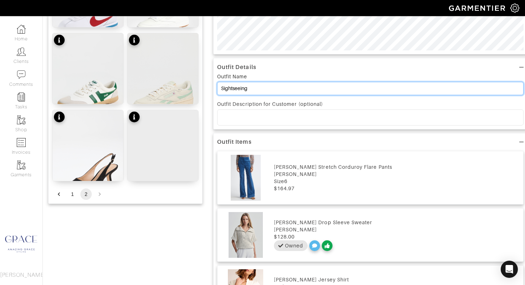
type input "Sightseeing"
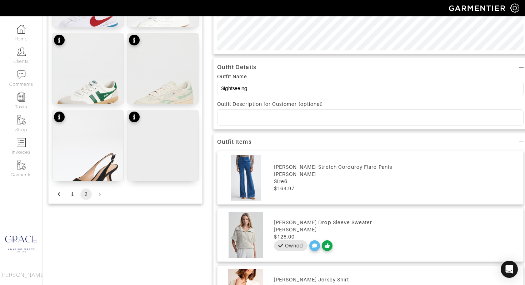
click at [260, 119] on p at bounding box center [370, 117] width 295 height 6
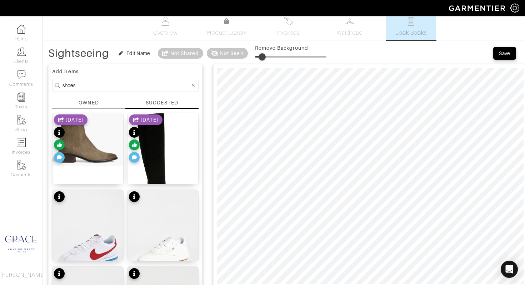
scroll to position [0, 0]
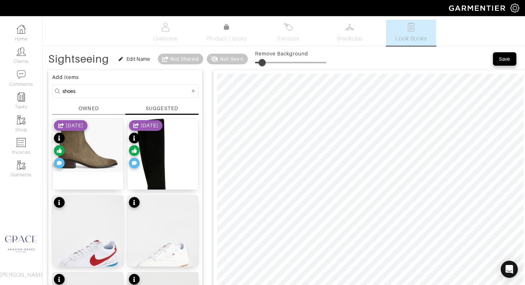
drag, startPoint x: 502, startPoint y: 57, endPoint x: 498, endPoint y: 57, distance: 3.9
click at [502, 57] on div "Save" at bounding box center [504, 58] width 11 height 7
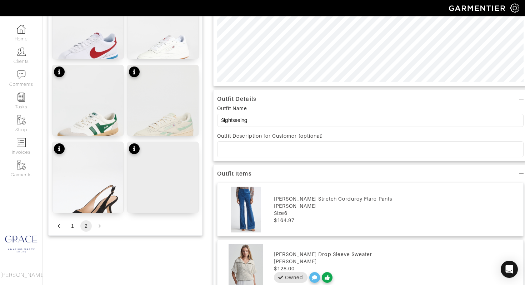
scroll to position [209, 0]
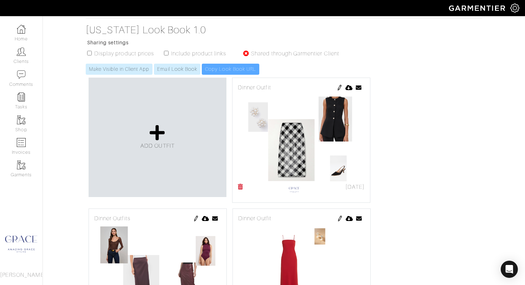
scroll to position [118, 0]
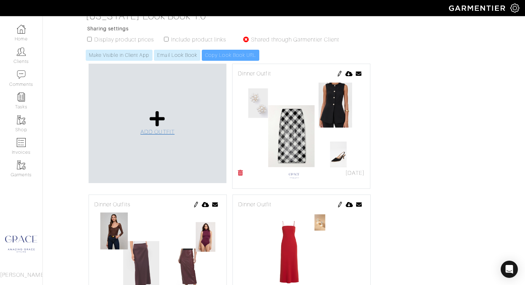
click at [153, 129] on span "ADD OUTFIT" at bounding box center [157, 132] width 34 height 6
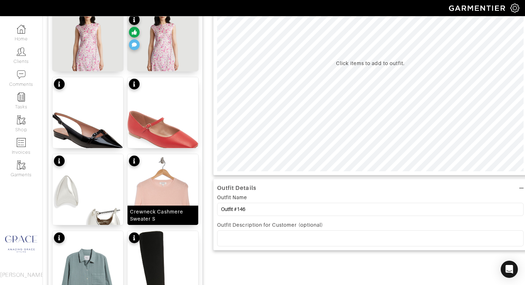
scroll to position [134, 0]
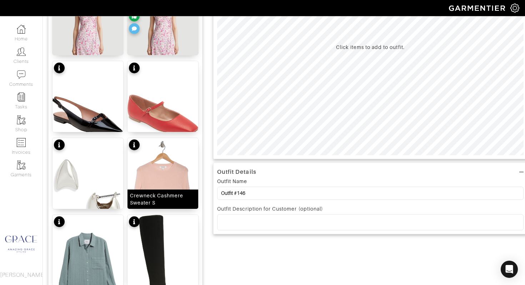
click at [174, 199] on div "Crewneck Cashmere Sweater S" at bounding box center [163, 199] width 66 height 14
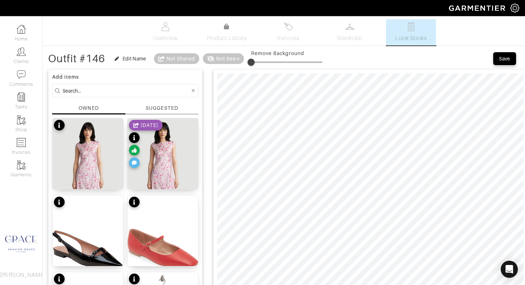
scroll to position [0, 0]
click at [109, 92] on input at bounding box center [125, 90] width 127 height 9
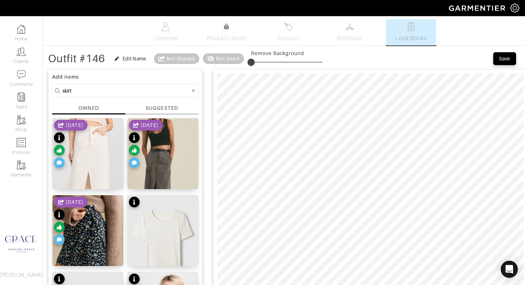
click at [165, 108] on div "SUGGESTED" at bounding box center [162, 107] width 32 height 7
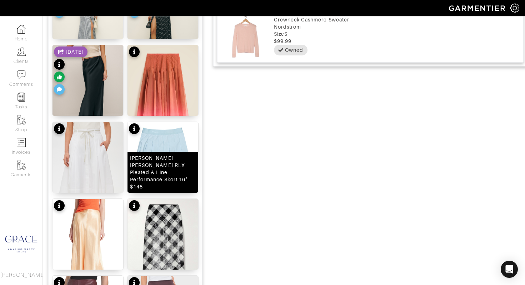
scroll to position [388, 0]
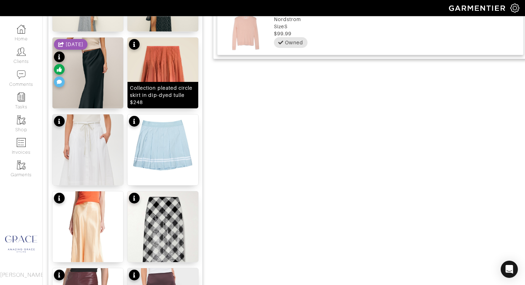
click at [166, 101] on div "Collection pleated circle skirt in dip-dyed tulle $248" at bounding box center [163, 94] width 66 height 21
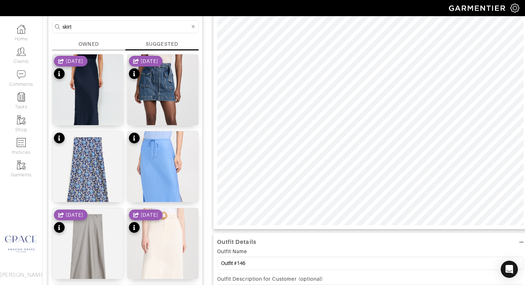
scroll to position [62, 0]
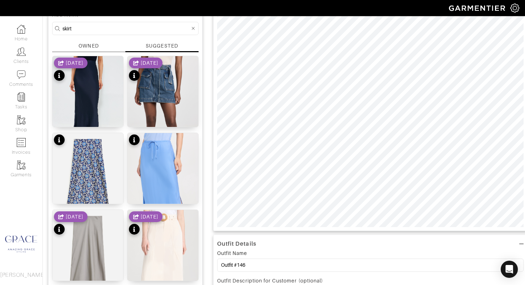
drag, startPoint x: 82, startPoint y: 29, endPoint x: 53, endPoint y: 26, distance: 28.7
click at [53, 26] on form "skirt" at bounding box center [125, 28] width 146 height 13
type input "shoes"
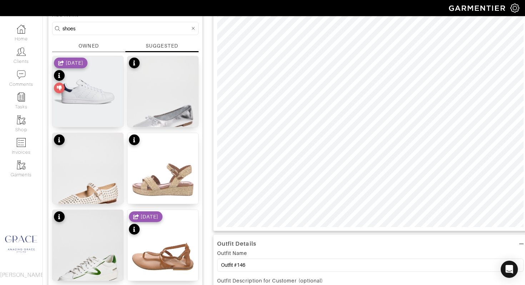
scroll to position [62, 0]
click at [75, 45] on div "OWNED" at bounding box center [88, 47] width 73 height 10
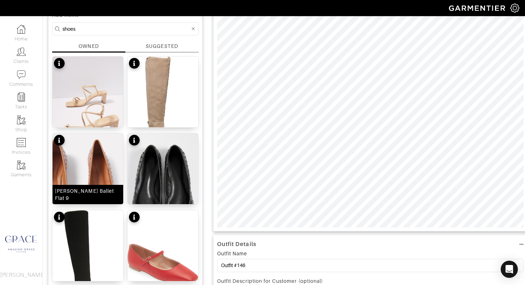
drag, startPoint x: 94, startPoint y: 194, endPoint x: 97, endPoint y: 191, distance: 4.9
click at [94, 193] on div "[PERSON_NAME] Ballet Flat 9" at bounding box center [88, 194] width 66 height 14
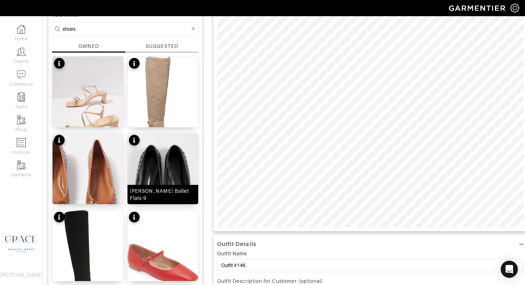
drag, startPoint x: 164, startPoint y: 195, endPoint x: 179, endPoint y: 190, distance: 16.3
click at [164, 195] on div "[PERSON_NAME] Ballet Flats 9" at bounding box center [163, 194] width 66 height 14
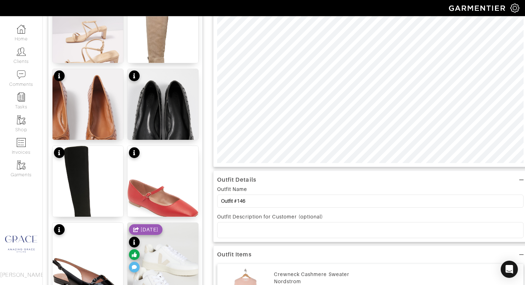
scroll to position [121, 0]
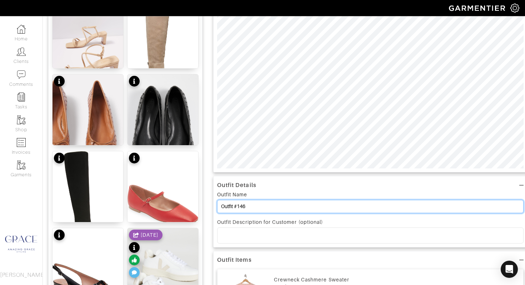
drag, startPoint x: 256, startPoint y: 205, endPoint x: 208, endPoint y: 200, distance: 48.9
click at [208, 200] on div "Add items shoes OWNED SUGGESTED [PERSON_NAME] Block Heel 9 Go-To Block Heel Boo…" at bounding box center [283, 210] width 471 height 530
type input "Sightseeing/Dinner"
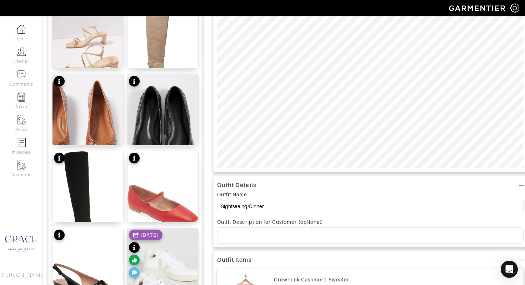
click at [243, 234] on p at bounding box center [370, 235] width 295 height 6
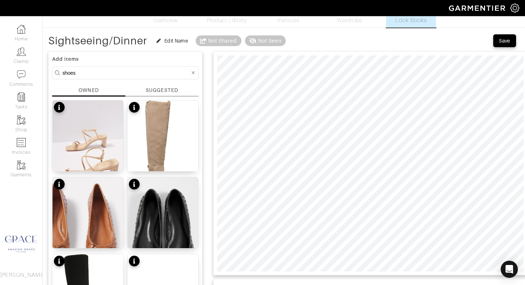
scroll to position [12, 0]
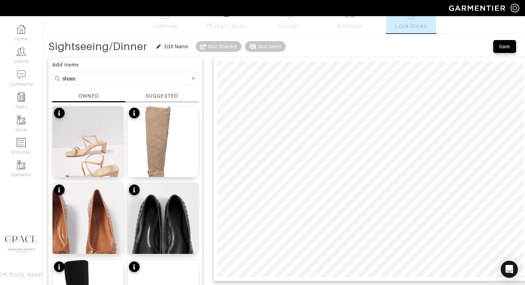
drag, startPoint x: 77, startPoint y: 77, endPoint x: 51, endPoint y: 74, distance: 26.3
type input "jacket"
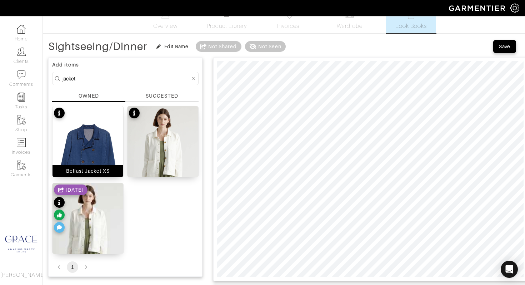
click at [95, 174] on div "Belfast Jacket XS" at bounding box center [88, 170] width 44 height 7
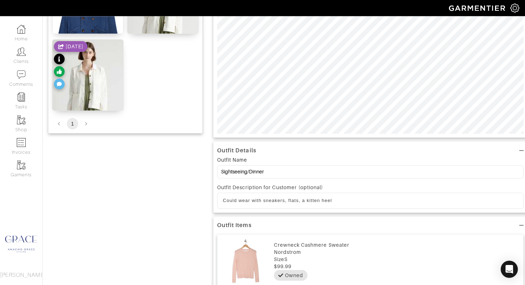
scroll to position [156, 0]
drag, startPoint x: 356, startPoint y: 201, endPoint x: 360, endPoint y: 184, distance: 17.4
click at [356, 201] on p "Could wear with sneakers, flats, a kitten heel" at bounding box center [370, 200] width 295 height 6
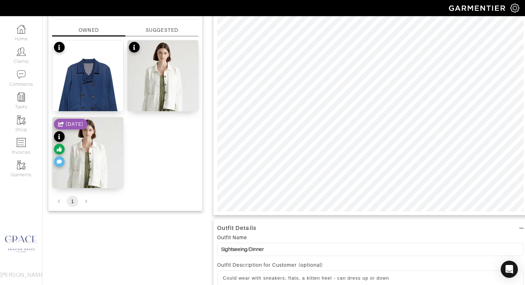
scroll to position [41, 0]
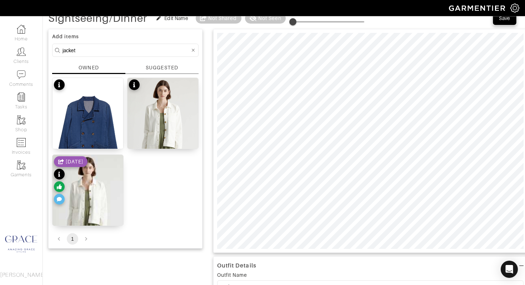
click at [504, 21] on div "Save" at bounding box center [504, 18] width 11 height 7
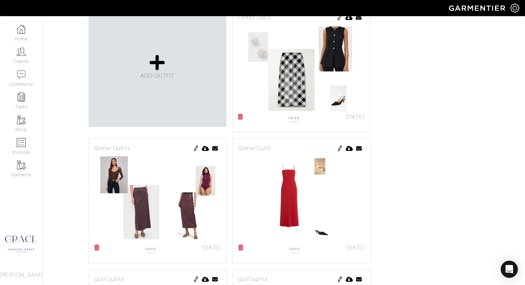
scroll to position [163, 0]
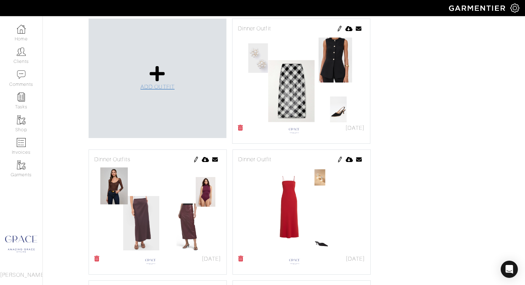
drag, startPoint x: 156, startPoint y: 70, endPoint x: 167, endPoint y: 70, distance: 11.8
click at [156, 70] on icon at bounding box center [157, 73] width 15 height 17
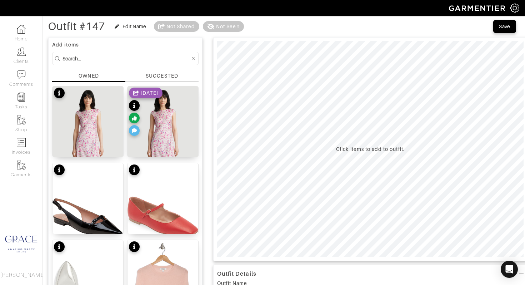
scroll to position [20, 0]
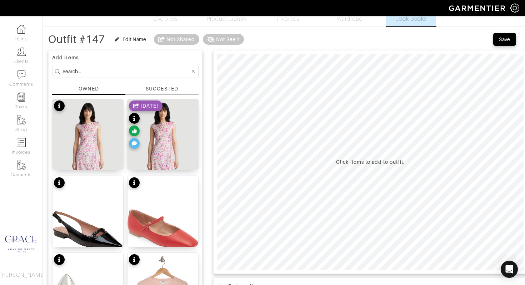
click at [175, 91] on div "SUGGESTED" at bounding box center [162, 88] width 32 height 7
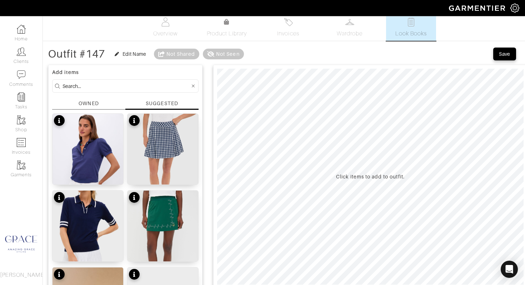
scroll to position [0, 0]
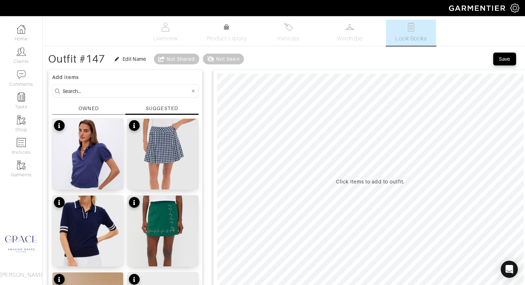
click at [91, 106] on div "OWNED" at bounding box center [89, 108] width 20 height 7
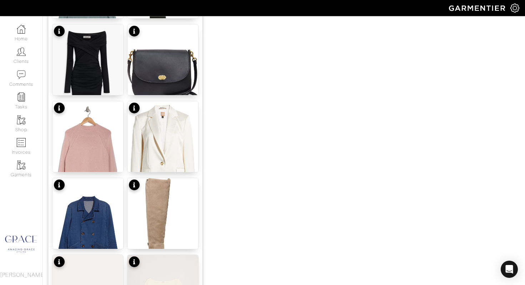
scroll to position [404, 0]
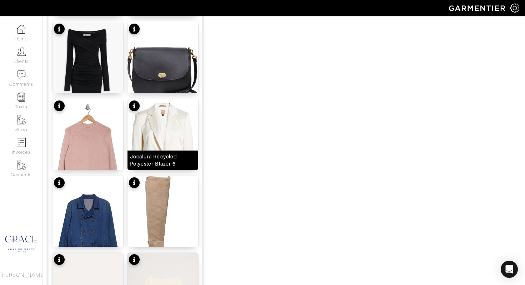
click at [164, 158] on div "Jocalura Recycled Polyester Blazer 6" at bounding box center [163, 160] width 66 height 14
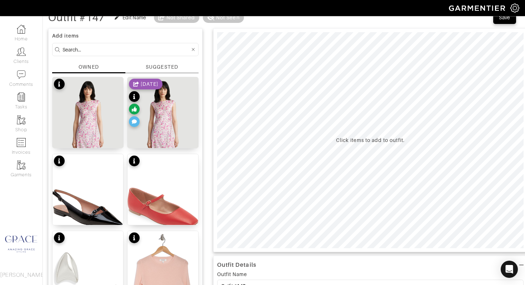
scroll to position [0, 0]
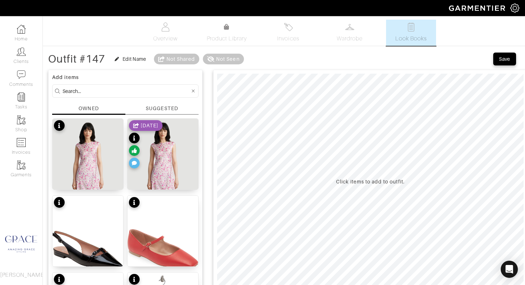
click at [167, 110] on div "SUGGESTED" at bounding box center [162, 108] width 32 height 7
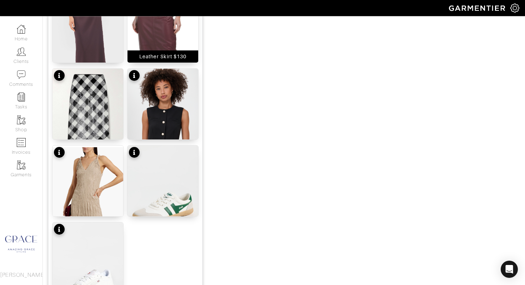
scroll to position [819, 0]
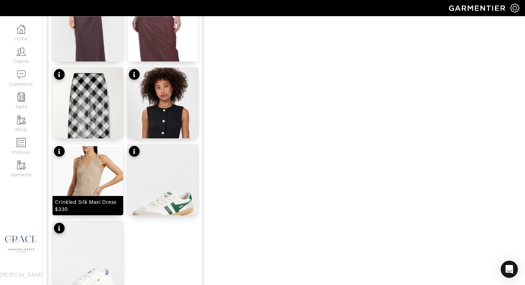
click at [83, 203] on div "Crinkled Silk Maxi Dress $330" at bounding box center [88, 205] width 66 height 14
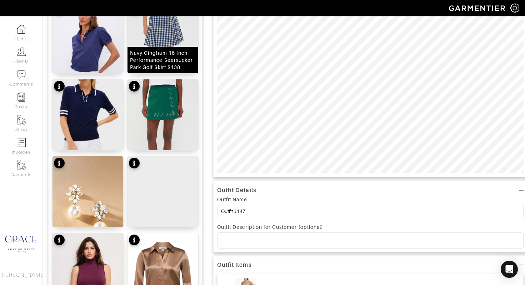
scroll to position [0, 0]
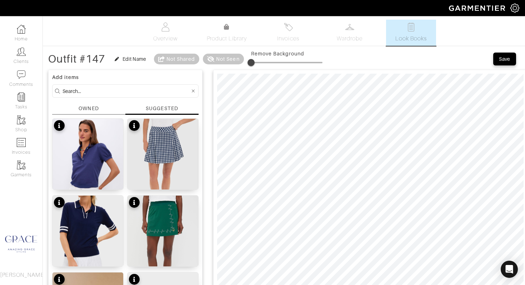
click at [104, 90] on input at bounding box center [125, 90] width 127 height 9
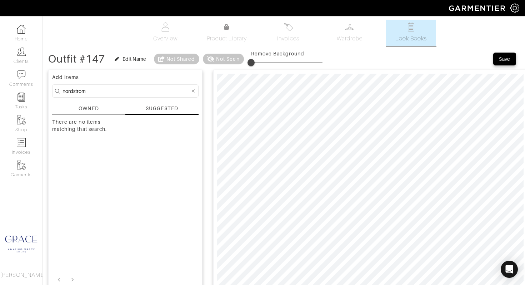
click at [94, 105] on div "OWNED" at bounding box center [89, 108] width 20 height 7
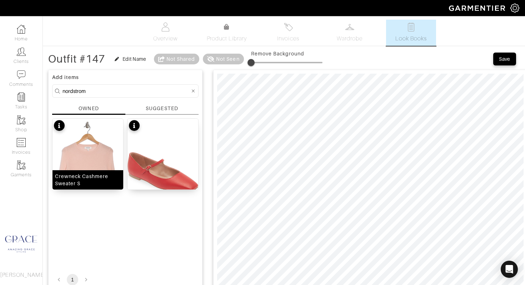
click at [101, 177] on div "Crewneck Cashmere Sweater S" at bounding box center [88, 179] width 66 height 14
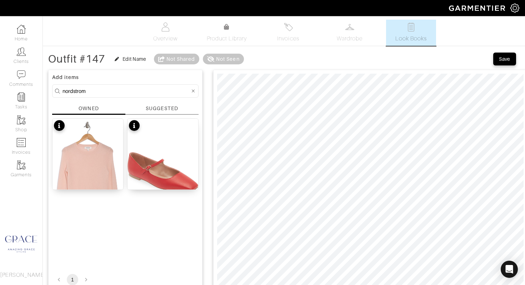
drag, startPoint x: 105, startPoint y: 93, endPoint x: 47, endPoint y: 84, distance: 58.5
click at [47, 84] on div "Outfit #147 Edit Name Not Shared Not Seen Save Add items nordstrom OWNED SUGGES…" at bounding box center [284, 249] width 482 height 395
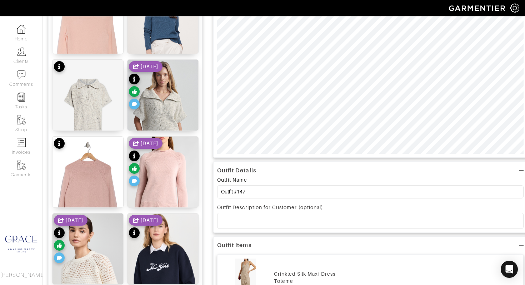
scroll to position [137, 0]
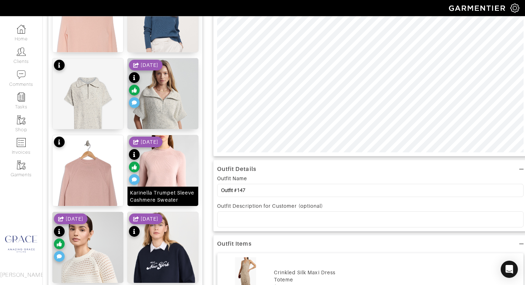
click at [164, 200] on div "Karinella Trumpet Sleeve Cashmere Sweater" at bounding box center [163, 196] width 66 height 14
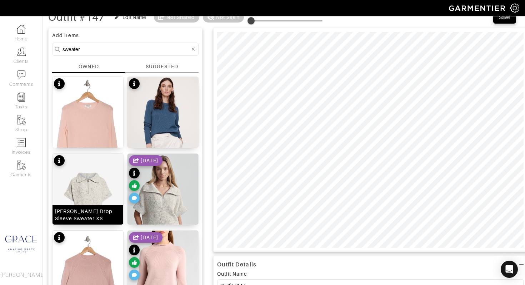
scroll to position [0, 0]
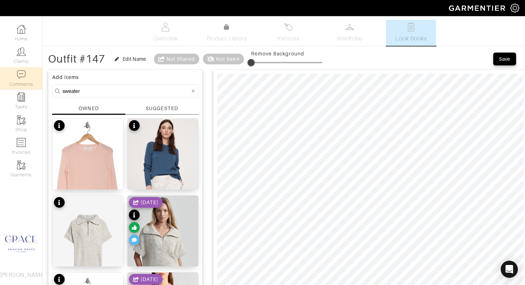
drag, startPoint x: 104, startPoint y: 89, endPoint x: 42, endPoint y: 74, distance: 64.2
click at [41, 76] on div "Company Settings Manage Subscription My Profile Stylists Sign Out Home Clients …" at bounding box center [262, 259] width 525 height 519
type input "sweater"
click at [170, 108] on div "SUGGESTED" at bounding box center [162, 108] width 32 height 7
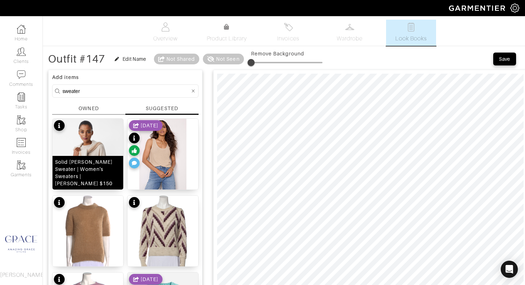
click at [88, 175] on div "Solid Caitie Cashmere Sweater | Women's Sweaters | J.McLaughlin $150" at bounding box center [88, 172] width 66 height 29
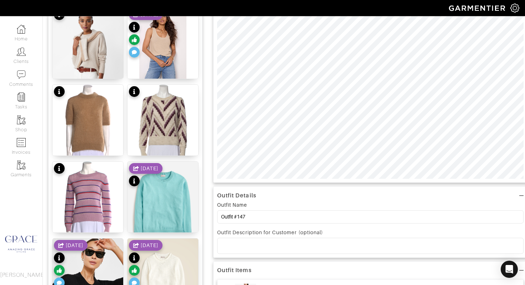
scroll to position [114, 0]
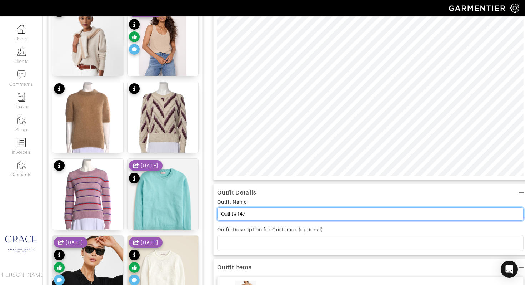
drag, startPoint x: 257, startPoint y: 215, endPoint x: 220, endPoint y: 211, distance: 38.1
click at [220, 211] on input "Outfit #147" at bounding box center [370, 213] width 306 height 13
type input "Dinner Outfit"
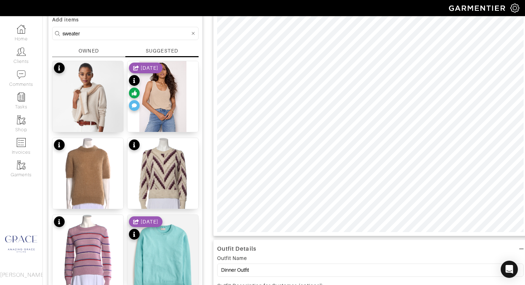
scroll to position [0, 0]
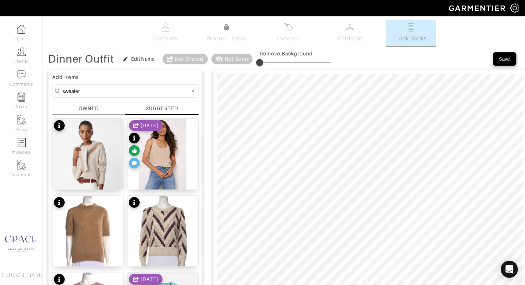
click at [512, 60] on button "Save" at bounding box center [504, 58] width 23 height 13
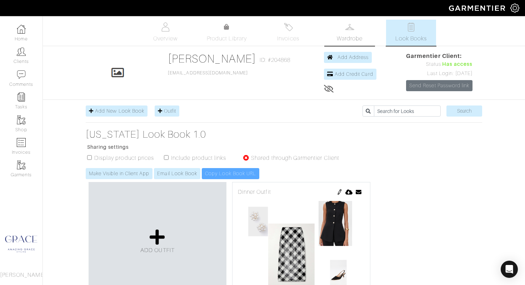
click at [350, 37] on span "Wardrobe" at bounding box center [350, 38] width 26 height 9
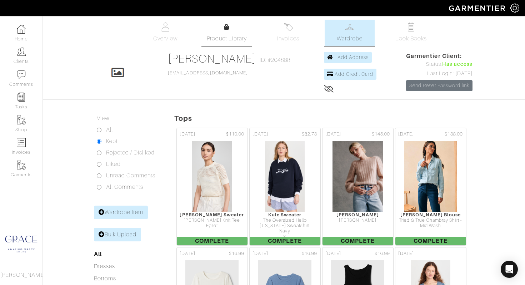
click at [226, 36] on span "Product Library" at bounding box center [227, 38] width 40 height 9
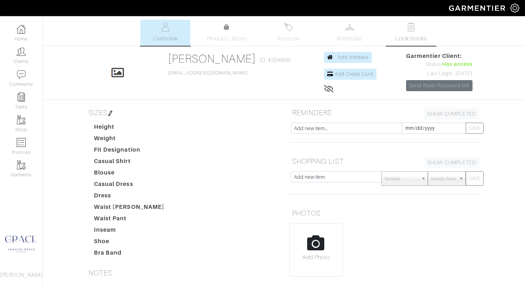
click at [411, 40] on span "Look Books" at bounding box center [411, 38] width 32 height 9
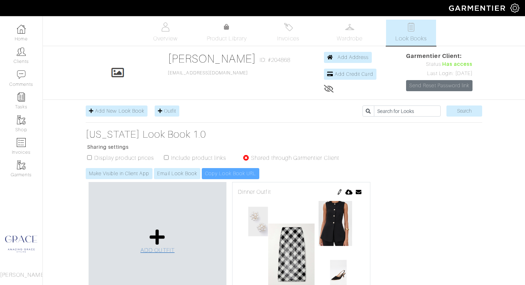
click at [151, 238] on icon at bounding box center [157, 236] width 15 height 17
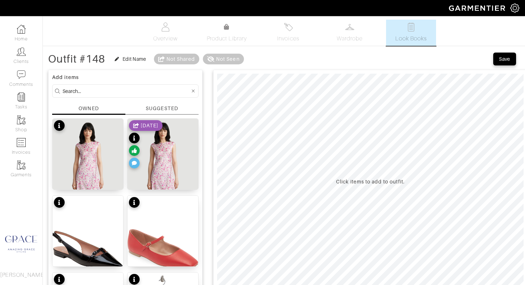
click at [110, 89] on input at bounding box center [125, 90] width 127 height 9
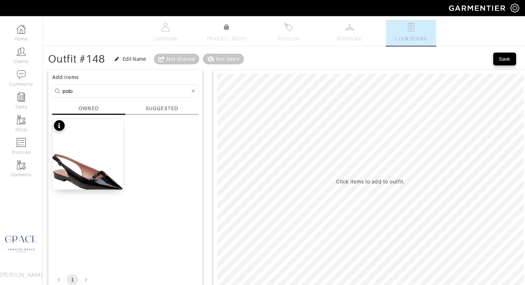
click at [156, 103] on div "Add items polo OWNED SUGGESTED Celina Pointed Toe Slingback Flat 9 1" at bounding box center [125, 179] width 154 height 219
click at [155, 109] on div "SUGGESTED" at bounding box center [162, 108] width 32 height 7
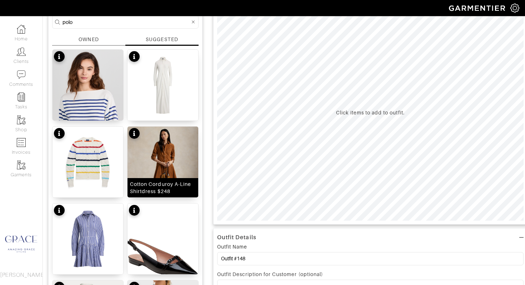
scroll to position [61, 0]
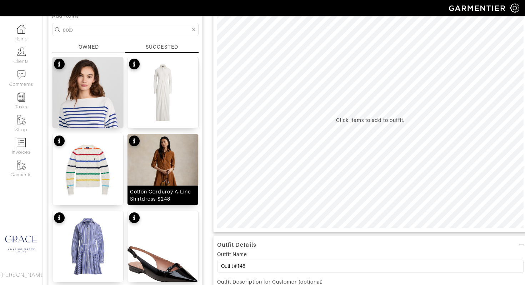
click at [161, 197] on div "Cotton Corduroy A-Line Shirtdress $248" at bounding box center [163, 195] width 66 height 14
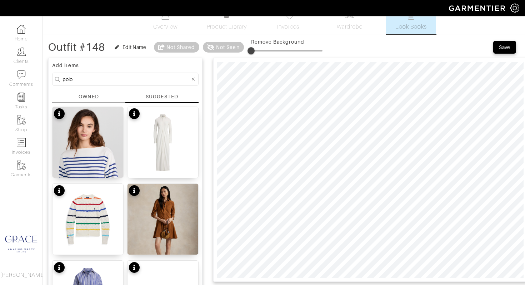
scroll to position [14, 0]
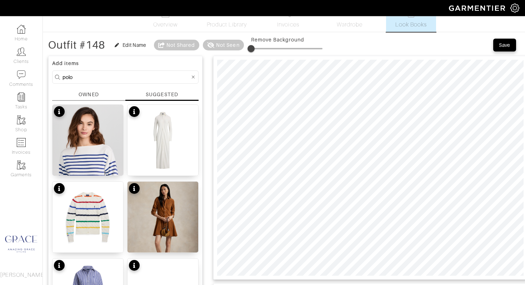
click at [132, 77] on input "polo" at bounding box center [125, 76] width 127 height 9
type input "p"
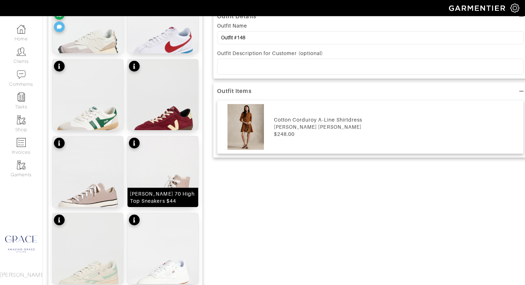
scroll to position [346, 0]
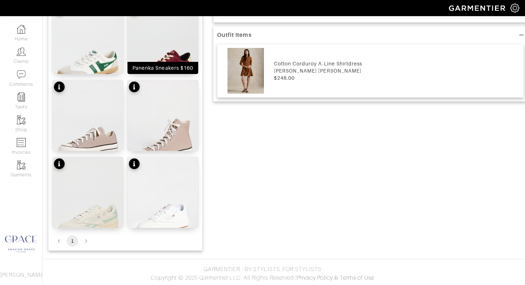
click at [176, 68] on div "Panenka Sneakers $160" at bounding box center [162, 67] width 61 height 7
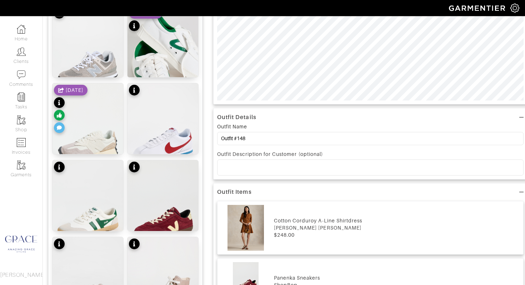
scroll to position [200, 0]
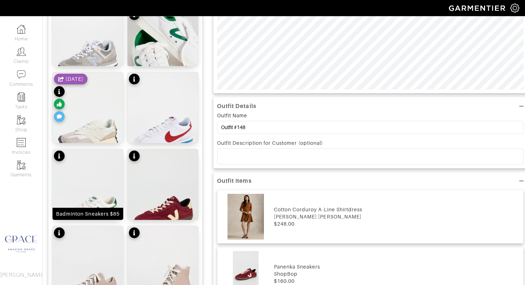
click at [102, 212] on div "Badminton Sneakers $85" at bounding box center [88, 213] width 64 height 7
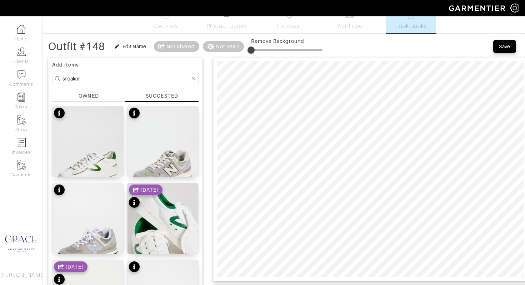
scroll to position [9, 0]
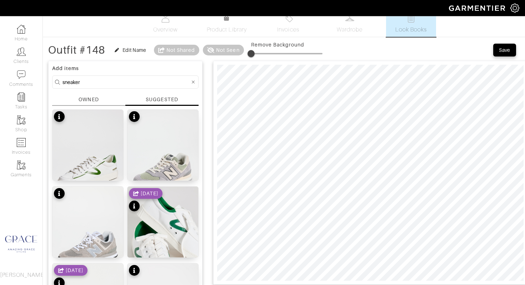
drag, startPoint x: 72, startPoint y: 81, endPoint x: 52, endPoint y: 77, distance: 20.3
click at [52, 77] on form "sneaker" at bounding box center [125, 81] width 146 height 13
type input "sweater"
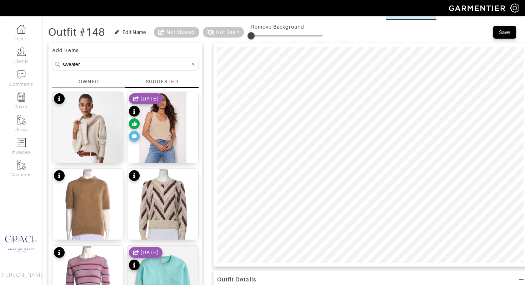
scroll to position [16, 0]
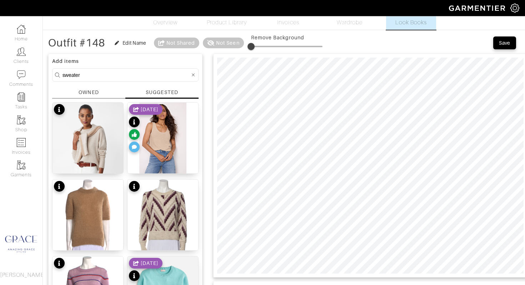
click at [93, 95] on div "OWNED" at bounding box center [89, 92] width 20 height 7
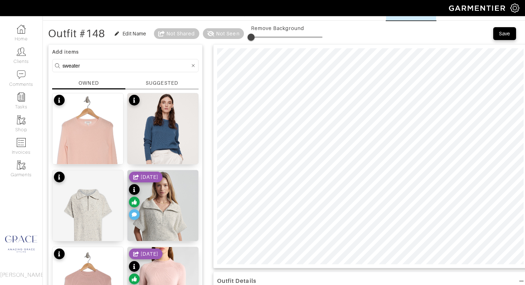
scroll to position [17, 0]
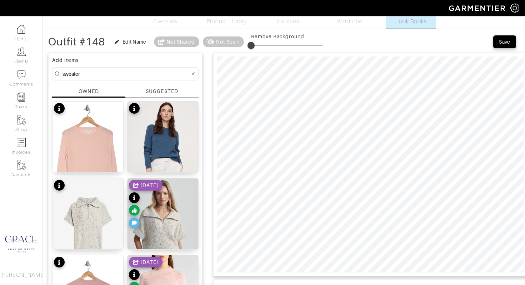
click at [150, 89] on div "SUGGESTED" at bounding box center [162, 90] width 32 height 7
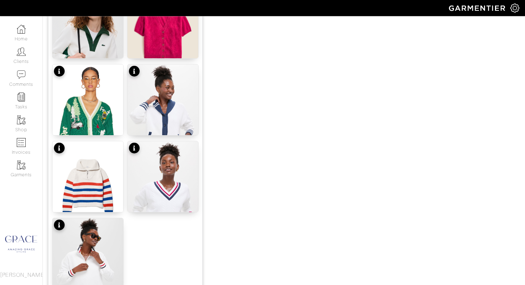
scroll to position [883, 0]
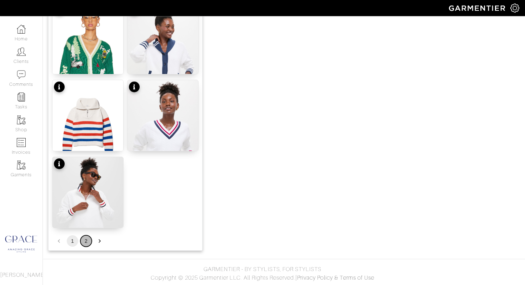
click at [86, 240] on button "2" at bounding box center [85, 240] width 11 height 11
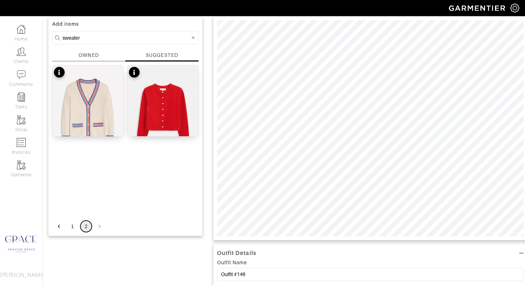
scroll to position [50, 0]
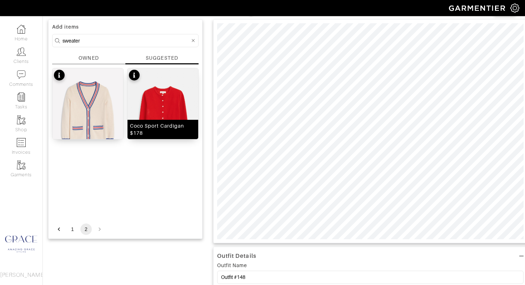
click at [157, 128] on div "Coco Sport Cardigan $178" at bounding box center [163, 129] width 66 height 14
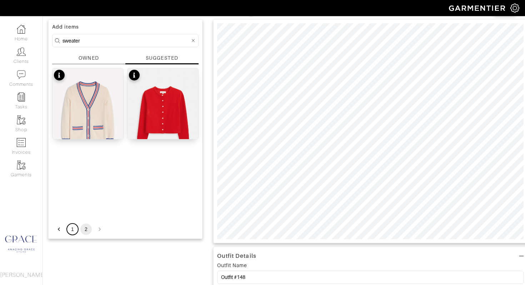
click at [72, 228] on button "1" at bounding box center [72, 228] width 11 height 11
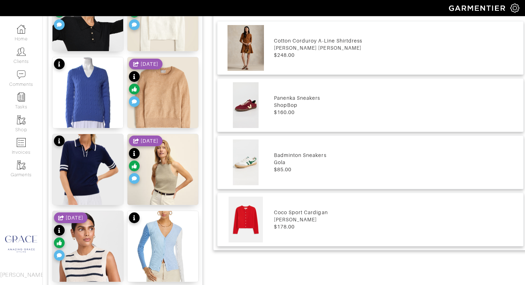
scroll to position [380, 0]
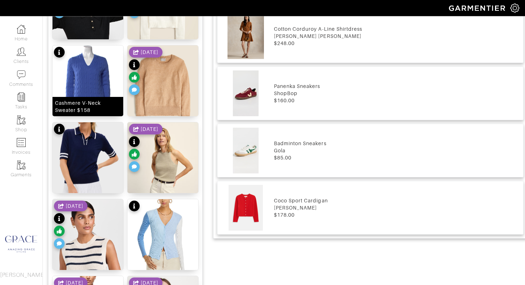
click at [101, 111] on div "Cashmere V-Neck Sweater $158" at bounding box center [88, 106] width 66 height 14
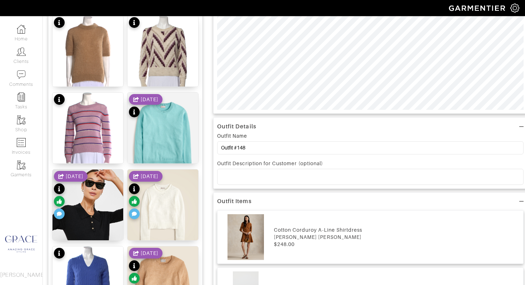
scroll to position [187, 0]
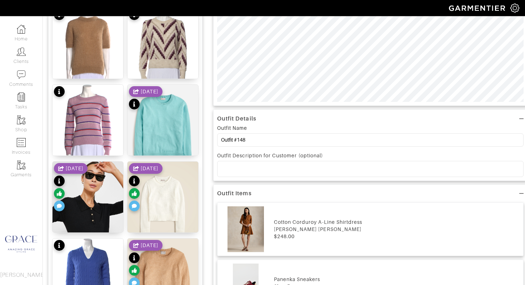
click at [252, 173] on div at bounding box center [370, 168] width 306 height 15
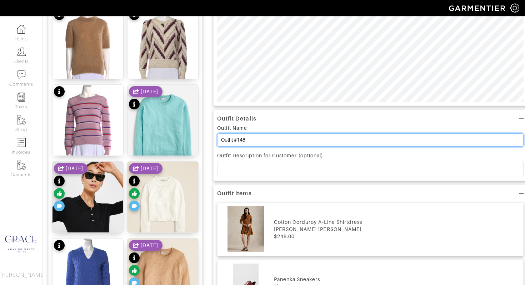
click at [250, 136] on input "Outfit #148" at bounding box center [370, 139] width 306 height 13
drag, startPoint x: 233, startPoint y: 137, endPoint x: 212, endPoint y: 134, distance: 21.3
type input "Siteseeing"
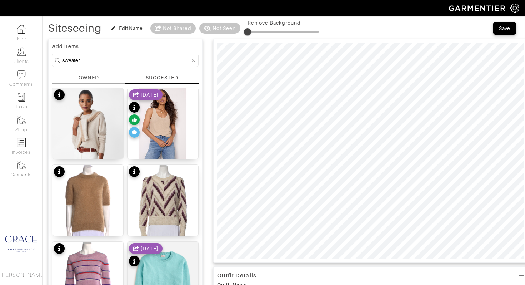
scroll to position [0, 0]
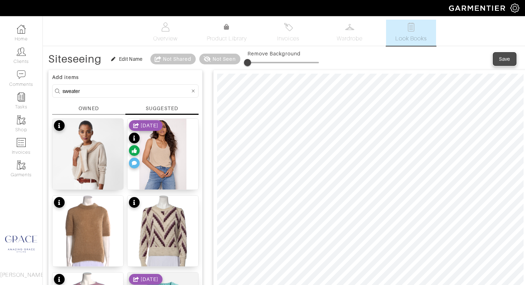
click at [502, 58] on div "Save" at bounding box center [504, 58] width 11 height 7
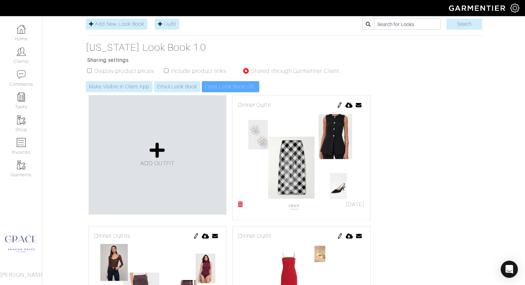
scroll to position [180, 0]
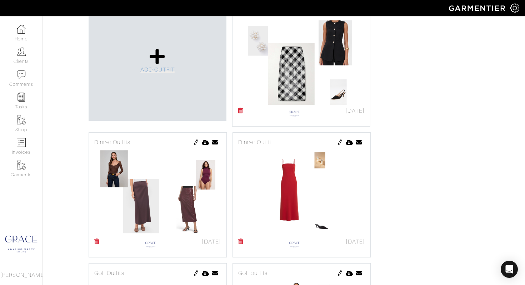
click at [162, 72] on span "ADD OUTFIT" at bounding box center [157, 69] width 34 height 6
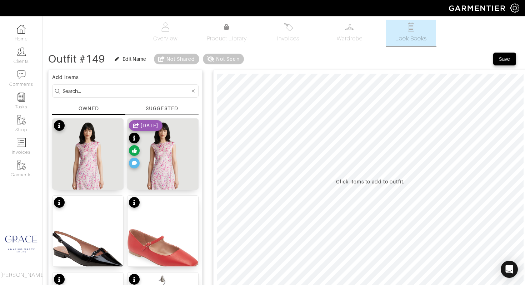
click at [168, 111] on div "SUGGESTED" at bounding box center [162, 108] width 32 height 7
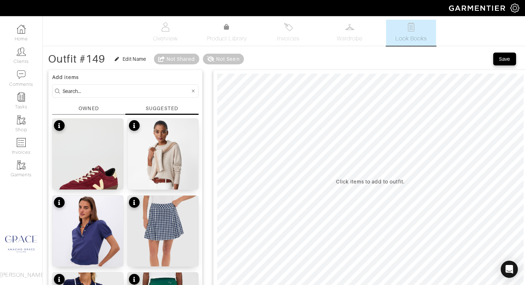
click at [105, 91] on input at bounding box center [125, 90] width 127 height 9
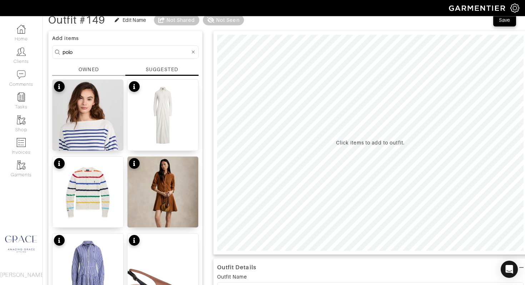
scroll to position [34, 0]
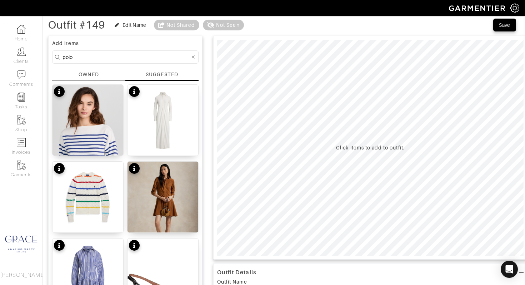
drag, startPoint x: 87, startPoint y: 57, endPoint x: 54, endPoint y: 54, distance: 32.6
click at [54, 54] on form "polo" at bounding box center [125, 56] width 146 height 13
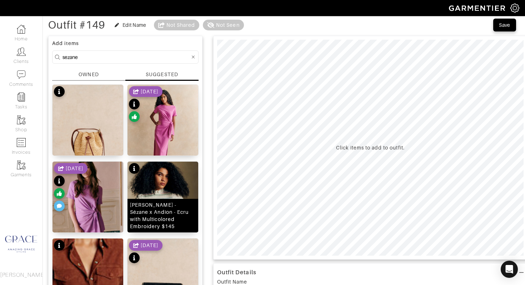
click at [165, 225] on div "Mellisa Blouse - Sézane x Andion - Ecru with Multicolored Embroidery $145" at bounding box center [163, 215] width 66 height 29
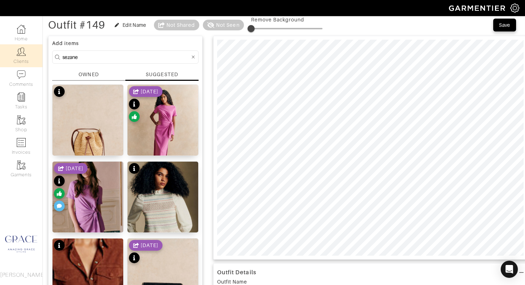
drag, startPoint x: 91, startPoint y: 58, endPoint x: 39, endPoint y: 49, distance: 52.5
click at [39, 50] on div "Company Settings Manage Subscription My Profile Stylists Sign Out Home Clients …" at bounding box center [262, 225] width 525 height 519
type input "jeans"
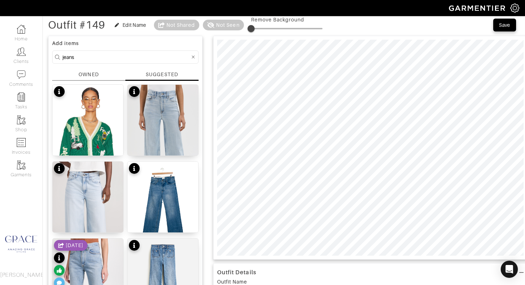
click at [166, 73] on div "SUGGESTED" at bounding box center [162, 74] width 32 height 7
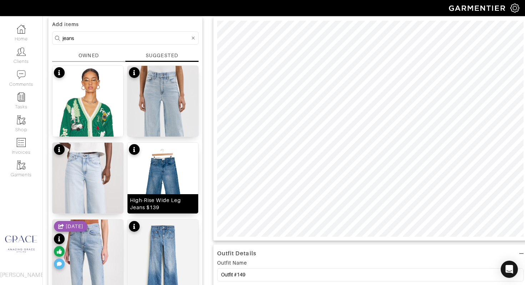
scroll to position [12, 0]
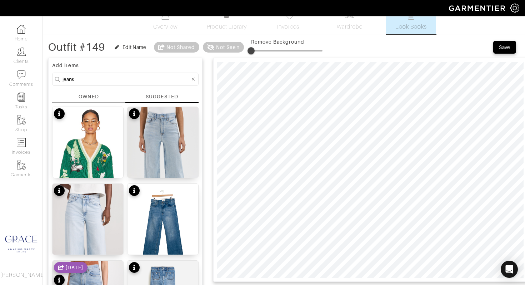
click at [166, 94] on div "SUGGESTED" at bounding box center [162, 96] width 32 height 7
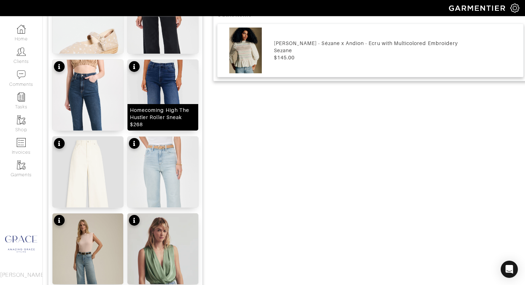
click at [172, 119] on div "Homecoming High The Hustler Roller Sneak $268" at bounding box center [163, 116] width 66 height 21
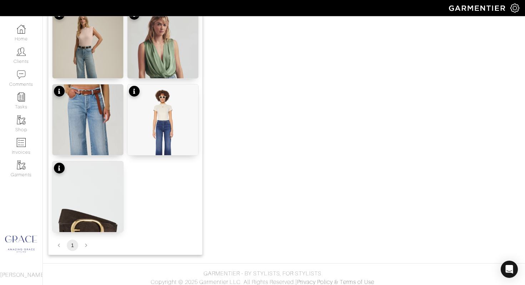
scroll to position [576, 0]
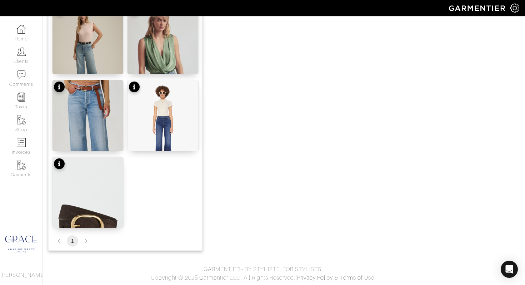
click at [87, 242] on li "pagination navigation" at bounding box center [86, 240] width 14 height 11
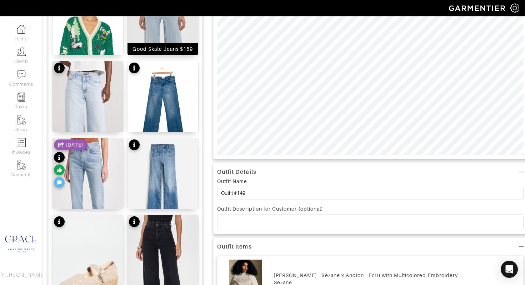
scroll to position [0, 0]
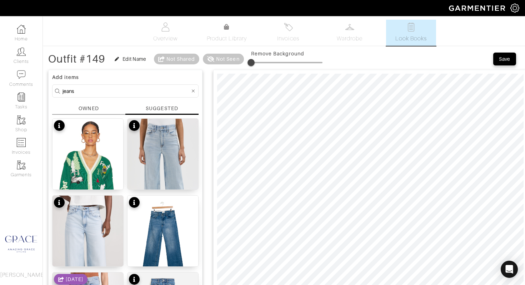
click at [158, 107] on div "SUGGESTED" at bounding box center [162, 108] width 32 height 7
click at [90, 105] on div "OWNED" at bounding box center [89, 108] width 20 height 7
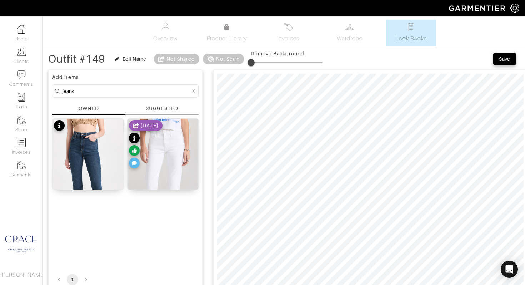
click at [150, 107] on div "SUGGESTED" at bounding box center [162, 108] width 32 height 7
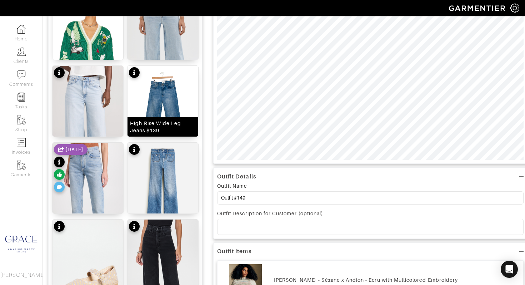
scroll to position [135, 0]
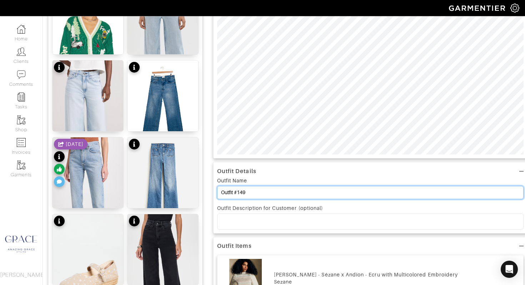
drag, startPoint x: 256, startPoint y: 191, endPoint x: 211, endPoint y: 188, distance: 45.5
type input "siteseeing"
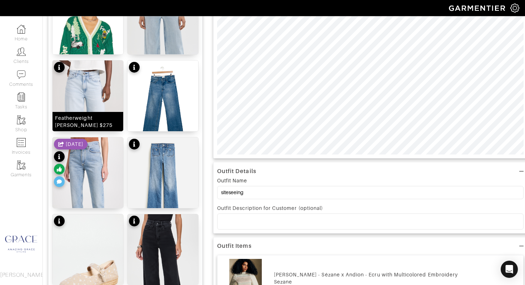
click at [100, 118] on div "Featherweight Sofie Jeans $275" at bounding box center [88, 121] width 66 height 14
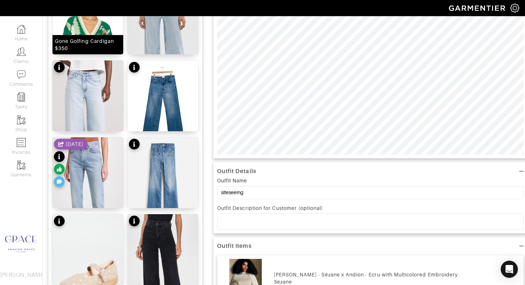
scroll to position [0, 0]
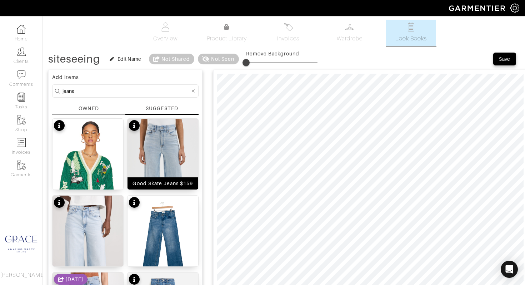
click at [152, 156] on img at bounding box center [162, 181] width 71 height 125
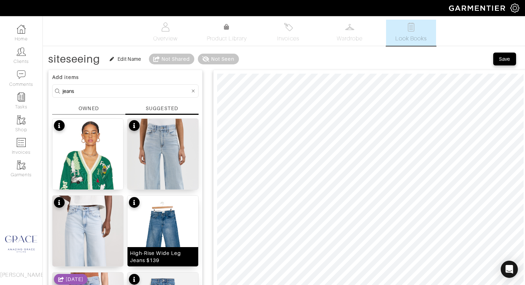
click at [149, 236] on img at bounding box center [162, 241] width 71 height 93
drag, startPoint x: 62, startPoint y: 89, endPoint x: 50, endPoint y: 88, distance: 11.8
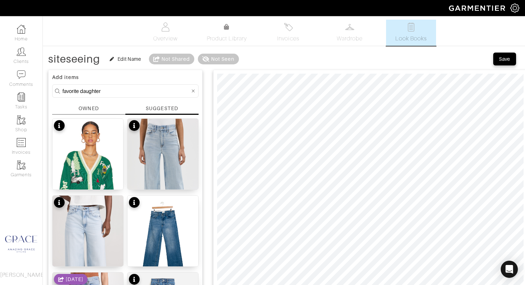
type input "favorite daughter"
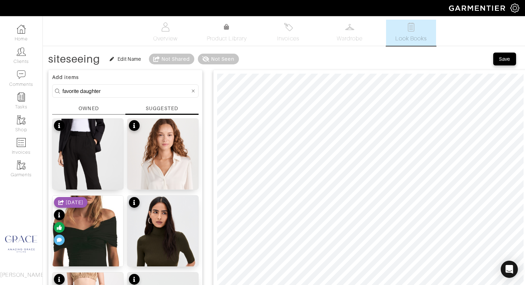
click at [151, 107] on div "SUGGESTED" at bounding box center [162, 108] width 32 height 7
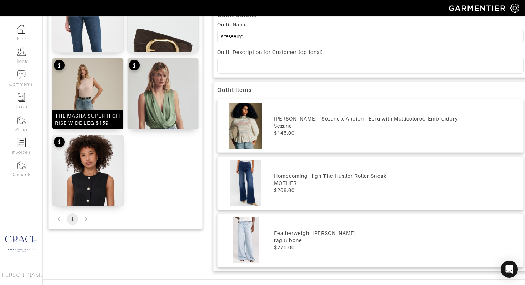
scroll to position [287, 0]
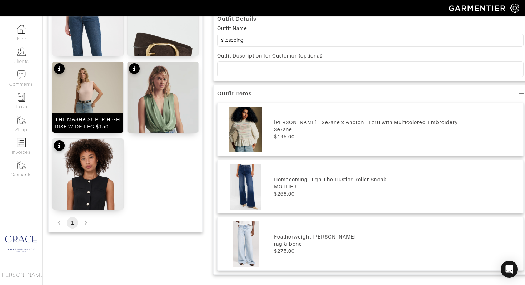
click at [97, 119] on div "THE MASHA SUPER HIGH RISE WIDE LEG $159" at bounding box center [88, 123] width 66 height 14
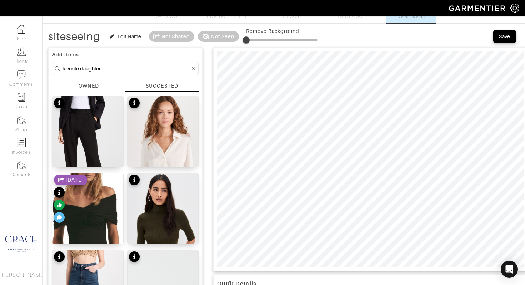
scroll to position [0, 0]
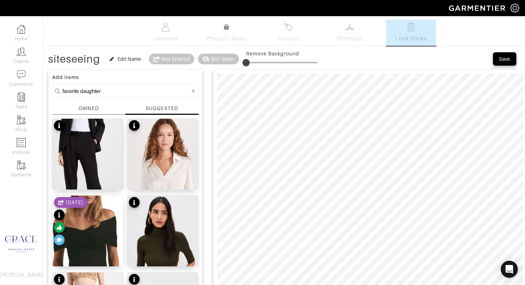
drag, startPoint x: 507, startPoint y: 58, endPoint x: 497, endPoint y: 61, distance: 10.8
click at [507, 58] on div "Save" at bounding box center [504, 58] width 11 height 7
